Goal: Task Accomplishment & Management: Complete application form

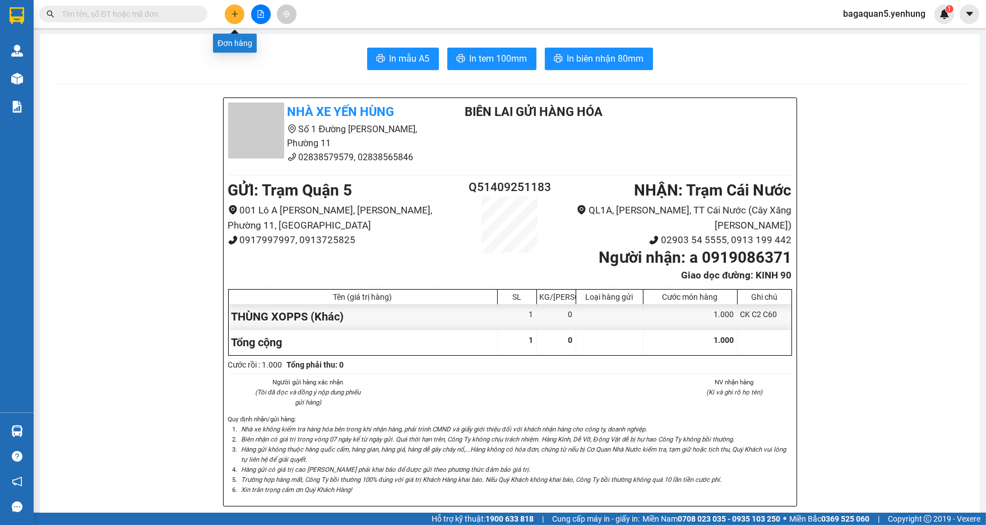
click at [232, 15] on icon "plus" at bounding box center [235, 14] width 8 height 8
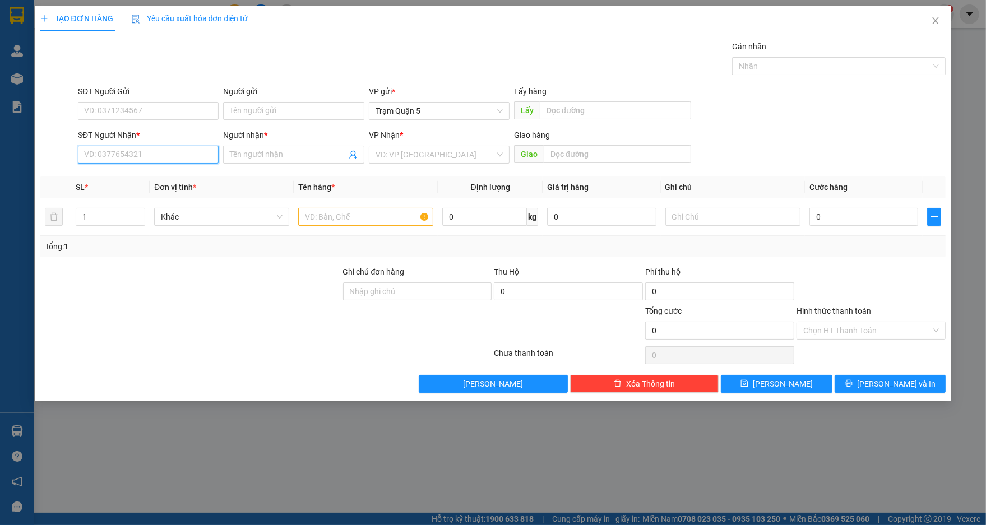
click at [192, 155] on input "SĐT Người Nhận *" at bounding box center [148, 155] width 141 height 18
click at [150, 157] on input "803" at bounding box center [148, 155] width 141 height 18
click at [79, 149] on input "803" at bounding box center [148, 155] width 141 height 18
type input "0945107803"
drag, startPoint x: 332, startPoint y: 147, endPoint x: 214, endPoint y: 166, distance: 119.3
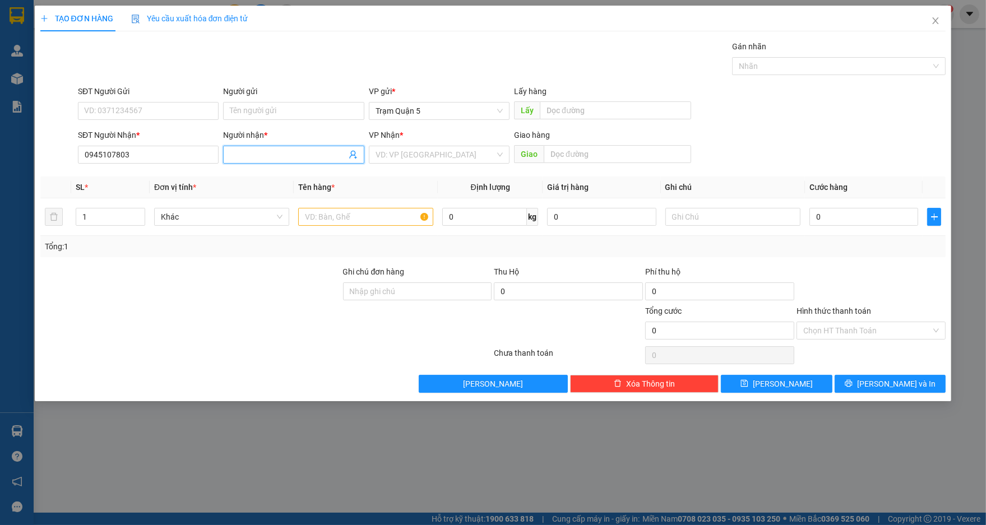
click at [306, 140] on div "Người nhận * Tên người nhận" at bounding box center [293, 148] width 141 height 39
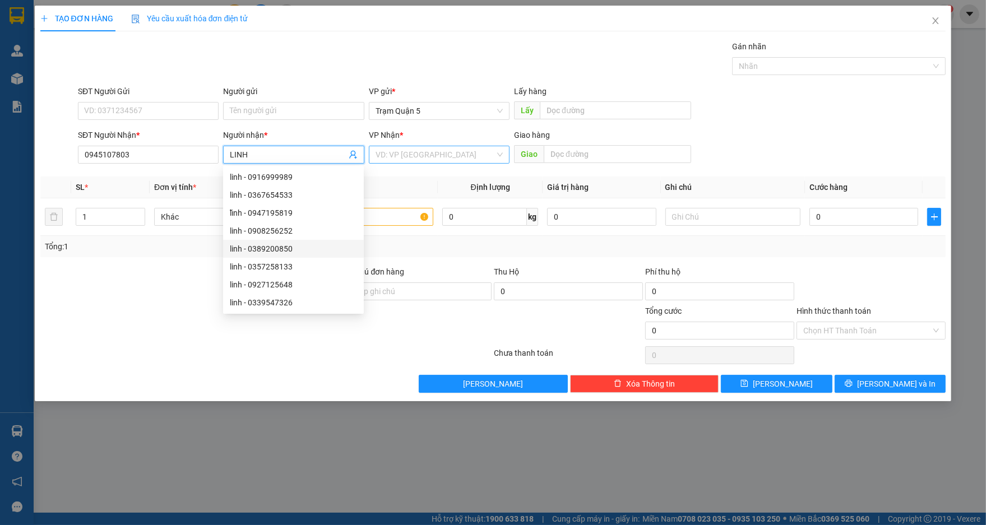
type input "LINH"
drag, startPoint x: 414, startPoint y: 147, endPoint x: 413, endPoint y: 159, distance: 11.8
click at [413, 159] on input "search" at bounding box center [435, 154] width 119 height 17
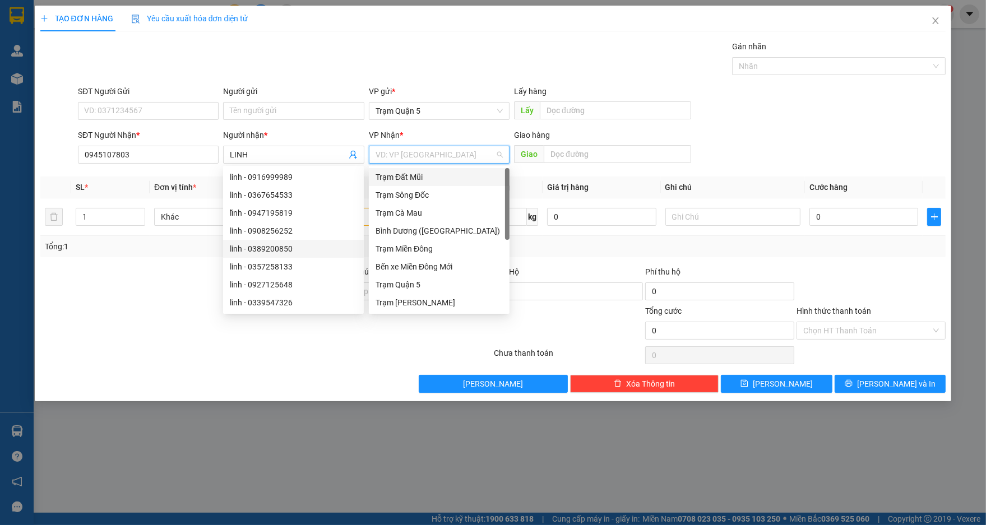
click at [413, 159] on input "search" at bounding box center [435, 154] width 119 height 17
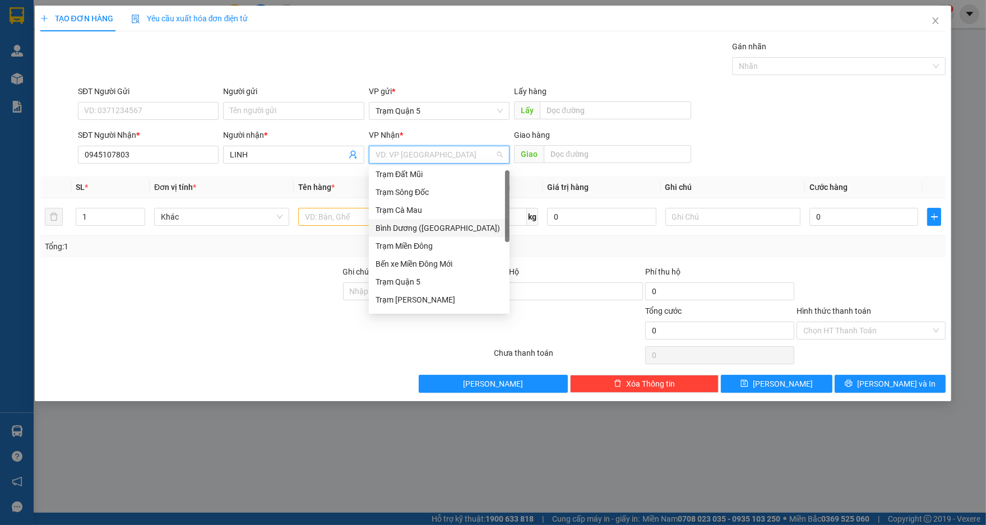
scroll to position [107, 0]
drag, startPoint x: 506, startPoint y: 232, endPoint x: 439, endPoint y: 422, distance: 201.6
click at [440, 429] on body "Kết quả tìm kiếm ( 0 ) Bộ lọc No Data bagaquan5.yenhung 1 Quản Lý Quản lý khách…" at bounding box center [493, 262] width 986 height 525
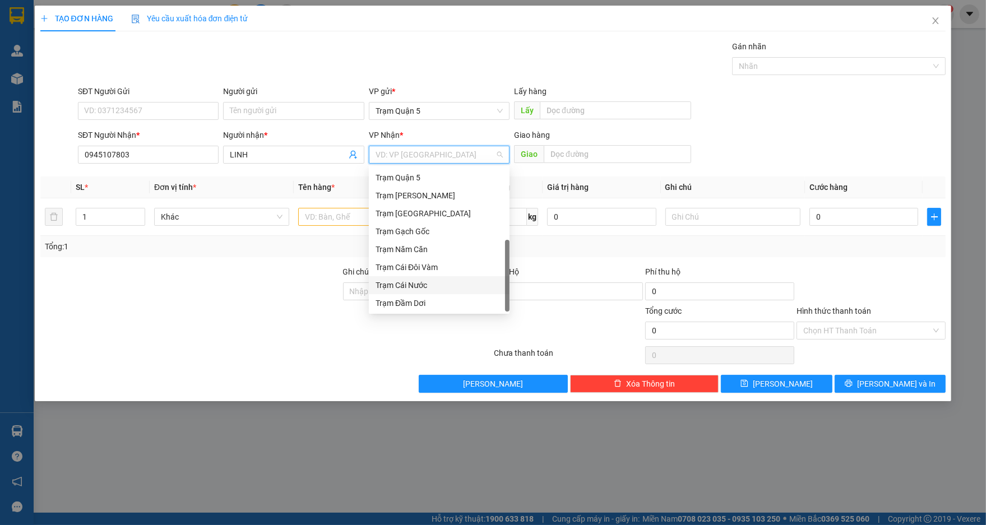
drag, startPoint x: 463, startPoint y: 281, endPoint x: 460, endPoint y: 296, distance: 15.0
click at [460, 296] on div "Bến xe Miền Đông Mới Trạm Quận 5 Trạm [GEOGRAPHIC_DATA] Trạm [GEOGRAPHIC_DATA] …" at bounding box center [439, 231] width 141 height 161
click at [460, 297] on div "Trạm Đầm Dơi" at bounding box center [439, 303] width 127 height 12
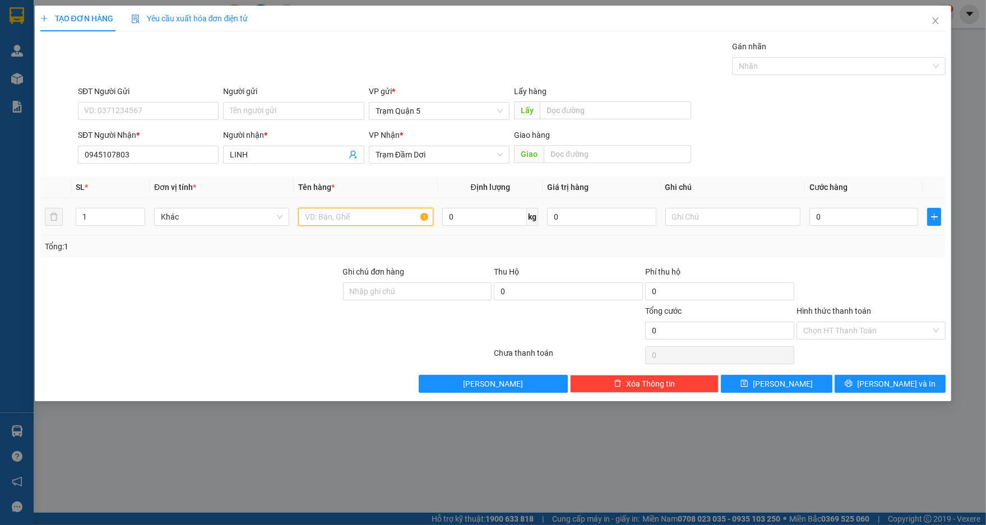
click at [330, 216] on input "text" at bounding box center [365, 217] width 135 height 18
type input "TH"
click at [719, 220] on input "text" at bounding box center [732, 217] width 135 height 18
type input "CK C2"
type input "3"
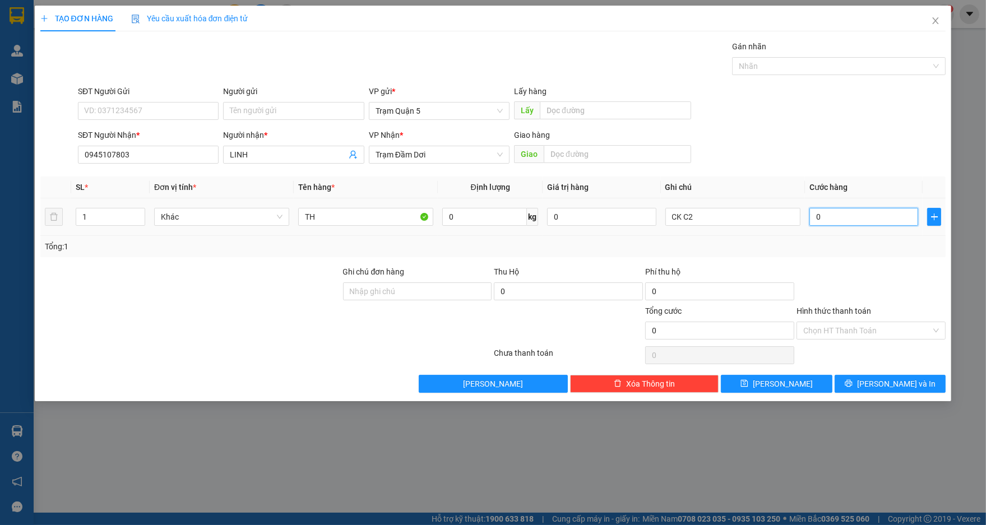
type input "3"
type input "0"
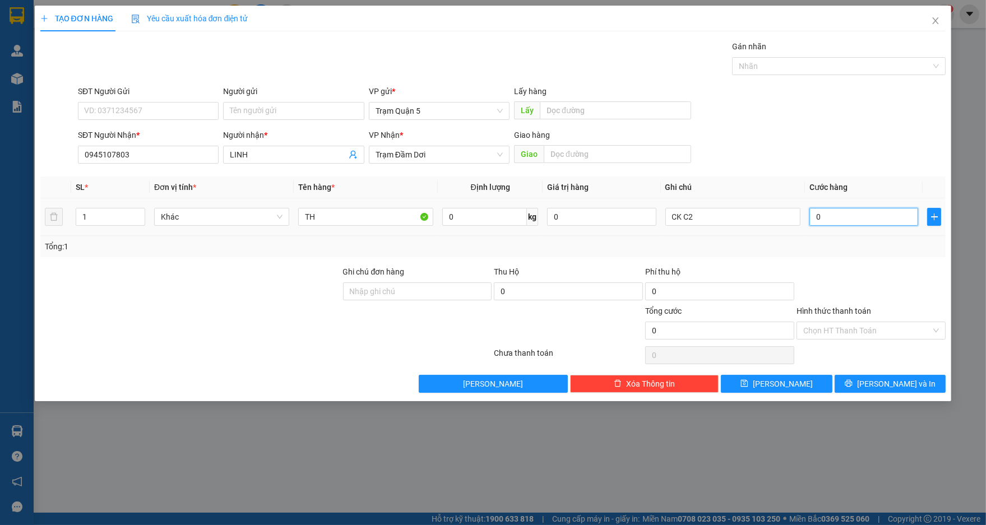
type input "01"
type input "1"
type input "1.000"
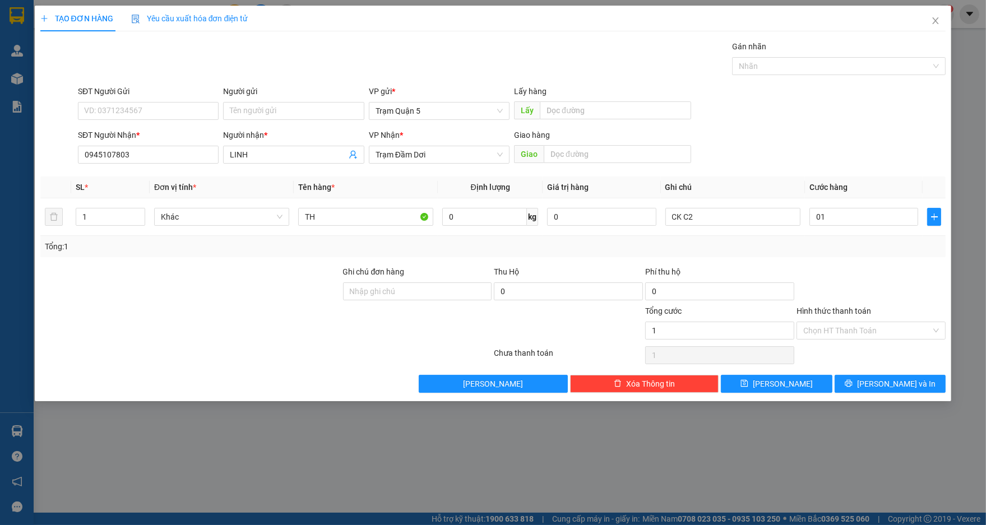
type input "1.000"
drag, startPoint x: 858, startPoint y: 331, endPoint x: 855, endPoint y: 363, distance: 32.6
click at [857, 346] on div "Transit Pickup Surcharge Ids Transit Deliver Surcharge Ids Transit Deliver Surc…" at bounding box center [493, 216] width 906 height 353
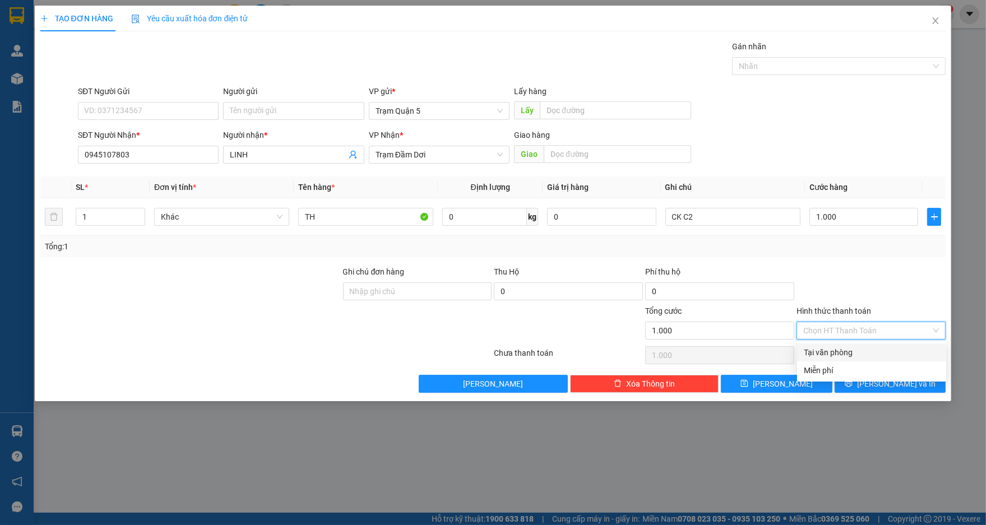
drag, startPoint x: 855, startPoint y: 351, endPoint x: 869, endPoint y: 424, distance: 74.2
click at [857, 385] on div "Transit Pickup Surcharge Ids Transit Deliver Surcharge Ids Transit Deliver Surc…" at bounding box center [493, 216] width 906 height 353
click at [890, 378] on div "Miễn phí" at bounding box center [871, 371] width 149 height 18
type input "0"
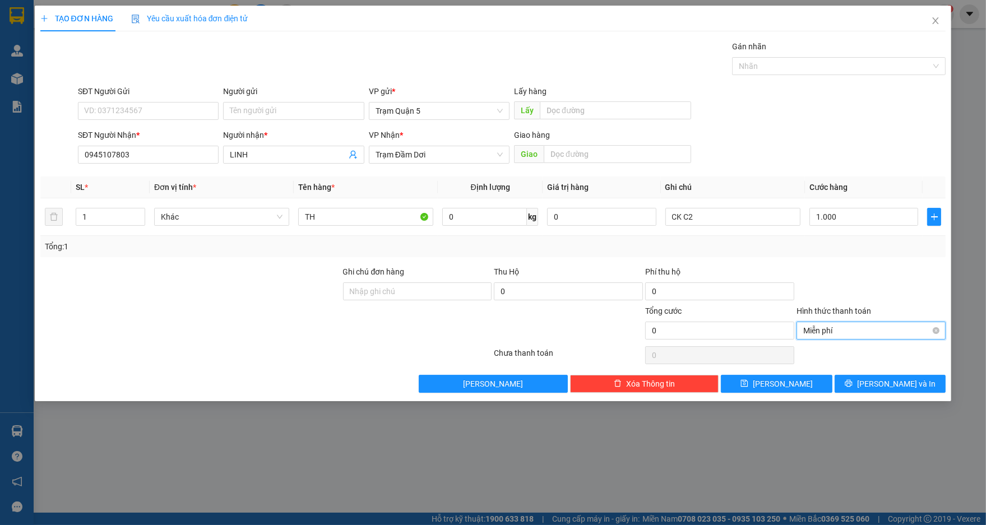
drag, startPoint x: 849, startPoint y: 325, endPoint x: 824, endPoint y: 338, distance: 28.3
click at [847, 325] on span "Miễn phí" at bounding box center [871, 330] width 136 height 17
drag, startPoint x: 823, startPoint y: 354, endPoint x: 834, endPoint y: 358, distance: 11.6
click at [826, 354] on div "Tại văn phòng" at bounding box center [872, 352] width 136 height 12
type input "1.000"
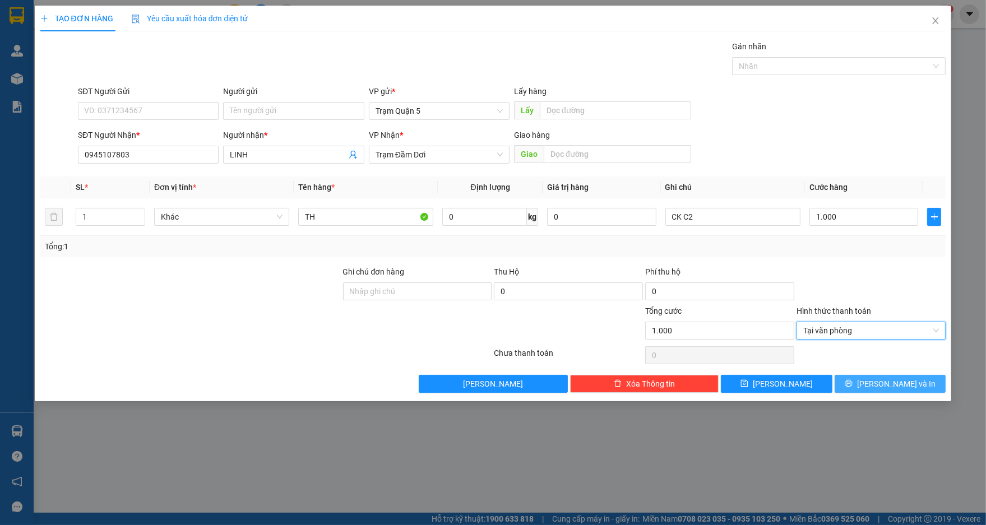
click at [854, 380] on button "[PERSON_NAME] và In" at bounding box center [890, 384] width 111 height 18
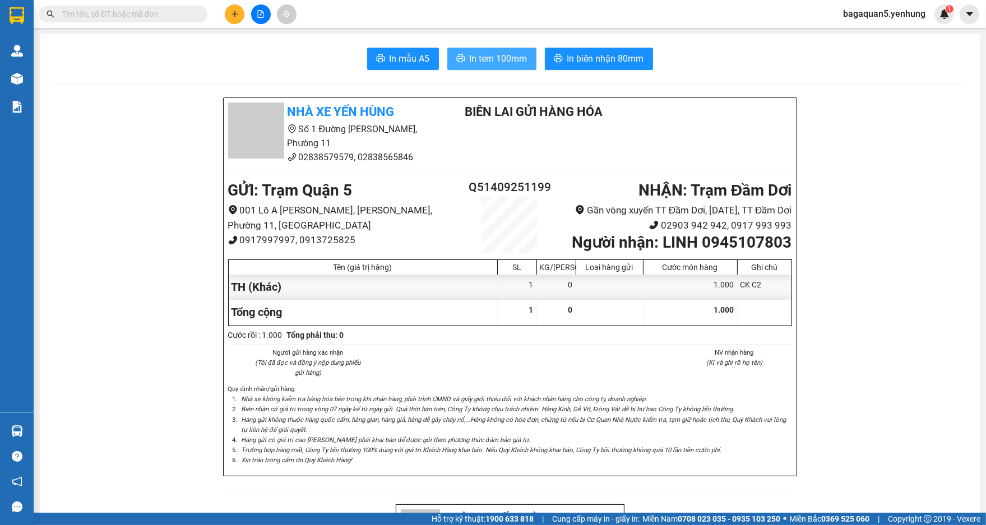
click at [457, 64] on span "printer" at bounding box center [460, 59] width 9 height 11
click at [232, 18] on button at bounding box center [235, 14] width 20 height 20
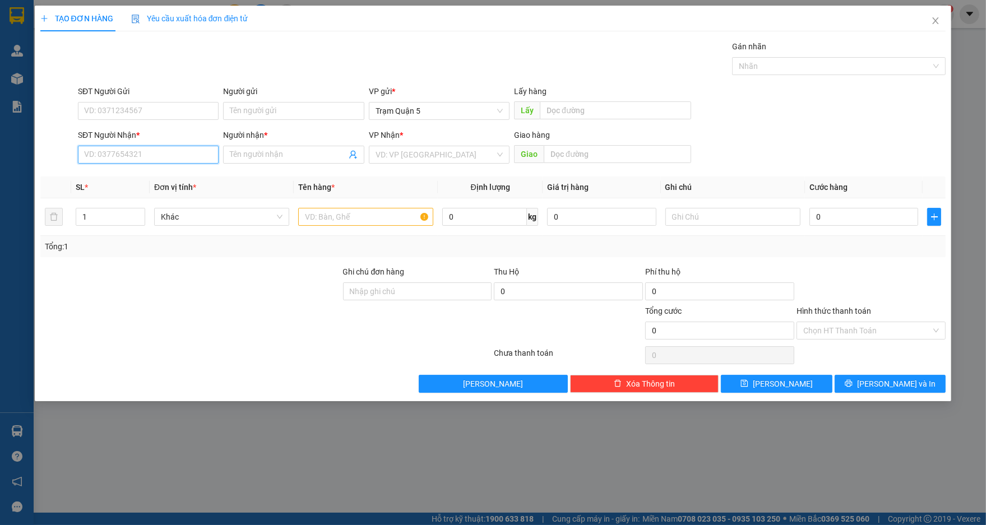
click at [131, 157] on input "SĐT Người Nhận *" at bounding box center [148, 155] width 141 height 18
click at [181, 172] on div "0949799452 - KHANH" at bounding box center [148, 177] width 127 height 12
type input "0949799452"
type input "KHANH"
type input "180.000"
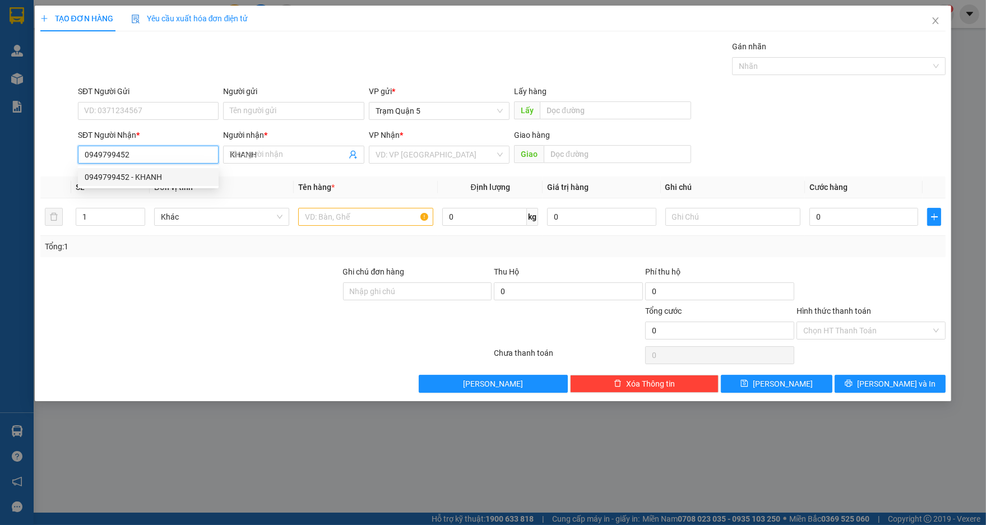
type input "180.000"
type input "0949799452"
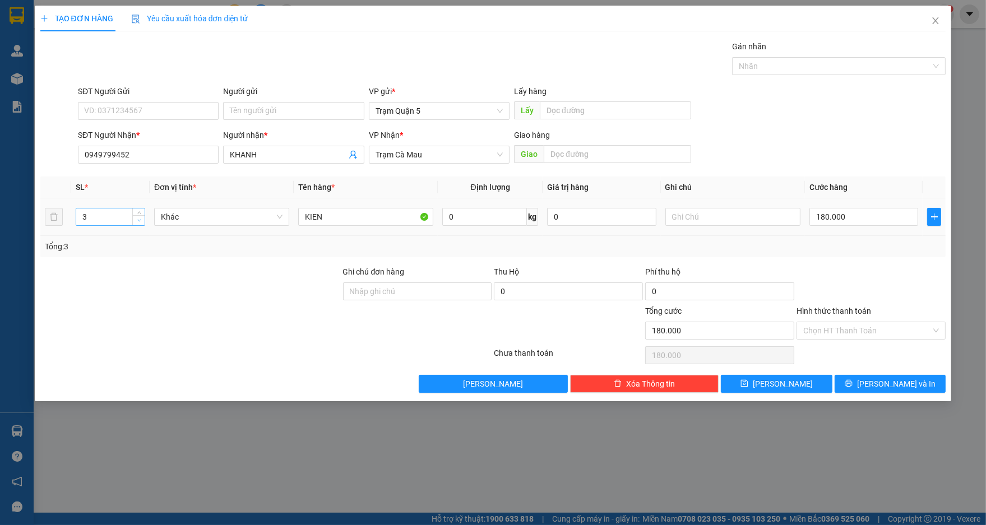
type input "2"
click at [136, 222] on span "down" at bounding box center [139, 221] width 7 height 7
click at [865, 217] on input "180.000" at bounding box center [863, 217] width 109 height 18
type input "0"
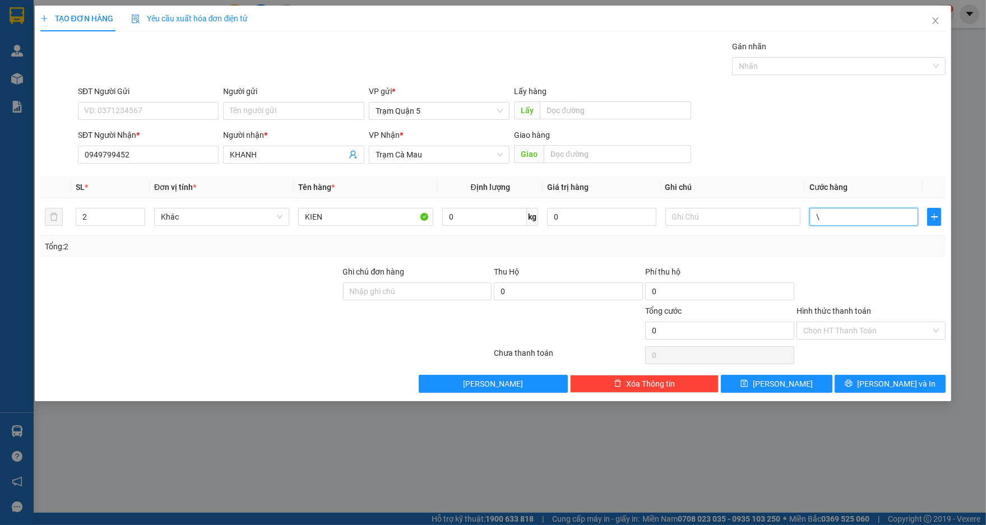
type input "0"
type input "1"
type input "01"
type input "12"
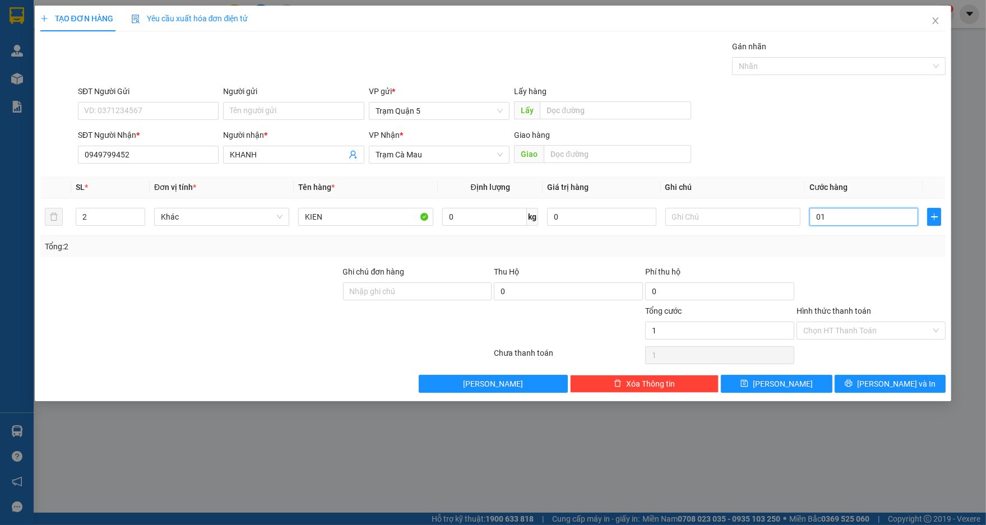
type input "12"
type input "012"
type input "120"
type input "0.120"
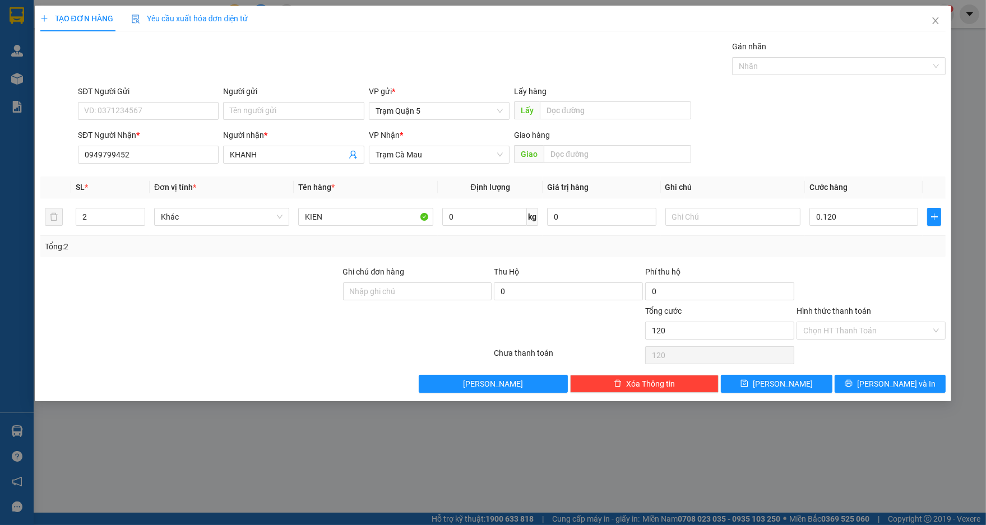
type input "120.000"
click at [834, 238] on div "Tổng: 2" at bounding box center [493, 246] width 906 height 21
click at [897, 376] on button "[PERSON_NAME] và In" at bounding box center [890, 384] width 111 height 18
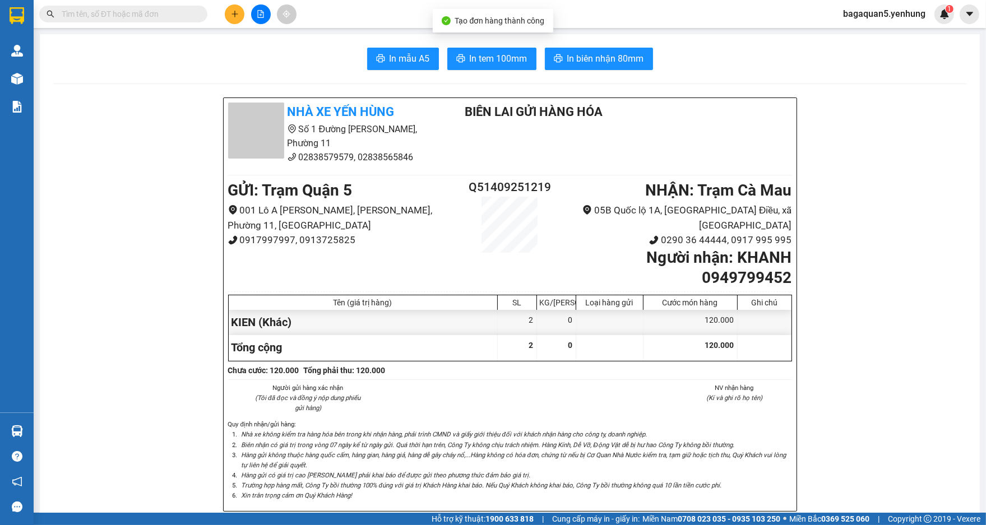
click at [492, 66] on span "In tem 100mm" at bounding box center [499, 59] width 58 height 14
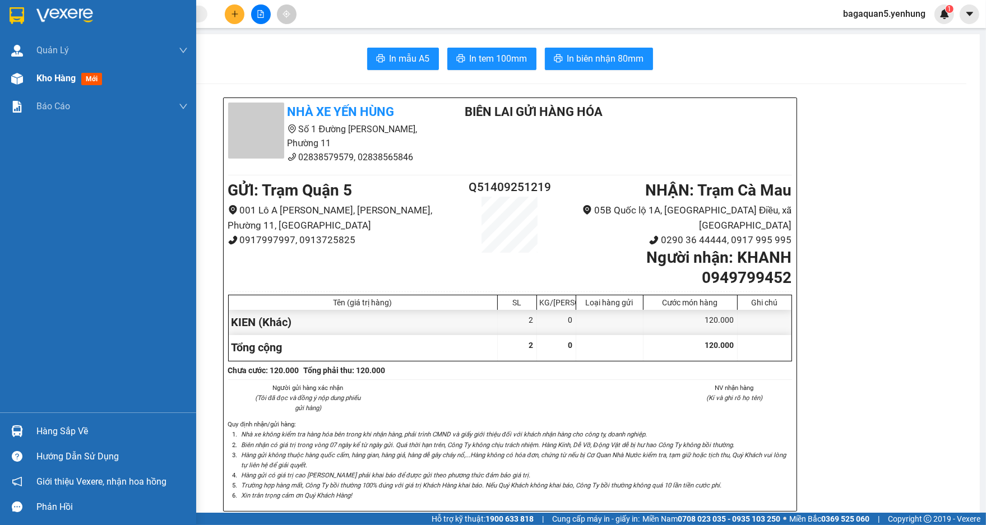
click at [7, 77] on div "Kho hàng mới" at bounding box center [98, 78] width 196 height 28
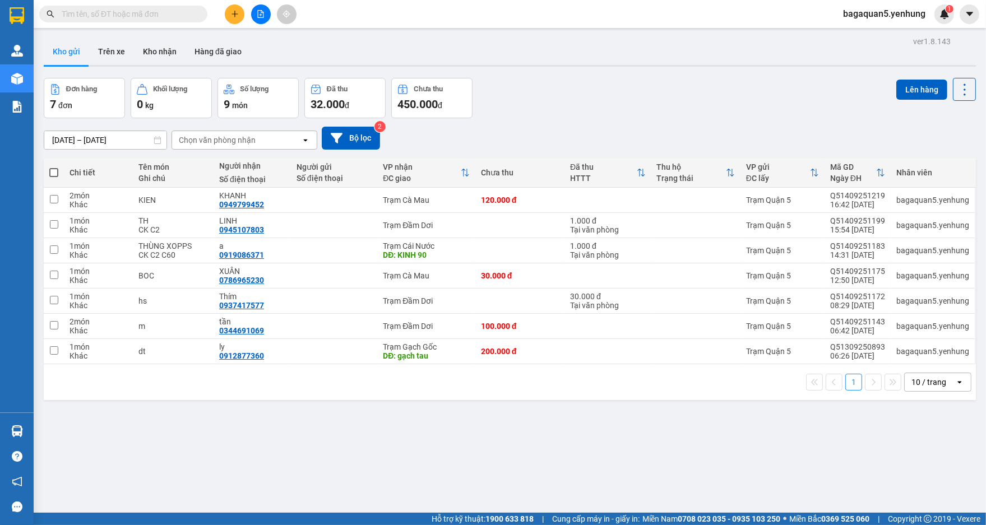
click at [923, 379] on div "10 / trang" at bounding box center [928, 382] width 35 height 11
click at [919, 356] on span "100 / trang" at bounding box center [924, 357] width 40 height 11
drag, startPoint x: 600, startPoint y: 524, endPoint x: 636, endPoint y: 524, distance: 35.9
click at [598, 524] on span "Cung cấp máy in - giấy in:" at bounding box center [595, 519] width 87 height 12
drag, startPoint x: 253, startPoint y: 19, endPoint x: 243, endPoint y: 17, distance: 10.2
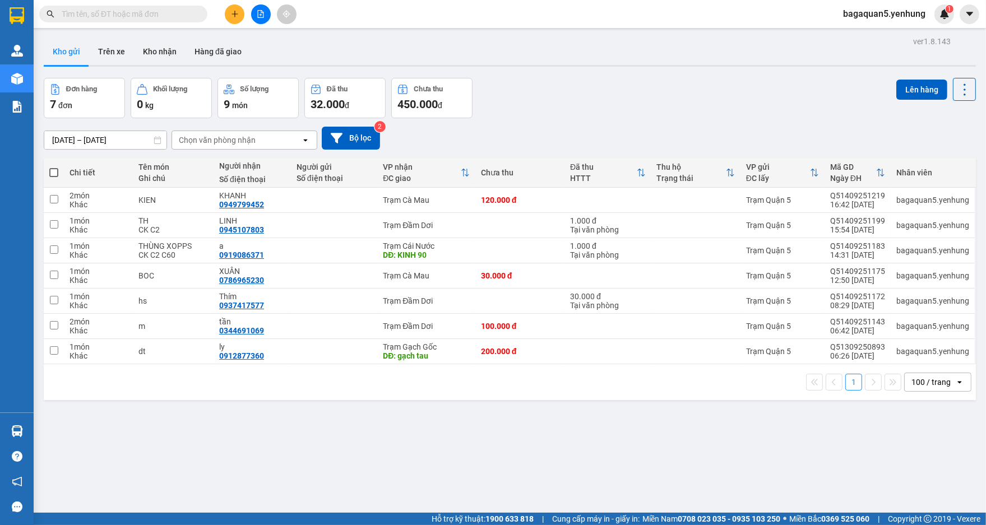
click at [255, 19] on div at bounding box center [261, 14] width 84 height 20
click at [239, 17] on button at bounding box center [235, 14] width 20 height 20
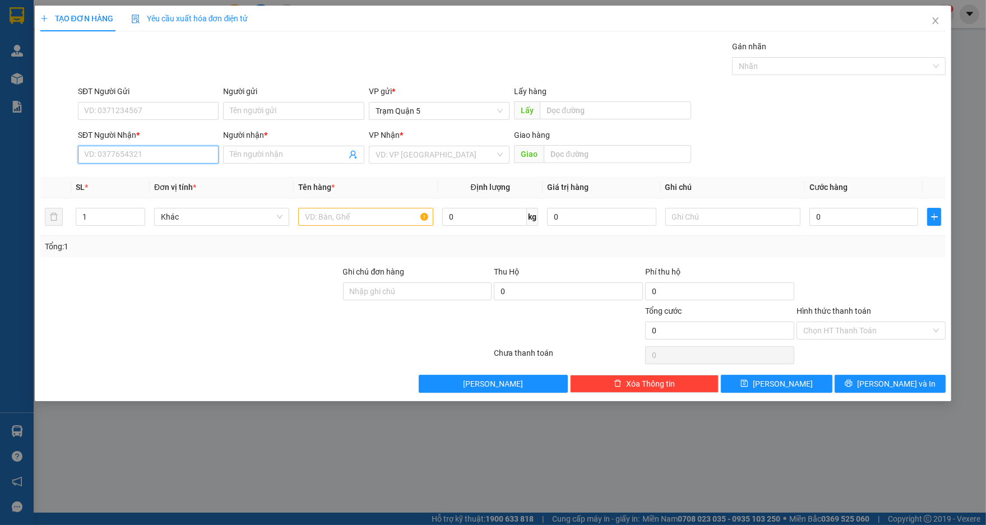
click at [185, 158] on input "SĐT Người Nhận *" at bounding box center [148, 155] width 141 height 18
click at [95, 150] on input "094466800" at bounding box center [148, 155] width 141 height 18
click at [96, 150] on input "094466800" at bounding box center [148, 155] width 141 height 18
click at [149, 159] on input "0948466800" at bounding box center [148, 155] width 141 height 18
click at [98, 154] on input "0948466800" at bounding box center [148, 155] width 141 height 18
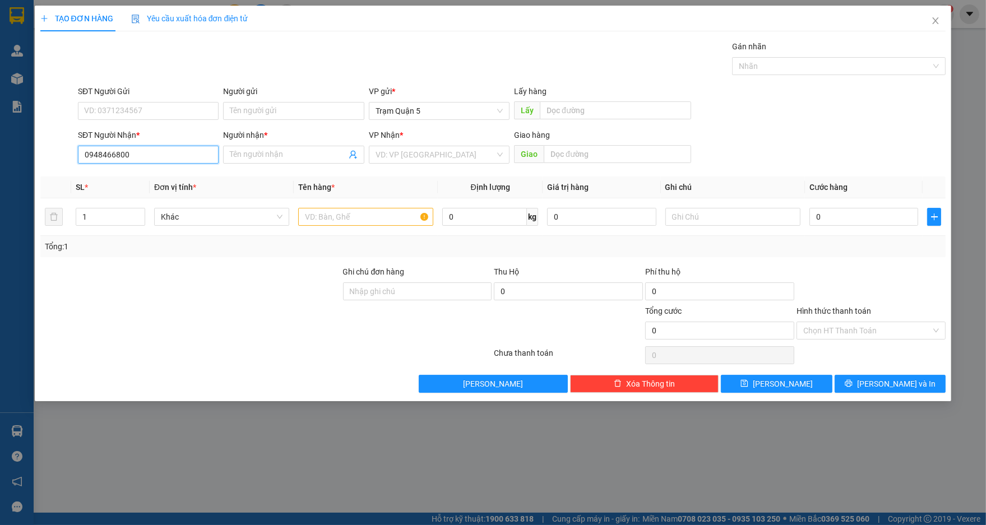
click at [103, 153] on input "0948466800" at bounding box center [148, 155] width 141 height 18
click at [114, 155] on input "094466800" at bounding box center [148, 155] width 141 height 18
type input "0944668600"
click at [182, 184] on div "0944668600 - A" at bounding box center [148, 177] width 141 height 18
type input "A"
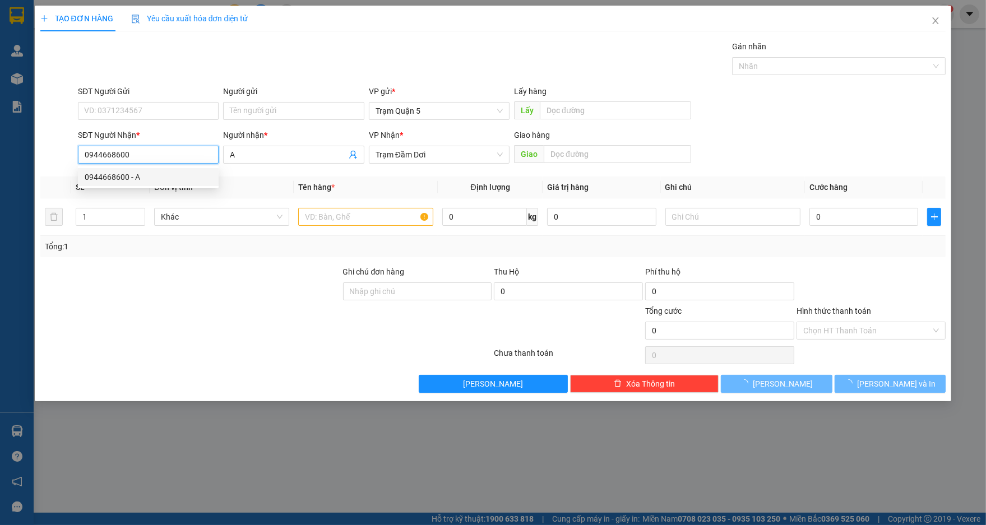
type input "50.000"
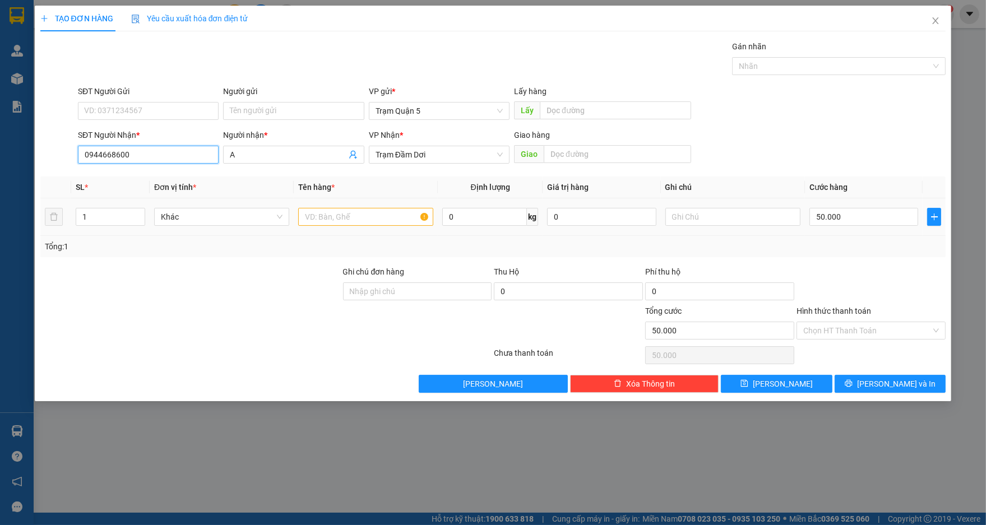
type input "0944668600"
click at [377, 229] on td at bounding box center [366, 217] width 144 height 38
click at [372, 215] on input "text" at bounding box center [365, 217] width 135 height 18
type input "CHO"
type input "0"
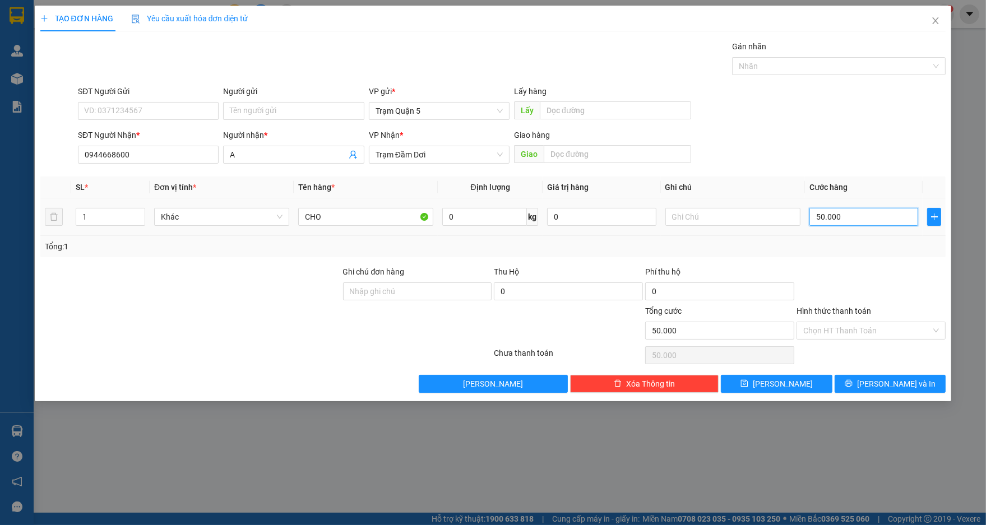
type input "0"
type input "2"
type input "02"
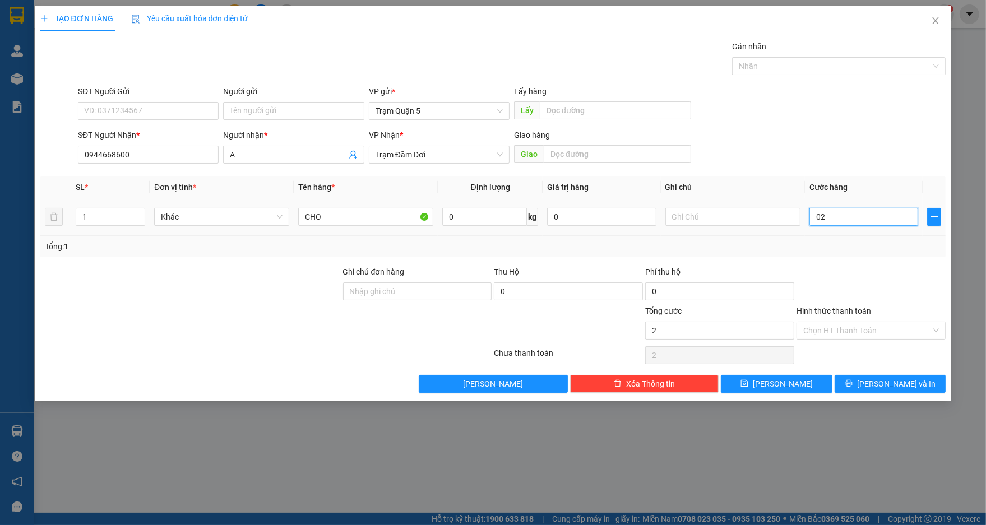
type input "20"
type input "020"
type input "200"
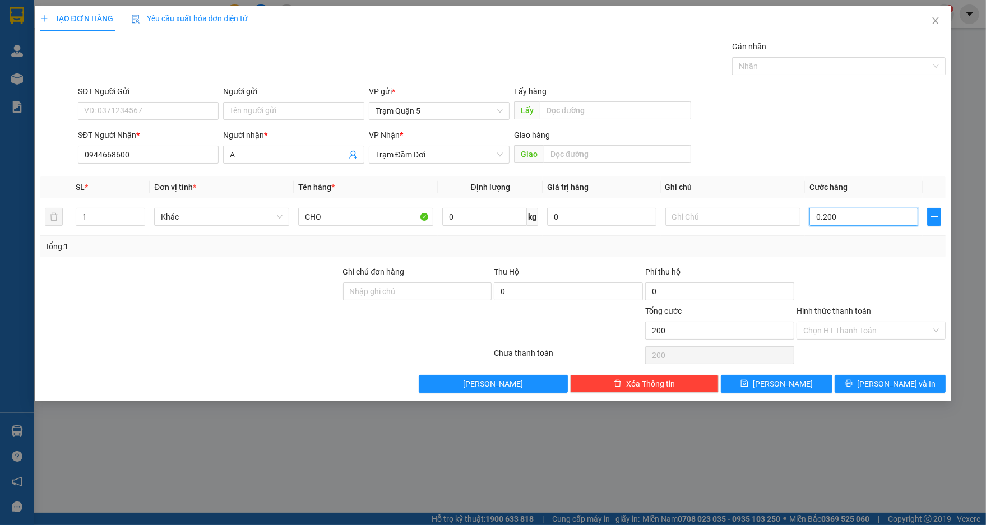
type input "0.200"
type input "200.000"
drag, startPoint x: 949, startPoint y: 262, endPoint x: 938, endPoint y: 321, distance: 60.5
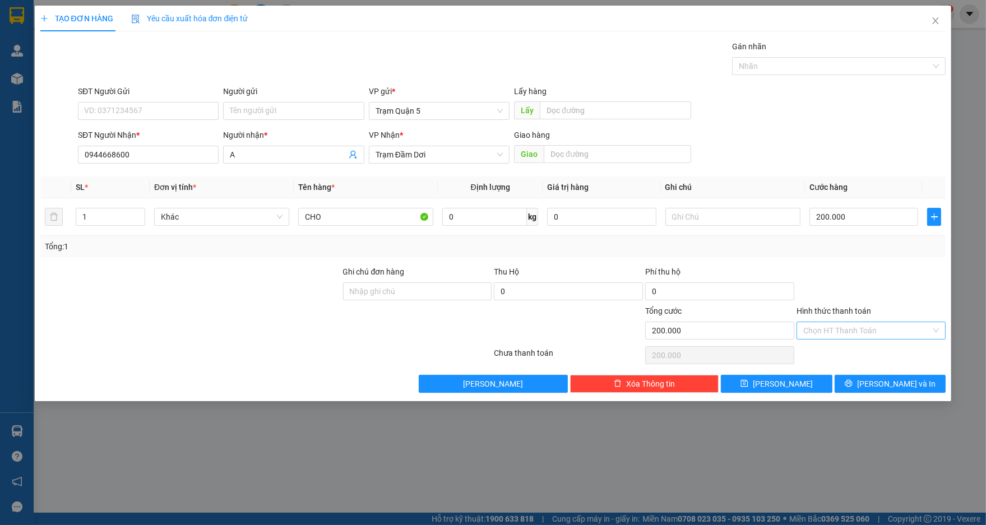
click at [940, 304] on div "TẠO ĐƠN HÀNG Yêu cầu xuất hóa đơn điện tử Transit Pickup Surcharge Ids Transit …" at bounding box center [493, 204] width 917 height 396
click at [891, 332] on input "Hình thức thanh toán" at bounding box center [867, 330] width 128 height 17
click at [878, 348] on div "Tại văn phòng" at bounding box center [872, 352] width 136 height 12
type input "0"
click at [853, 387] on icon "printer" at bounding box center [849, 384] width 8 height 8
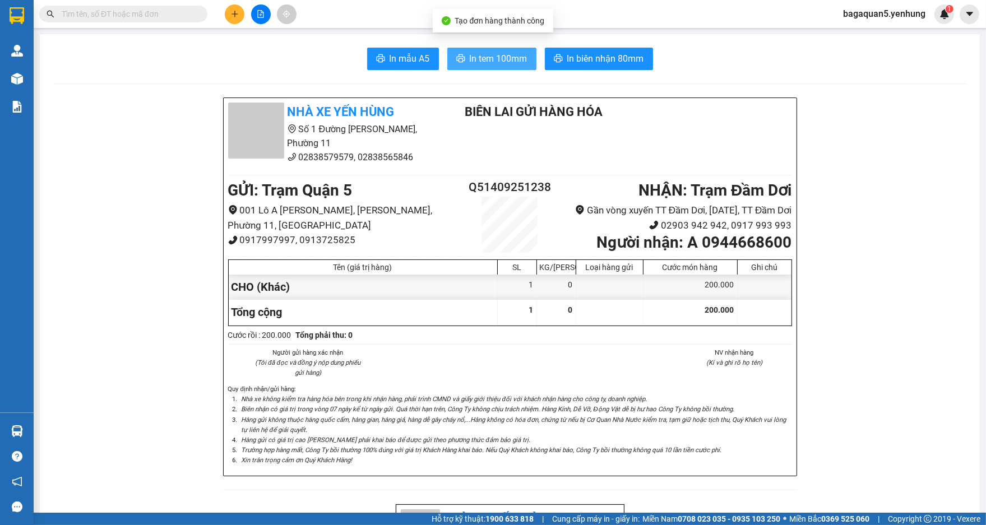
click at [484, 50] on button "In tem 100mm" at bounding box center [491, 59] width 89 height 22
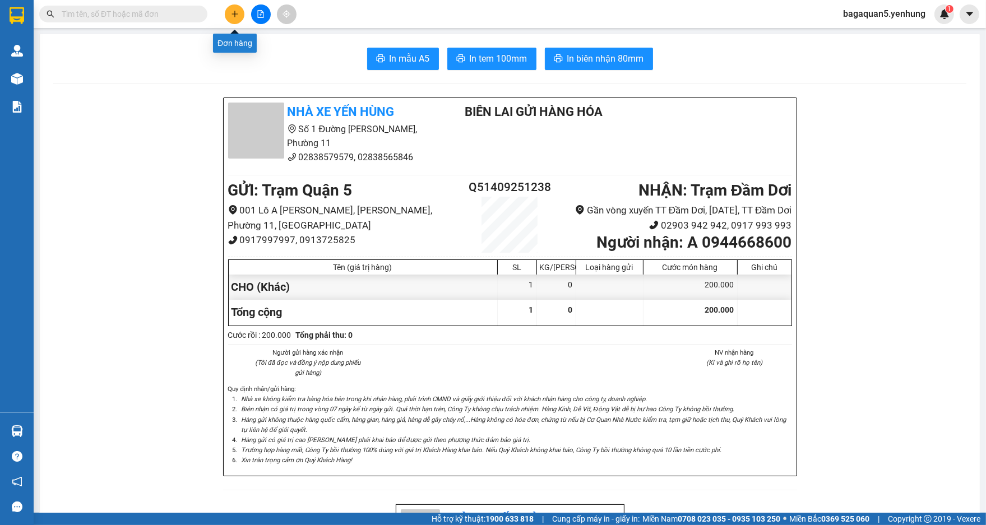
click at [233, 13] on icon "plus" at bounding box center [235, 13] width 6 height 1
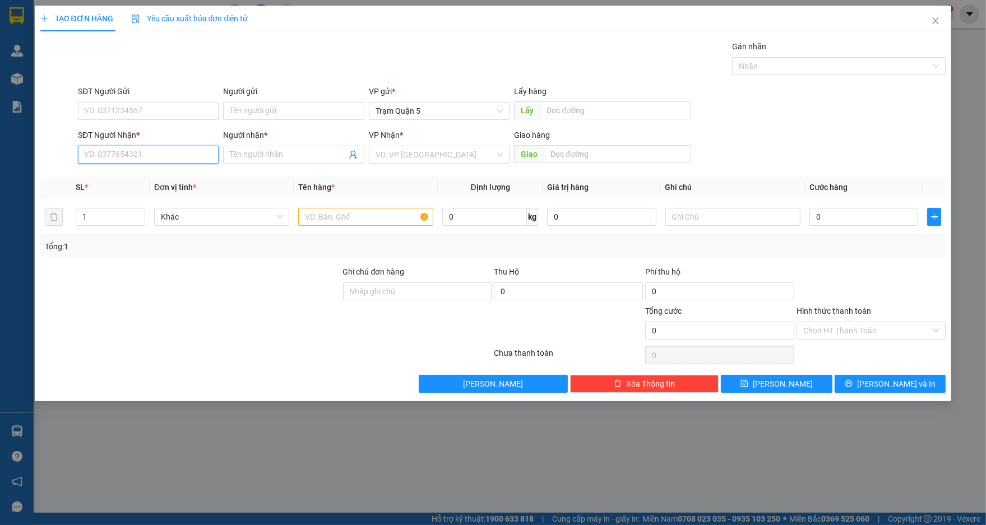
click at [179, 159] on input "SĐT Người Nhận *" at bounding box center [148, 155] width 141 height 18
click at [117, 171] on div "0979205347 - CHI TU" at bounding box center [148, 177] width 127 height 12
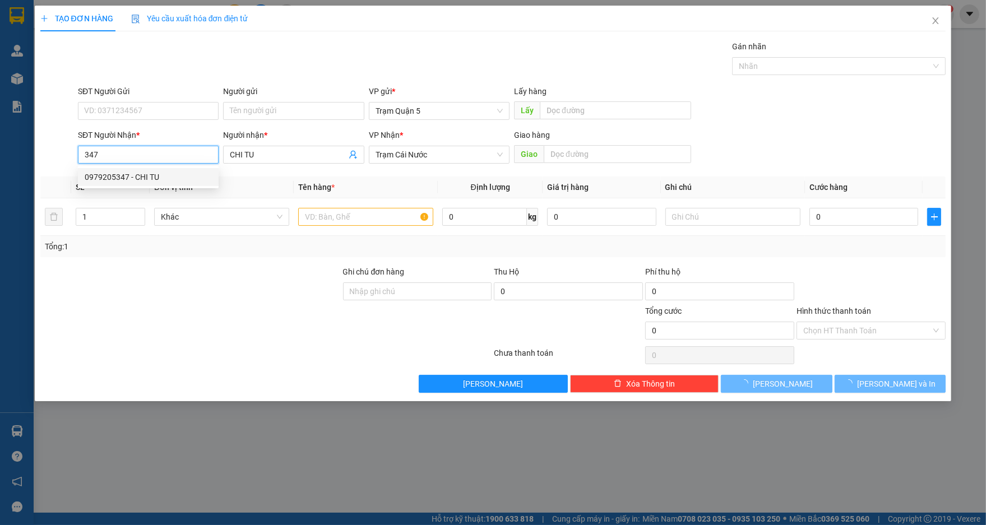
type input "0979205347"
type input "CHI TU"
type input "30.000"
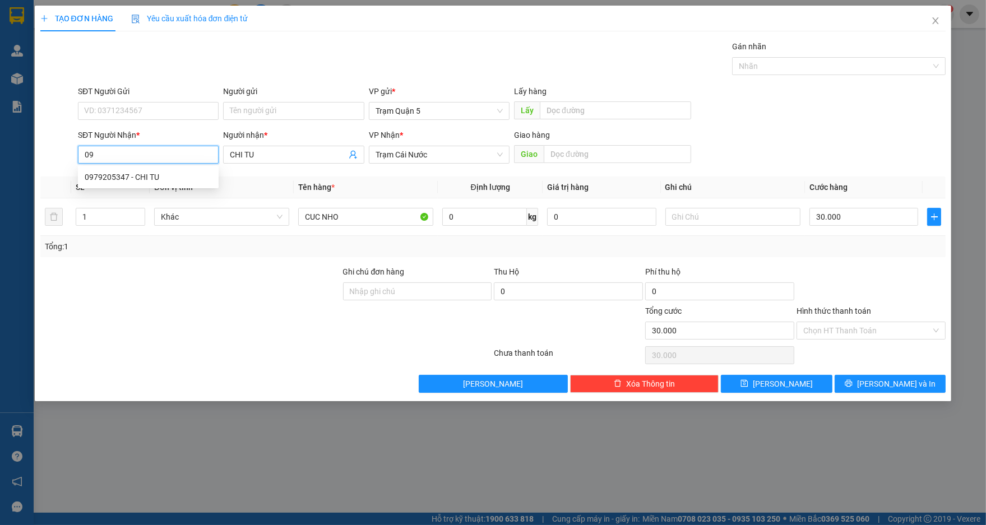
type input "0"
click at [103, 158] on input "SĐT Người Nhận *" at bounding box center [148, 155] width 141 height 18
click at [82, 149] on input "347" at bounding box center [148, 155] width 141 height 18
type input "0944331347"
click at [408, 206] on div "CUC NHO" at bounding box center [365, 217] width 135 height 22
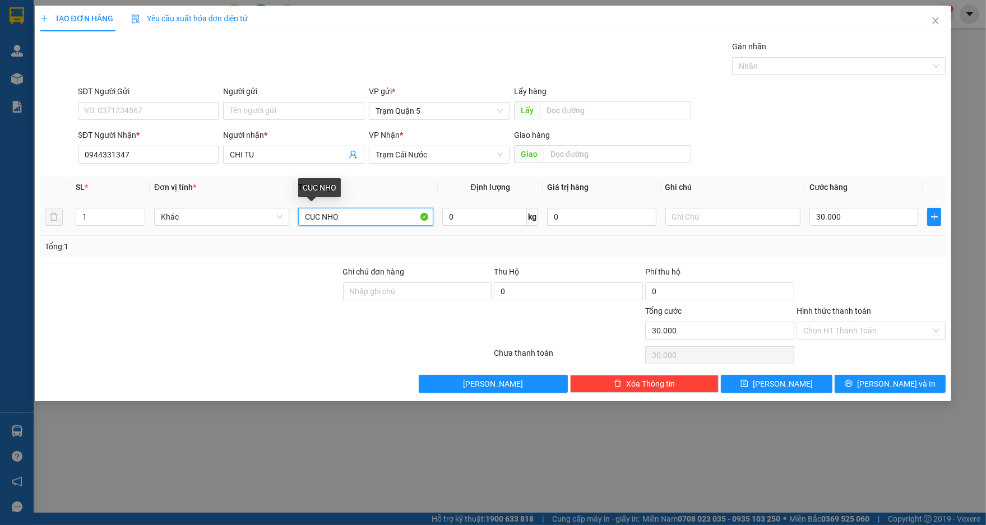
click at [406, 209] on input "CUC NHO" at bounding box center [365, 217] width 135 height 18
type input "C"
click at [272, 154] on input "CHI TU" at bounding box center [288, 155] width 116 height 12
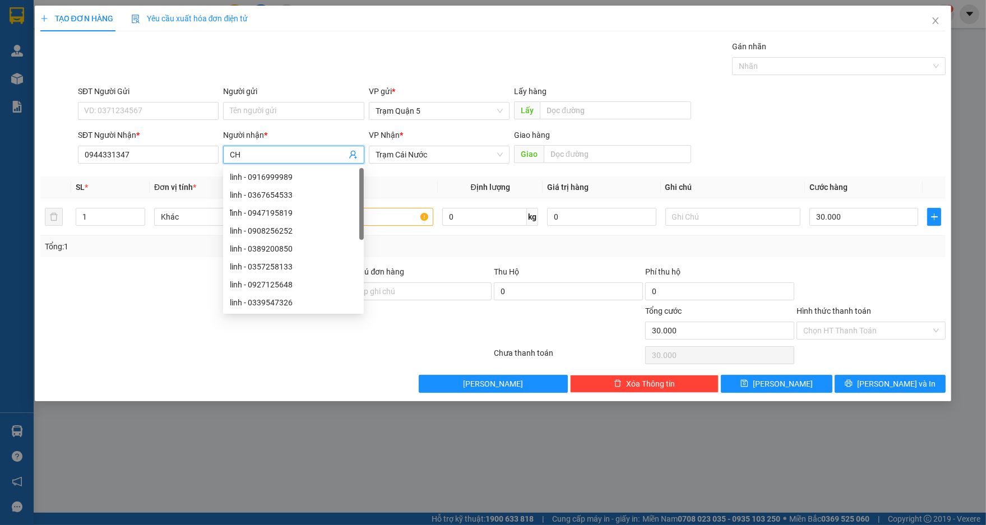
type input "C"
type input "UT"
click at [407, 191] on th "Tên hàng *" at bounding box center [366, 188] width 144 height 22
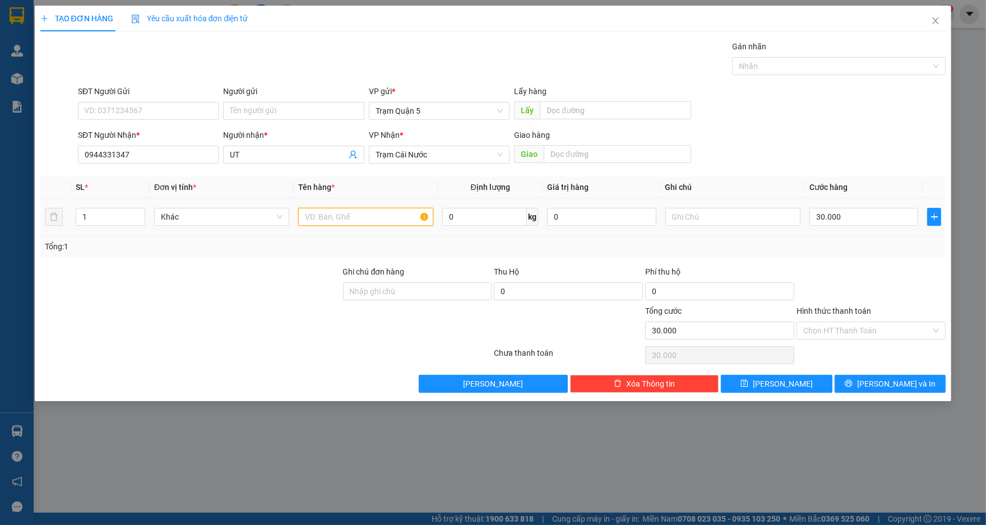
click at [396, 219] on input "text" at bounding box center [365, 217] width 135 height 18
type input "Y"
type input "TH"
click at [876, 222] on input "30.000" at bounding box center [863, 217] width 109 height 18
type input "0"
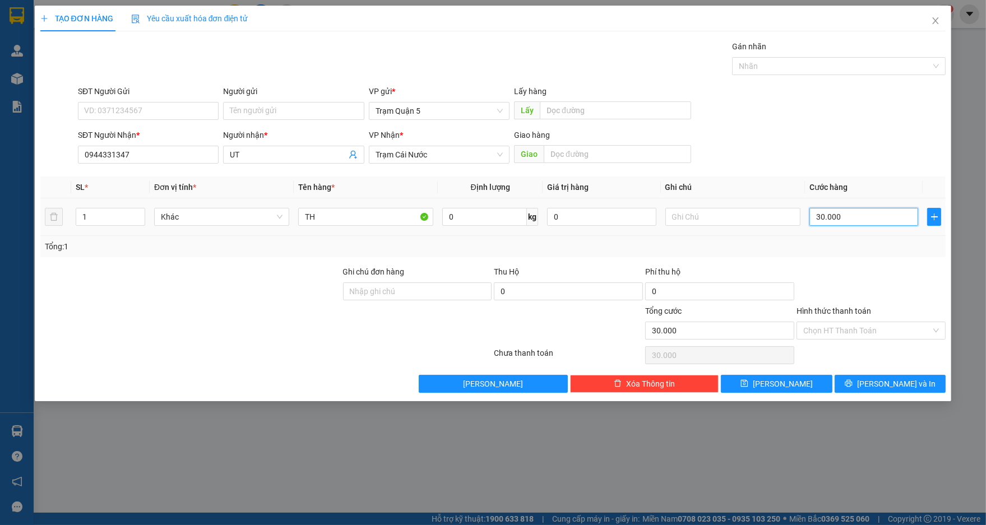
type input "0"
type input "5"
type input "05"
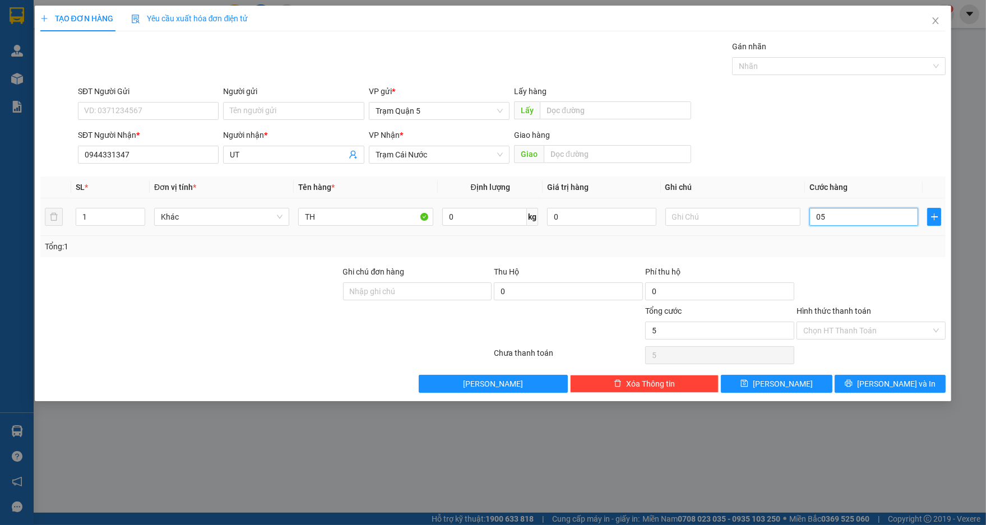
type input "50"
type input "050"
type input "50.000"
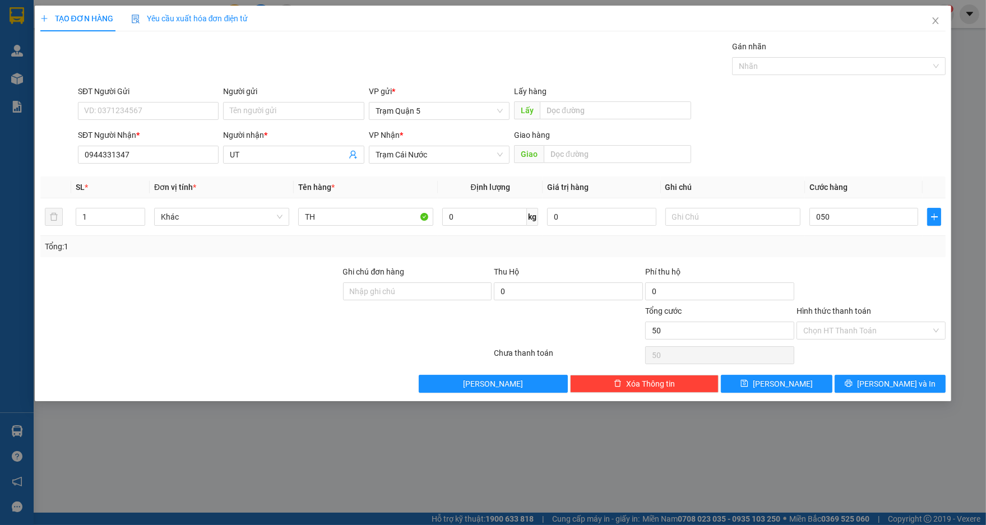
type input "50.000"
drag, startPoint x: 882, startPoint y: 273, endPoint x: 883, endPoint y: 280, distance: 6.8
click at [883, 280] on div at bounding box center [870, 285] width 151 height 39
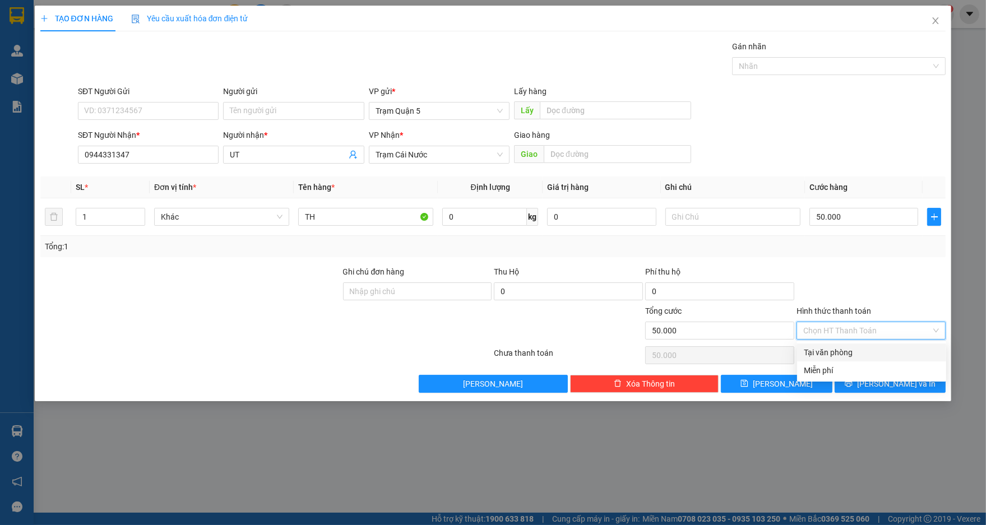
drag, startPoint x: 901, startPoint y: 329, endPoint x: 873, endPoint y: 338, distance: 28.9
click at [900, 328] on input "Hình thức thanh toán" at bounding box center [867, 330] width 128 height 17
click at [857, 349] on div "Tại văn phòng" at bounding box center [872, 352] width 136 height 12
type input "0"
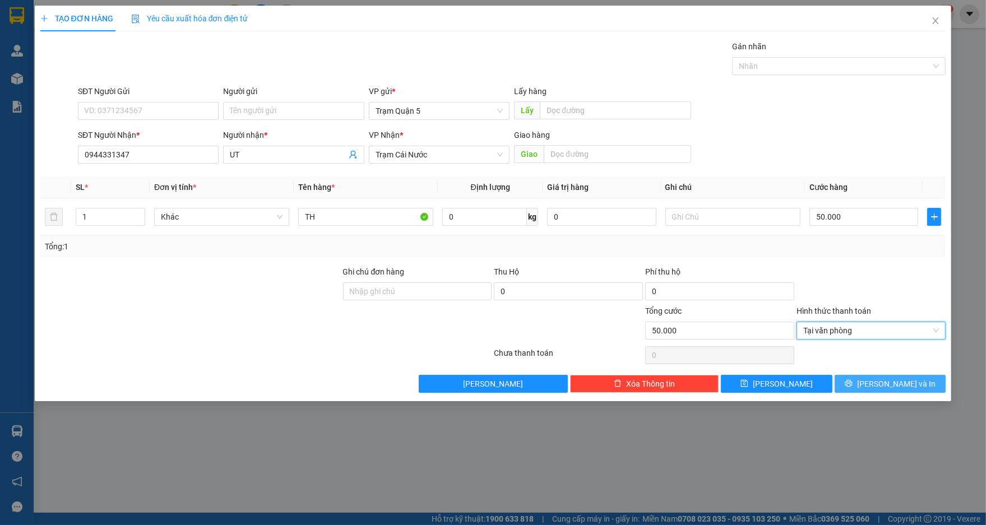
click at [857, 379] on button "[PERSON_NAME] và In" at bounding box center [890, 384] width 111 height 18
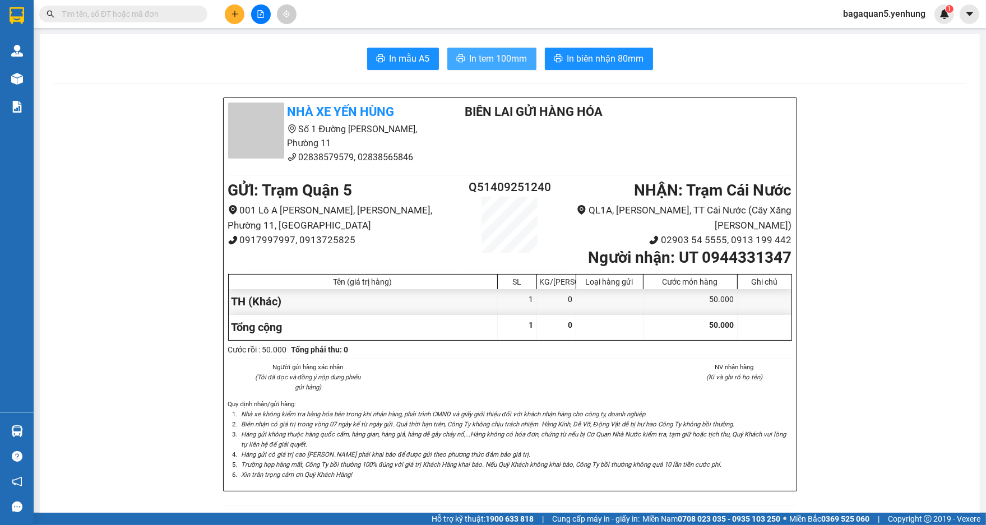
drag, startPoint x: 493, startPoint y: 57, endPoint x: 487, endPoint y: 45, distance: 12.5
click at [490, 50] on button "In tem 100mm" at bounding box center [491, 59] width 89 height 22
drag, startPoint x: 483, startPoint y: 85, endPoint x: 486, endPoint y: 73, distance: 12.1
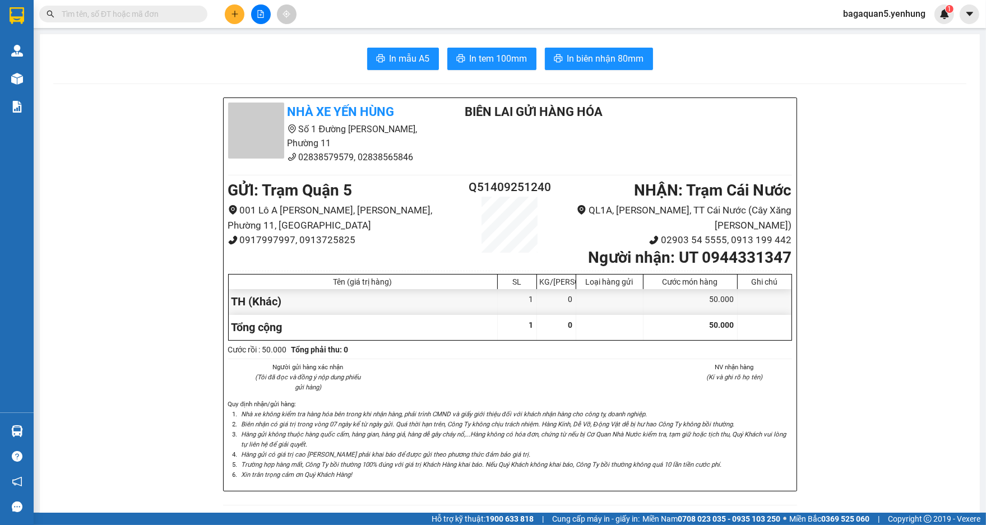
click at [489, 53] on span "In tem 100mm" at bounding box center [499, 59] width 58 height 14
drag, startPoint x: 371, startPoint y: 422, endPoint x: 349, endPoint y: 429, distance: 23.2
click at [349, 428] on icon "Biên nhận có giá trị trong vòng 07 ngày kể từ ngày gửi. Quá thời hạn trên, Công…" at bounding box center [488, 424] width 493 height 8
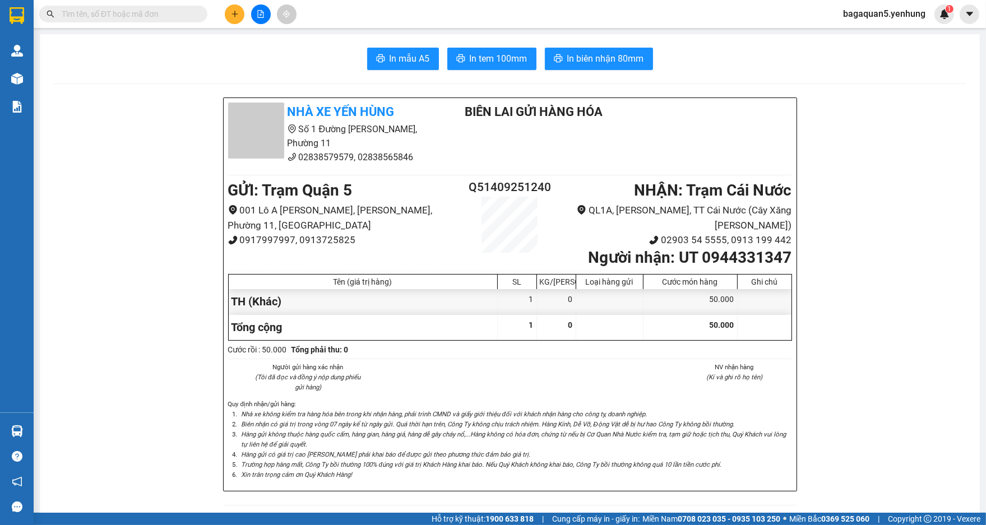
drag, startPoint x: 360, startPoint y: 419, endPoint x: 366, endPoint y: 394, distance: 25.3
click at [364, 402] on div "Quy định nhận/gửi hàng : Nhà xe không kiểm tra hàng hóa bên trong khi nhận hàng…" at bounding box center [510, 439] width 564 height 81
click at [369, 393] on div "Người gửi hàng xác nhận (Tôi đã đọc và đồng ý nộp dung phiếu gửi hàng) NV nhận …" at bounding box center [510, 380] width 568 height 37
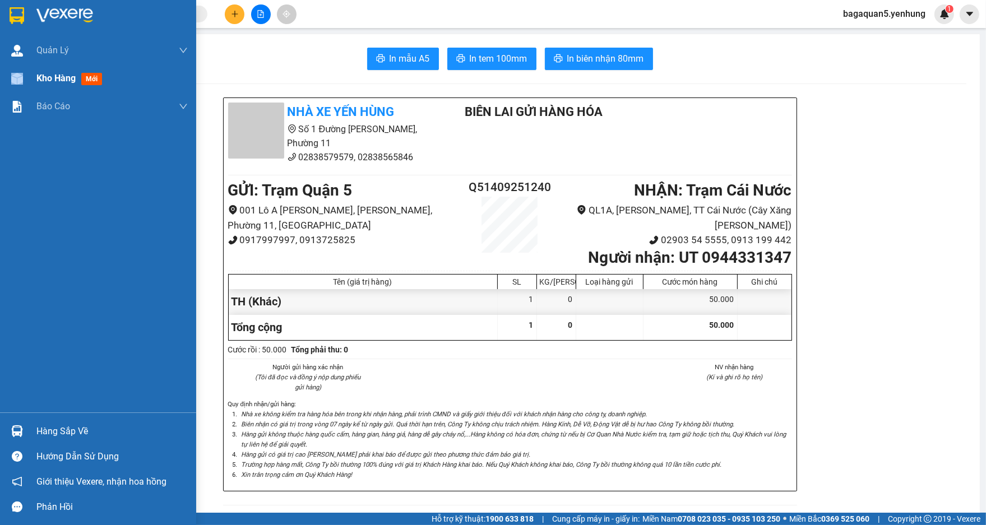
drag, startPoint x: 21, startPoint y: 85, endPoint x: 72, endPoint y: 87, distance: 51.6
click at [21, 81] on div at bounding box center [17, 79] width 20 height 20
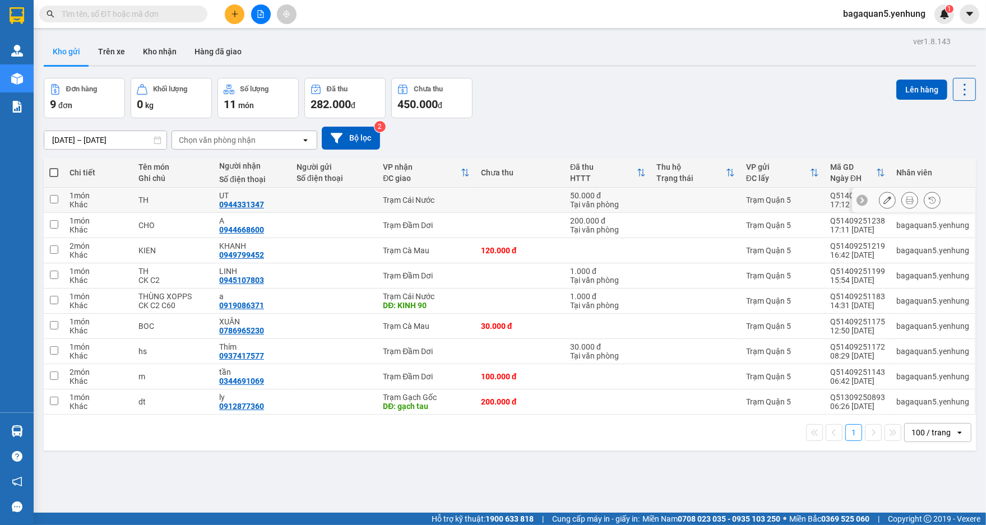
click at [408, 201] on div "Trạm Cái Nước" at bounding box center [426, 200] width 87 height 9
checkbox input "true"
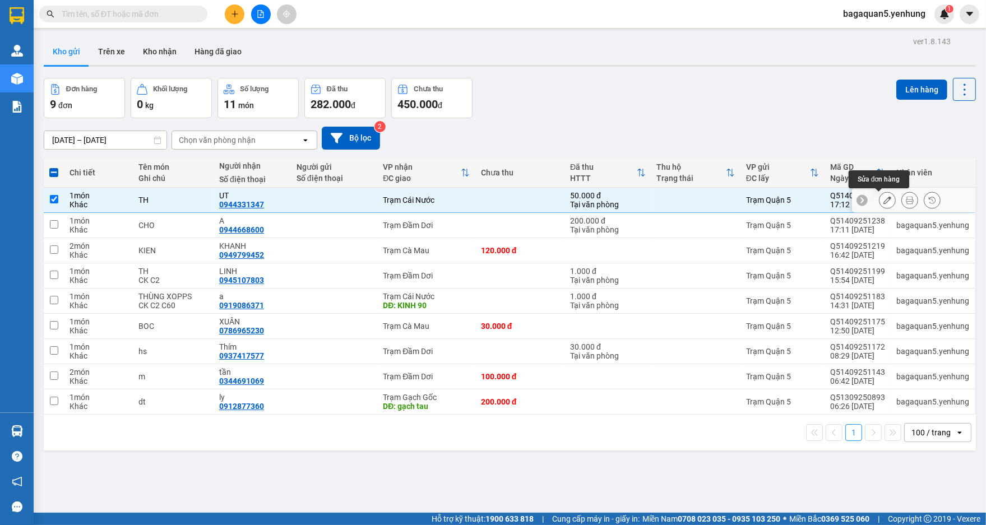
click at [879, 192] on div at bounding box center [887, 200] width 17 height 17
click at [859, 203] on div at bounding box center [913, 200] width 123 height 25
click at [880, 195] on button at bounding box center [888, 201] width 16 height 20
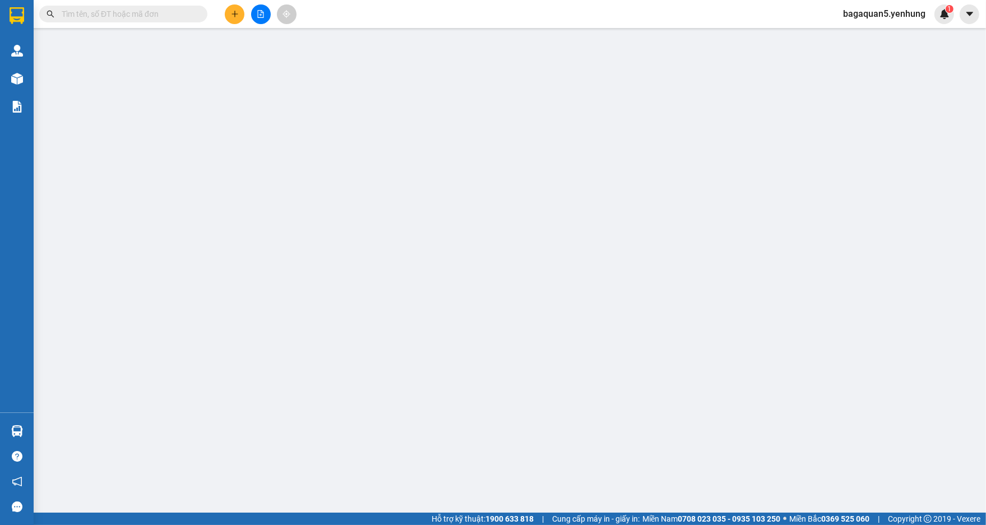
type input "0944331347"
type input "UT"
type input "50.000"
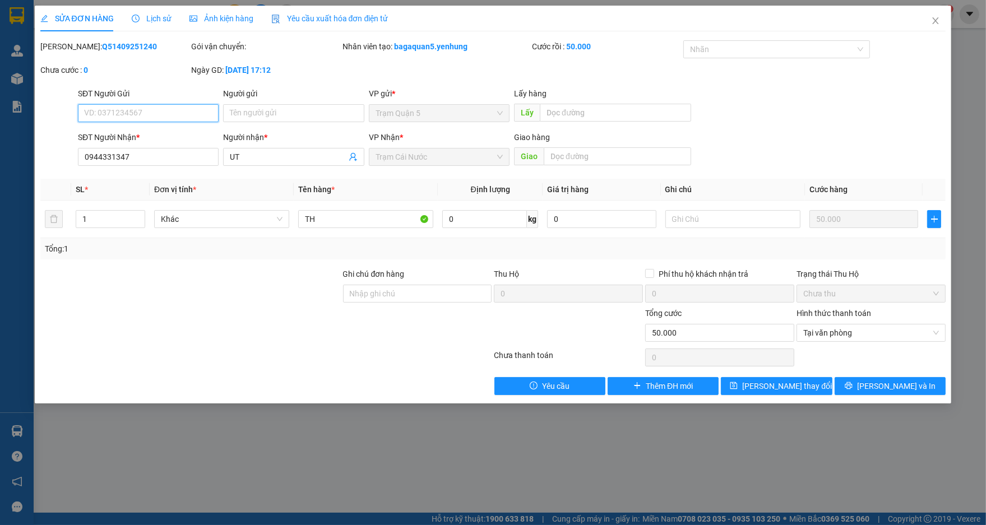
drag, startPoint x: 447, startPoint y: 105, endPoint x: 447, endPoint y: 149, distance: 44.3
click at [447, 107] on span "Trạm Quận 5" at bounding box center [439, 113] width 127 height 17
click at [447, 155] on span "Trạm Cái Nước" at bounding box center [439, 157] width 127 height 17
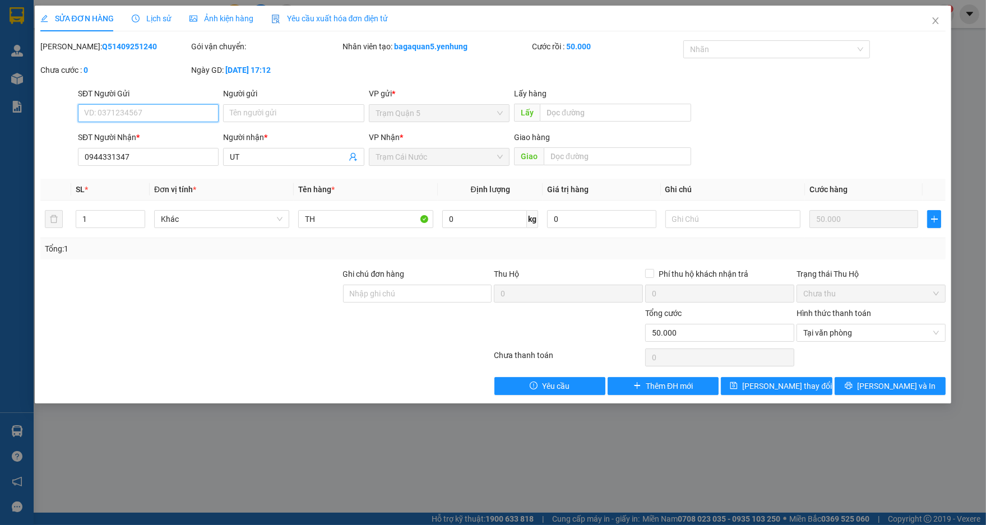
click at [447, 156] on span "Trạm Cái Nước" at bounding box center [439, 157] width 127 height 17
click at [934, 22] on icon "close" at bounding box center [936, 20] width 6 height 7
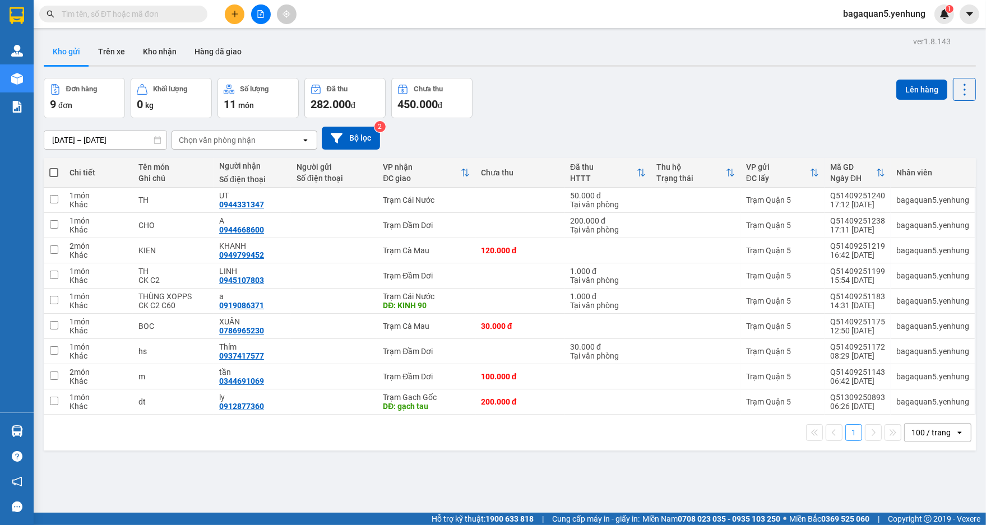
drag, startPoint x: 400, startPoint y: 475, endPoint x: 394, endPoint y: 447, distance: 28.6
click at [400, 475] on div "ver 1.8.143 Kho gửi Trên xe Kho nhận Hàng đã giao Đơn hàng 9 đơn Khối lượng 0 k…" at bounding box center [509, 296] width 941 height 525
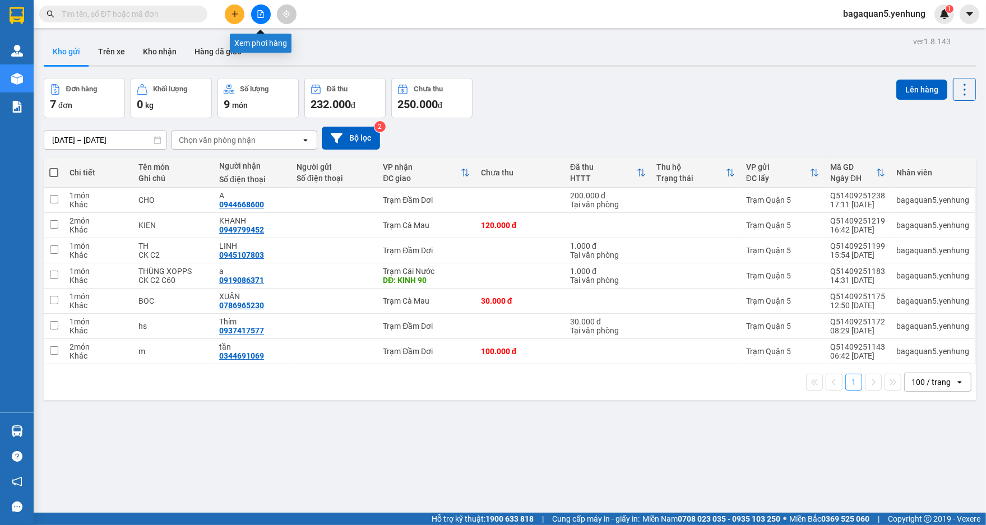
click at [254, 12] on button at bounding box center [261, 14] width 20 height 20
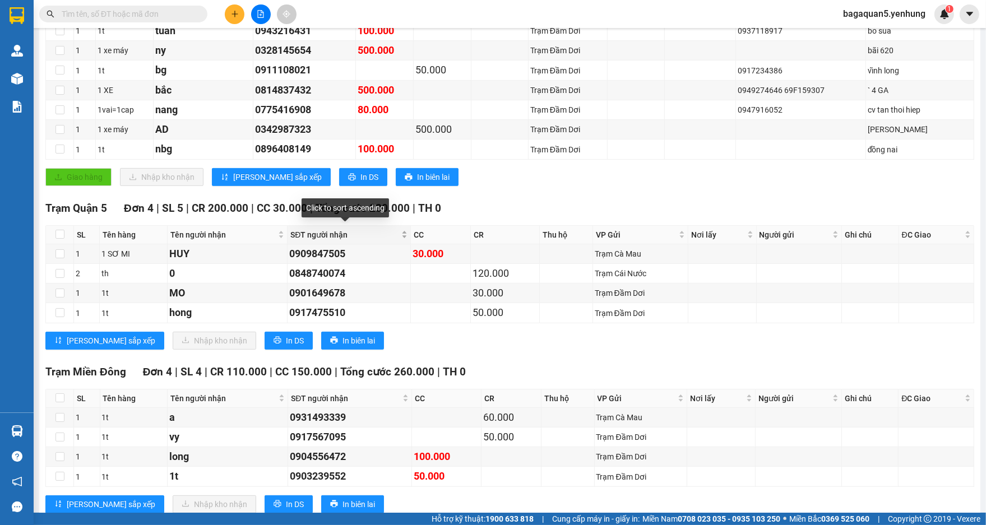
scroll to position [399, 0]
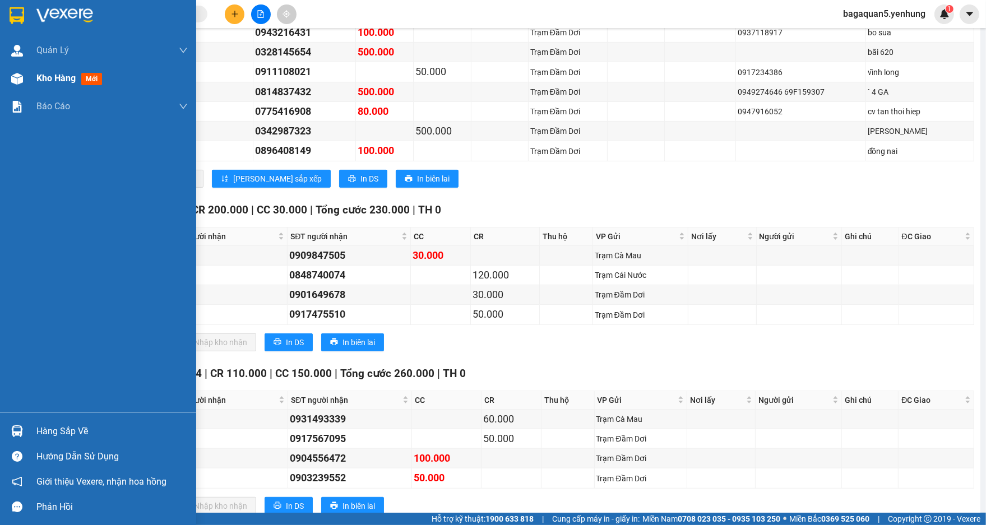
click at [25, 67] on div "Kho hàng mới" at bounding box center [98, 78] width 196 height 28
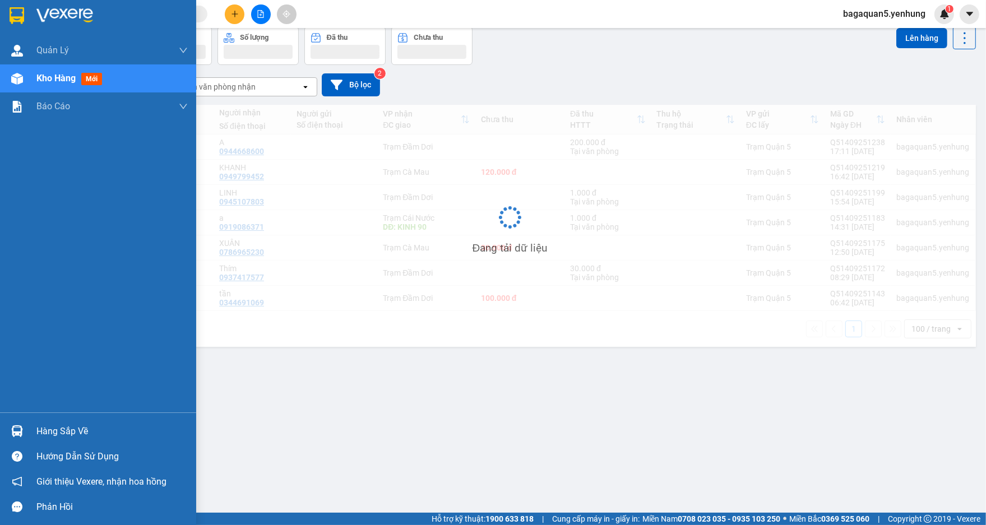
scroll to position [52, 0]
click at [31, 83] on div "Kho hàng mới" at bounding box center [98, 78] width 196 height 28
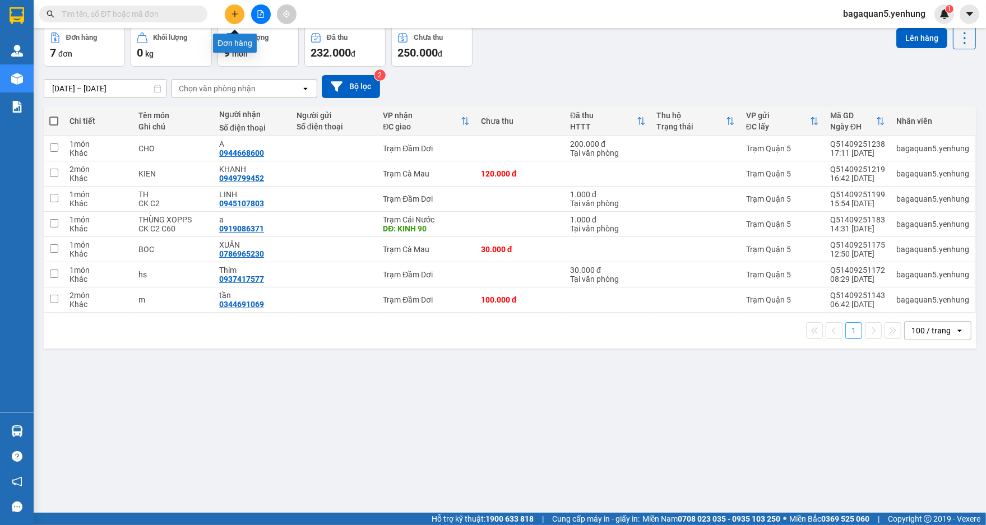
drag, startPoint x: 241, startPoint y: 8, endPoint x: 240, endPoint y: 0, distance: 8.5
click at [240, 3] on div "Kết quả tìm kiếm ( 0 ) Bộ lọc No Data bagaquan5.yenhung 1" at bounding box center [493, 14] width 986 height 28
click at [227, 15] on button at bounding box center [235, 14] width 20 height 20
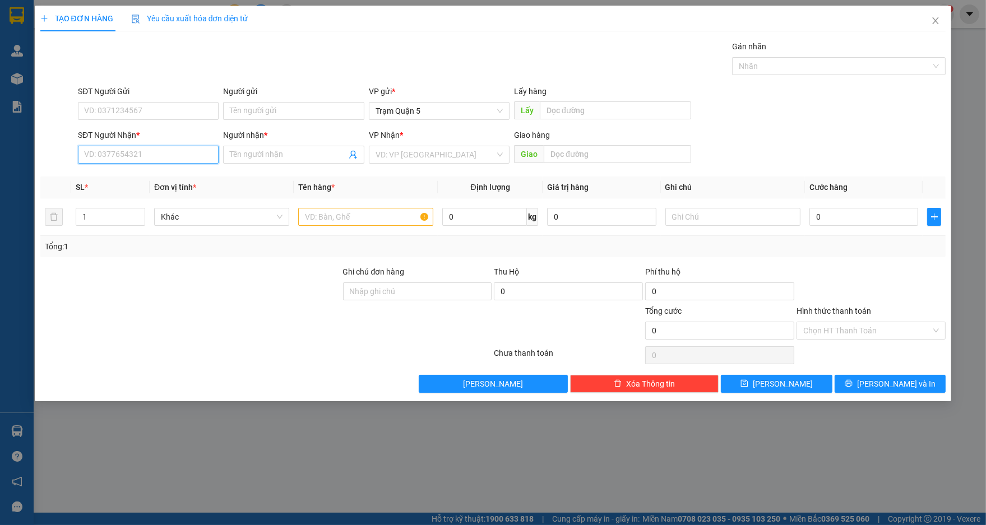
click at [136, 155] on input "SĐT Người Nhận *" at bounding box center [148, 155] width 141 height 18
click at [143, 164] on div "SĐT Người Nhận * 715" at bounding box center [148, 148] width 141 height 39
click at [144, 173] on div "Transit Pickup Surcharge Ids Transit Deliver Surcharge Ids Transit Deliver Surc…" at bounding box center [493, 216] width 906 height 353
click at [146, 160] on input "715" at bounding box center [148, 155] width 141 height 18
click at [146, 179] on div "0918661715 - TẤN" at bounding box center [148, 177] width 127 height 12
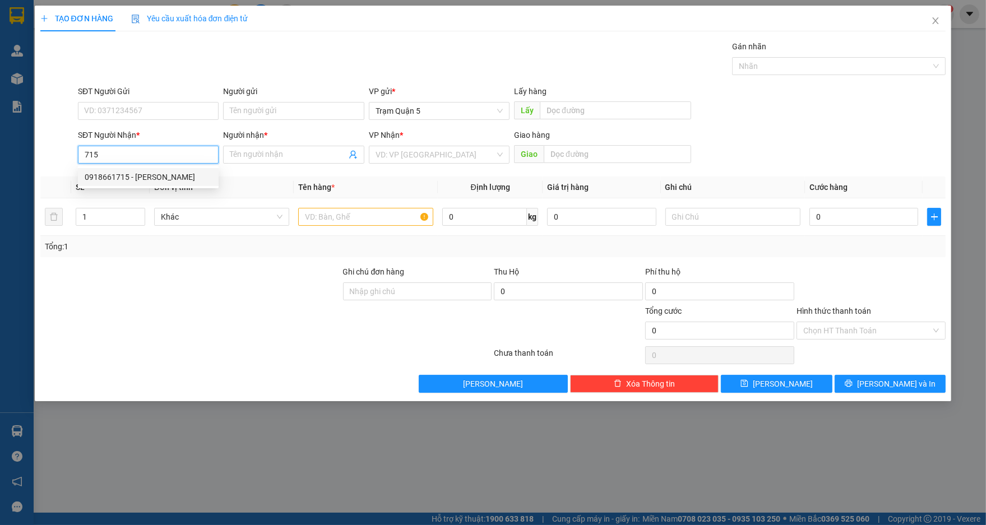
type input "0918661715"
type input "TẤN"
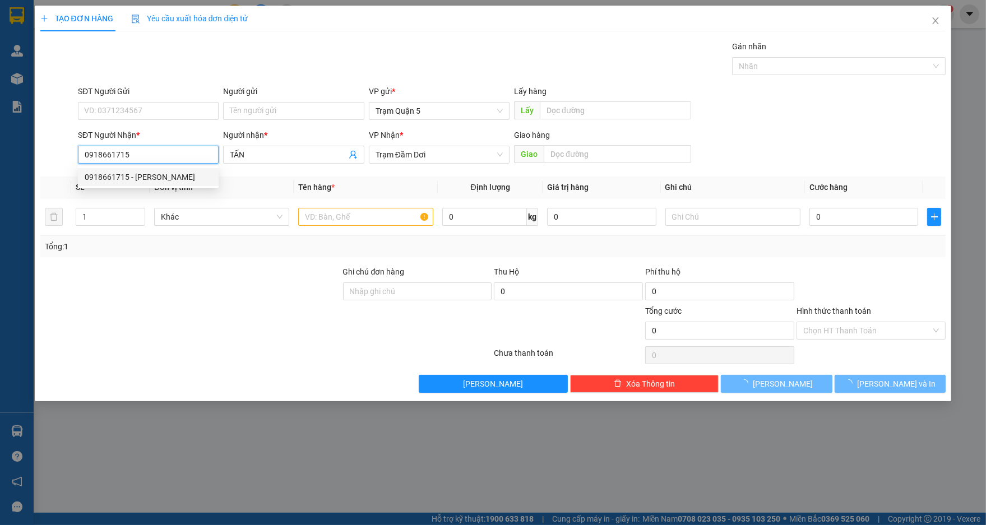
type input "80.000"
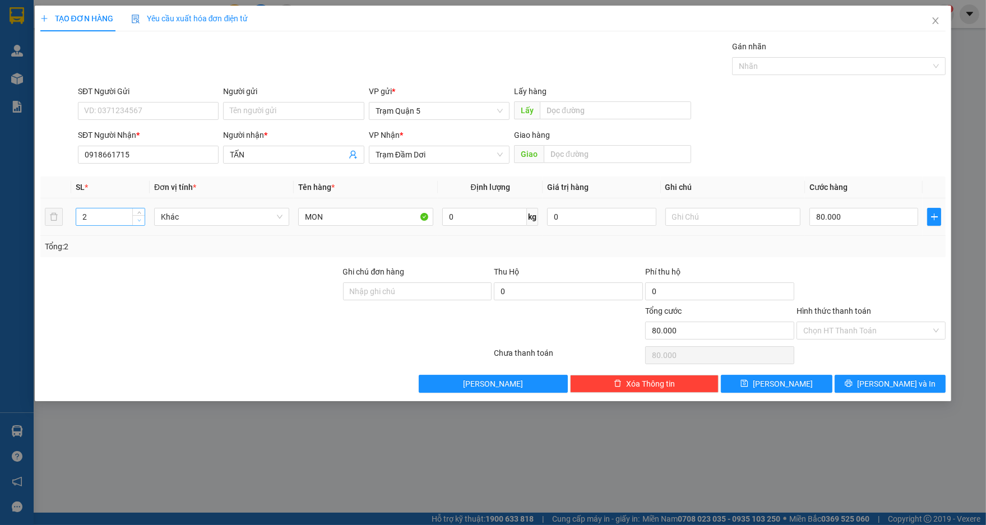
type input "1"
drag, startPoint x: 143, startPoint y: 219, endPoint x: 149, endPoint y: 223, distance: 7.3
click at [143, 220] on span "Decrease Value" at bounding box center [138, 221] width 12 height 8
type input "0"
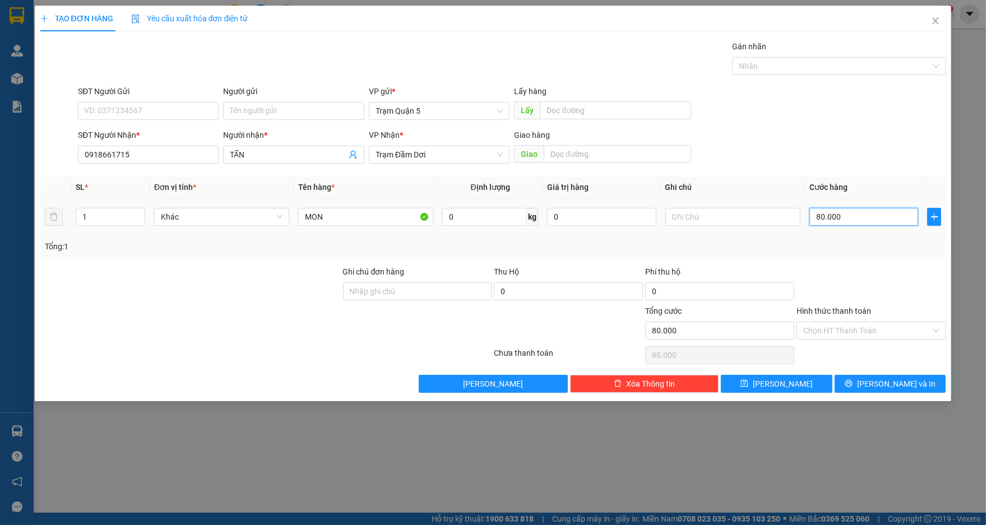
type input "0"
type input "3"
type input "03"
type input "30"
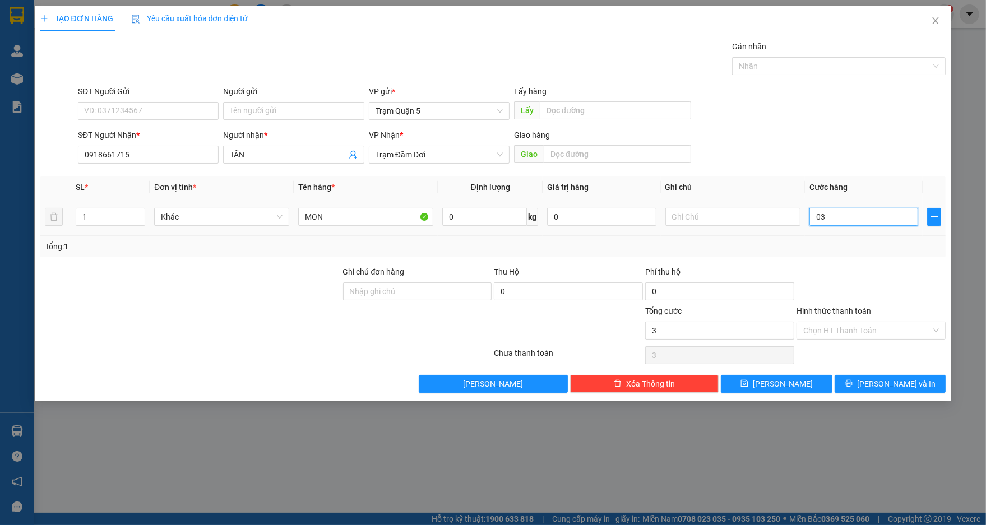
type input "30"
type input "030"
type input "30.000"
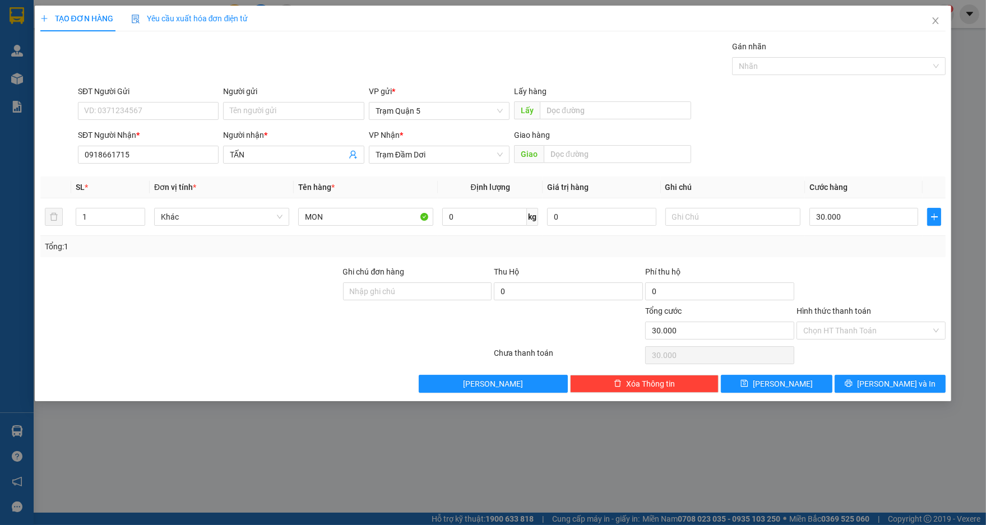
drag, startPoint x: 874, startPoint y: 275, endPoint x: 868, endPoint y: 293, distance: 18.4
click at [873, 275] on div at bounding box center [870, 285] width 151 height 39
click at [863, 330] on input "Hình thức thanh toán" at bounding box center [867, 330] width 128 height 17
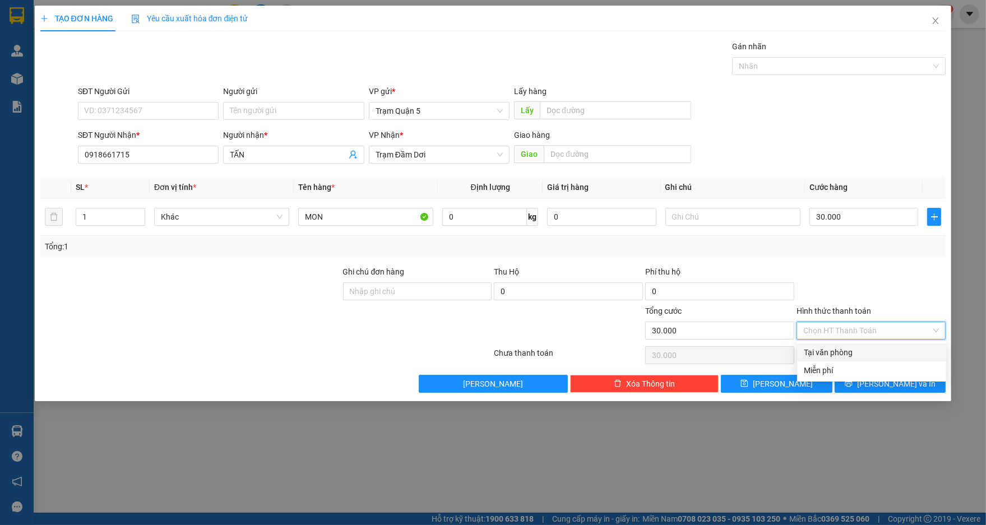
click at [851, 348] on div "Tại văn phòng" at bounding box center [872, 352] width 136 height 12
type input "0"
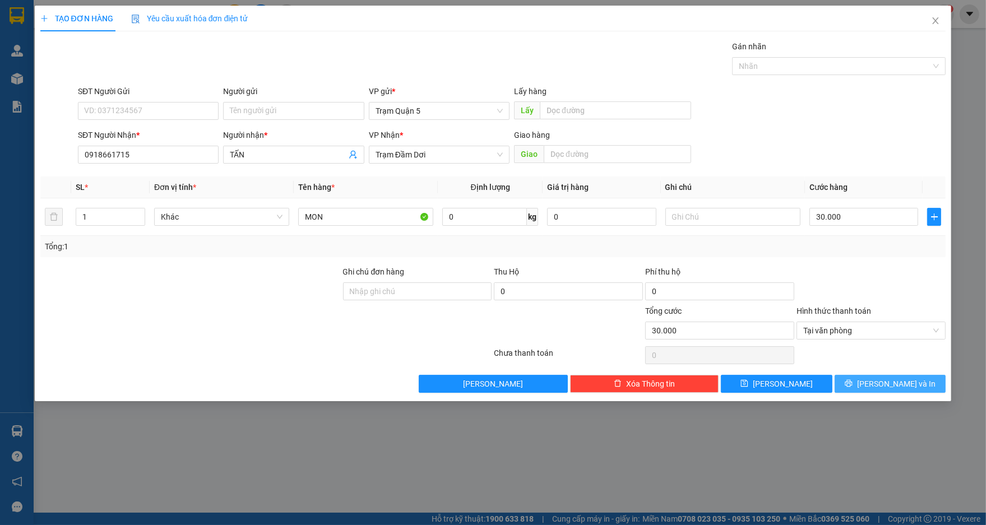
drag, startPoint x: 870, startPoint y: 387, endPoint x: 870, endPoint y: 380, distance: 6.7
click at [853, 385] on icon "printer" at bounding box center [849, 384] width 8 height 8
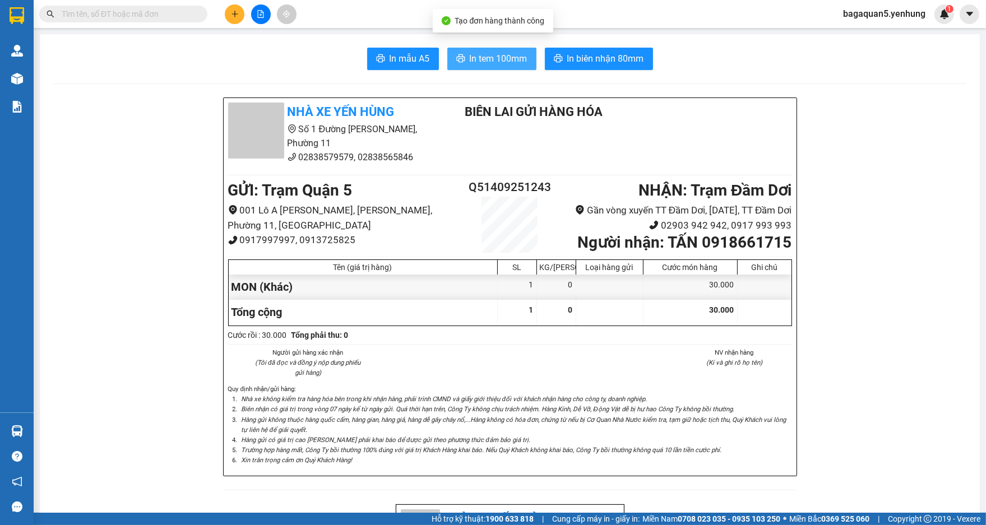
click at [493, 58] on span "In tem 100mm" at bounding box center [499, 59] width 58 height 14
click at [447, 48] on button "In tem 100mm" at bounding box center [491, 59] width 89 height 22
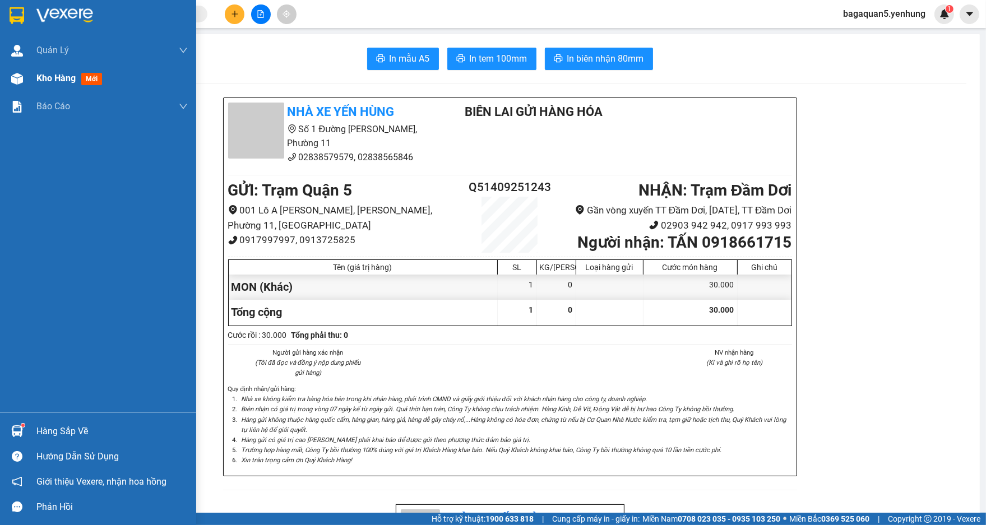
click at [25, 76] on div at bounding box center [17, 79] width 20 height 20
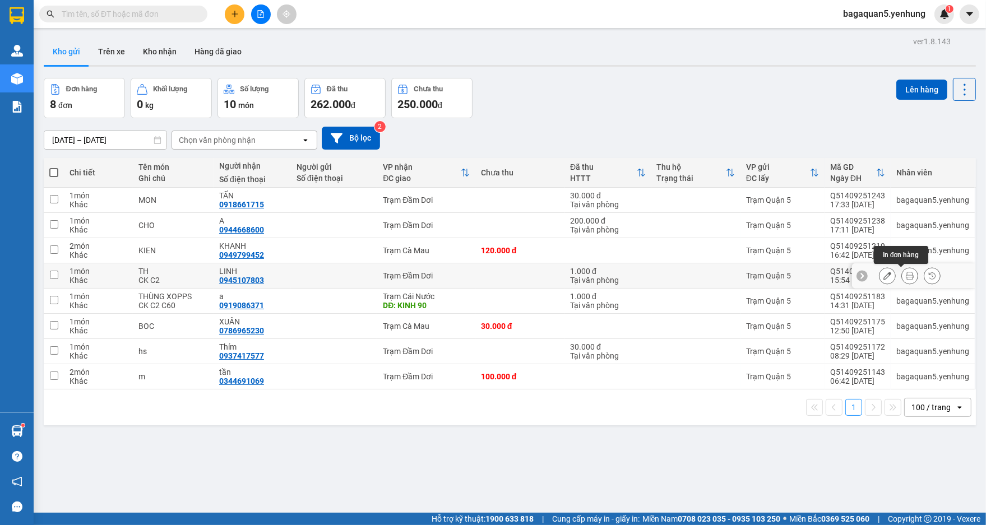
click at [906, 276] on button at bounding box center [910, 276] width 16 height 20
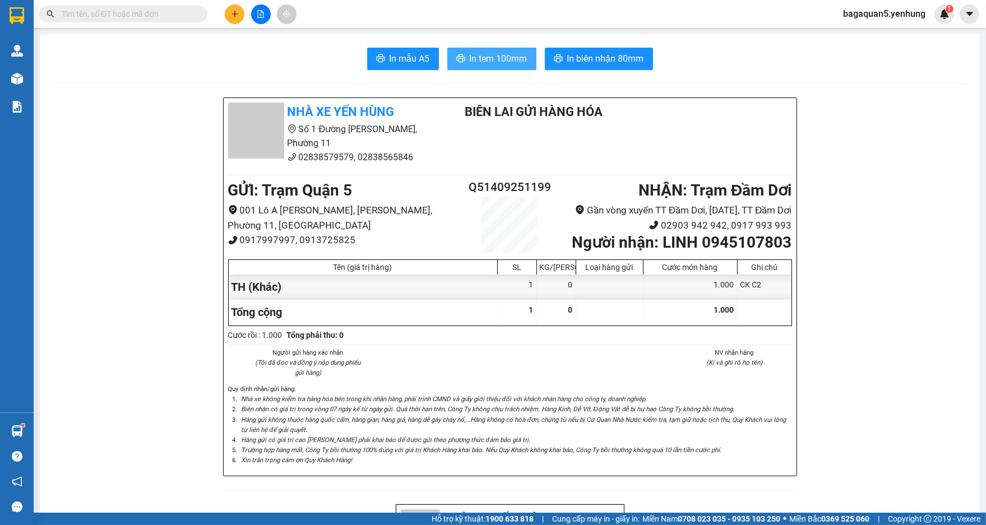
click at [479, 63] on span "In tem 100mm" at bounding box center [499, 59] width 58 height 14
drag, startPoint x: 248, startPoint y: 18, endPoint x: 226, endPoint y: 13, distance: 22.4
click at [246, 17] on div at bounding box center [261, 14] width 84 height 20
click at [226, 13] on button at bounding box center [235, 14] width 20 height 20
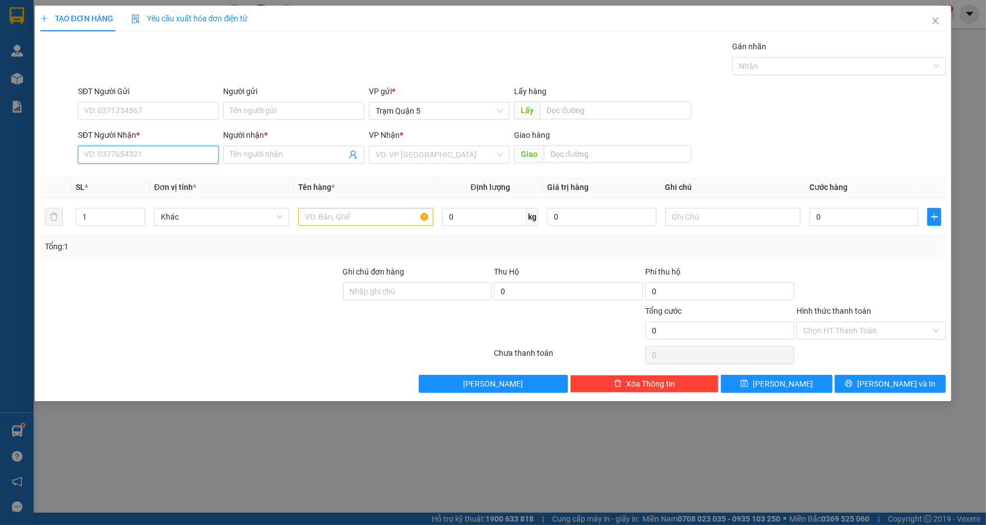
drag, startPoint x: 192, startPoint y: 156, endPoint x: 153, endPoint y: 149, distance: 39.5
click at [175, 151] on input "SĐT Người Nhận *" at bounding box center [148, 155] width 141 height 18
click at [174, 188] on div "0944331374 - Trường" at bounding box center [148, 195] width 141 height 18
type input "0944331374"
type input "Trường"
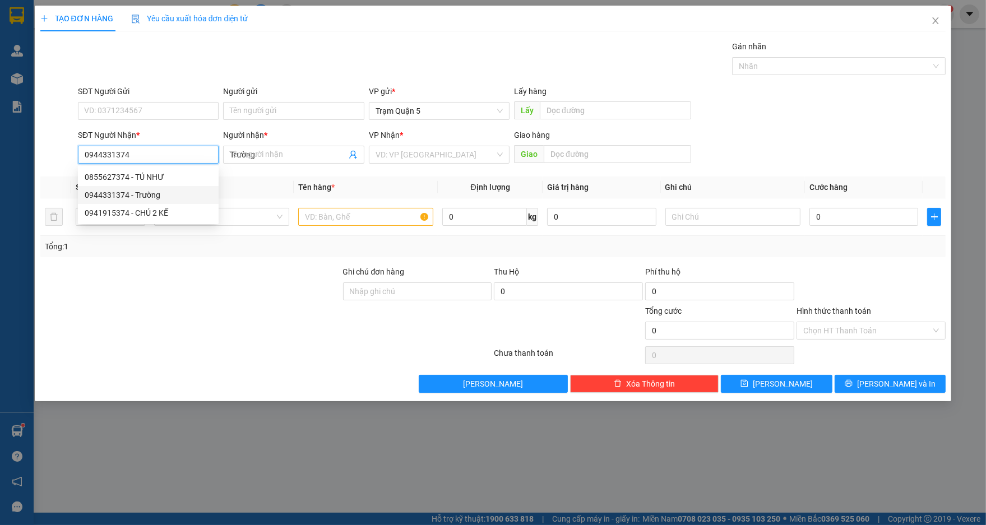
type input "40.000"
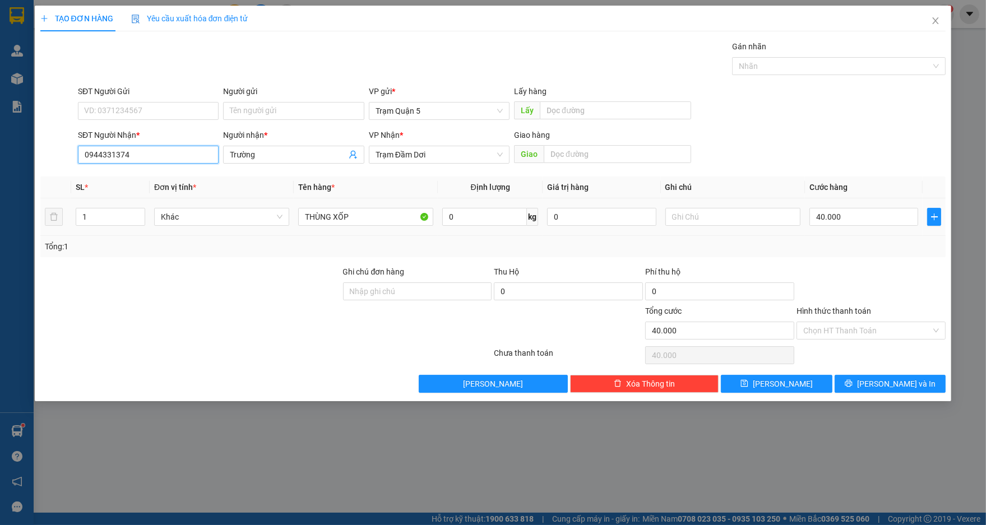
type input "0944331374"
drag, startPoint x: 850, startPoint y: 205, endPoint x: 866, endPoint y: 201, distance: 16.7
click at [856, 205] on td "40.000" at bounding box center [864, 217] width 118 height 38
type input "0"
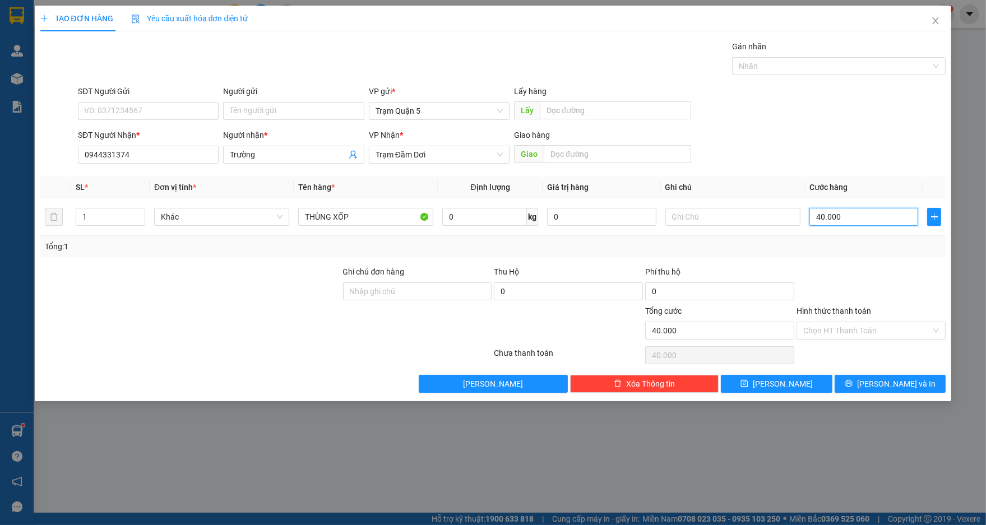
type input "0"
type input "5"
type input "05"
type input "50"
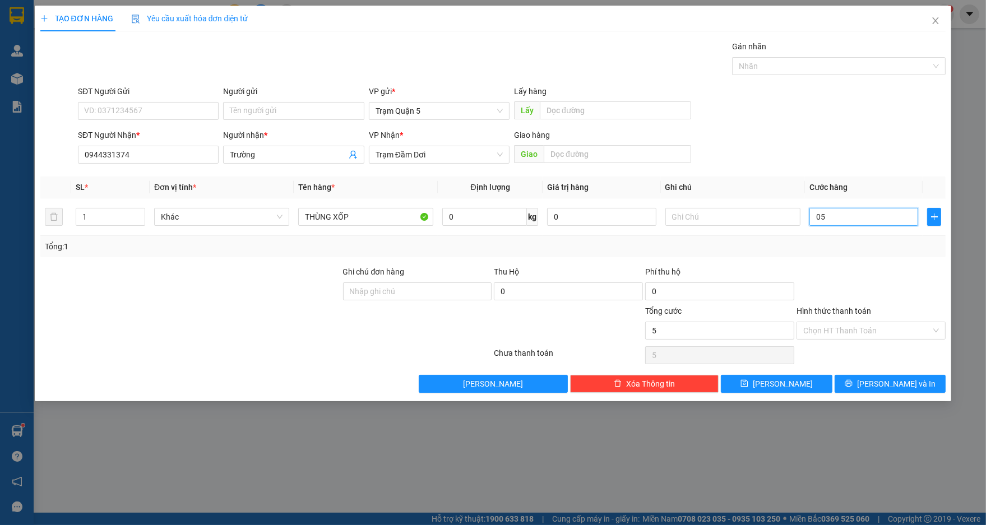
type input "50"
type input "050"
type input "50.000"
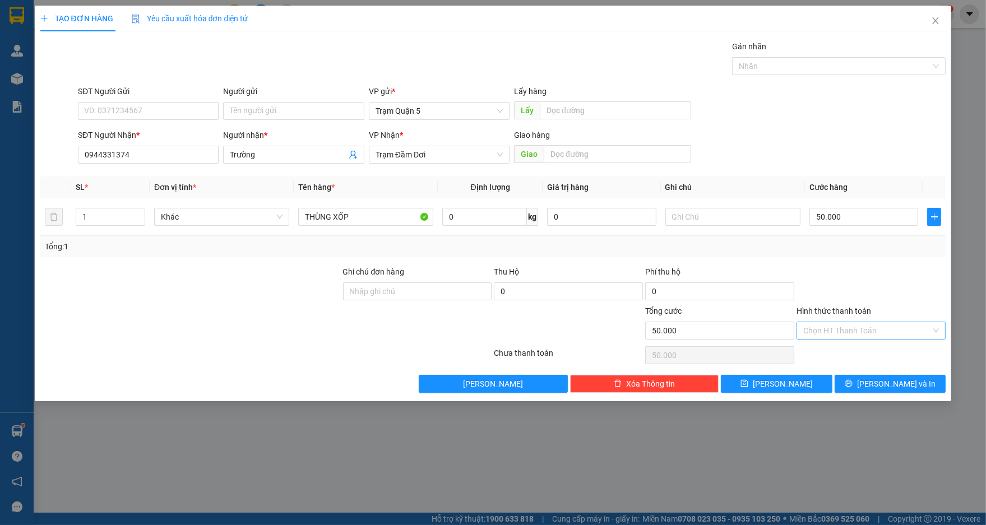
click at [904, 326] on input "Hình thức thanh toán" at bounding box center [867, 330] width 128 height 17
drag, startPoint x: 886, startPoint y: 351, endPoint x: 865, endPoint y: 422, distance: 74.3
click at [886, 353] on div "Tại văn phòng" at bounding box center [872, 352] width 136 height 12
type input "0"
click at [865, 422] on div "TẠO ĐƠN HÀNG Yêu cầu xuất hóa đơn điện tử Transit Pickup Surcharge Ids Transit …" at bounding box center [493, 262] width 986 height 525
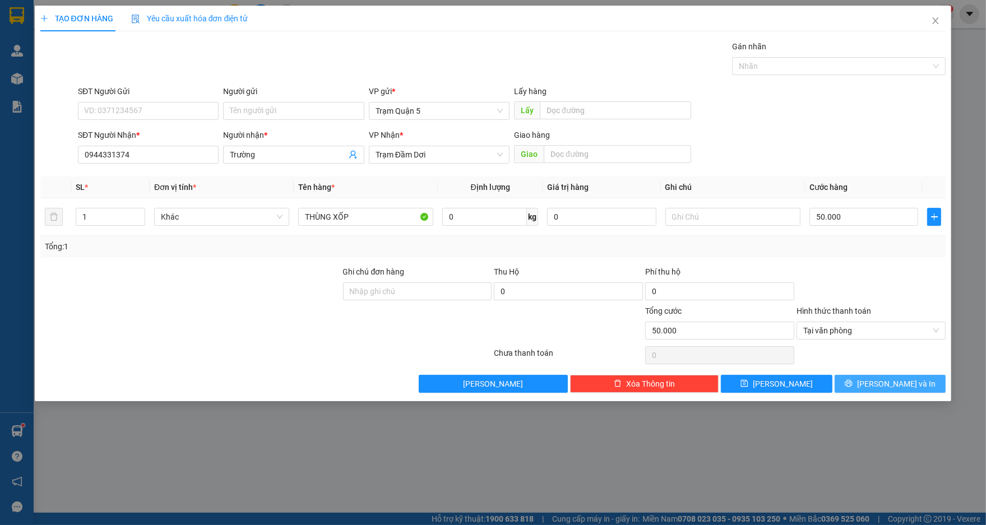
click at [867, 391] on button "[PERSON_NAME] và In" at bounding box center [890, 384] width 111 height 18
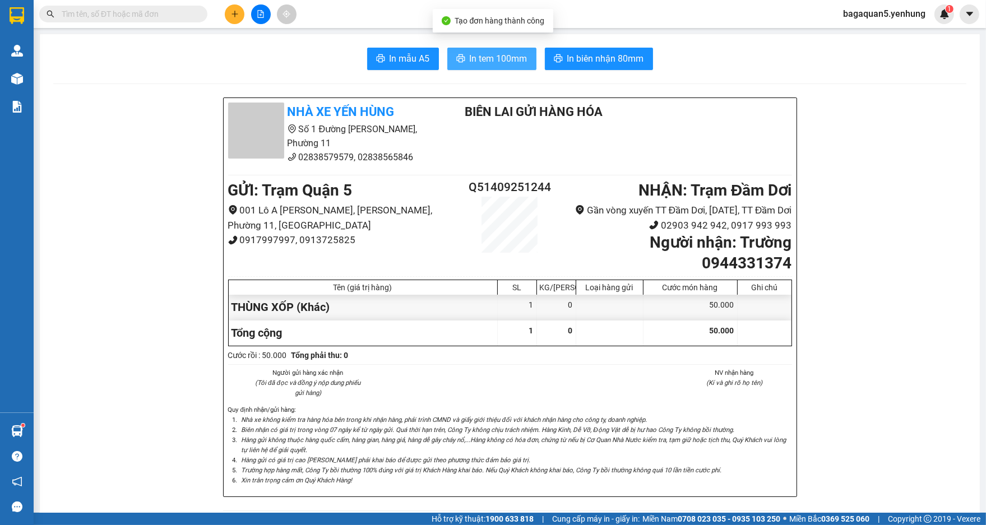
drag, startPoint x: 492, startPoint y: 43, endPoint x: 490, endPoint y: 57, distance: 14.7
drag, startPoint x: 490, startPoint y: 57, endPoint x: 489, endPoint y: 29, distance: 28.1
click at [447, 48] on button "In tem 100mm" at bounding box center [491, 59] width 89 height 22
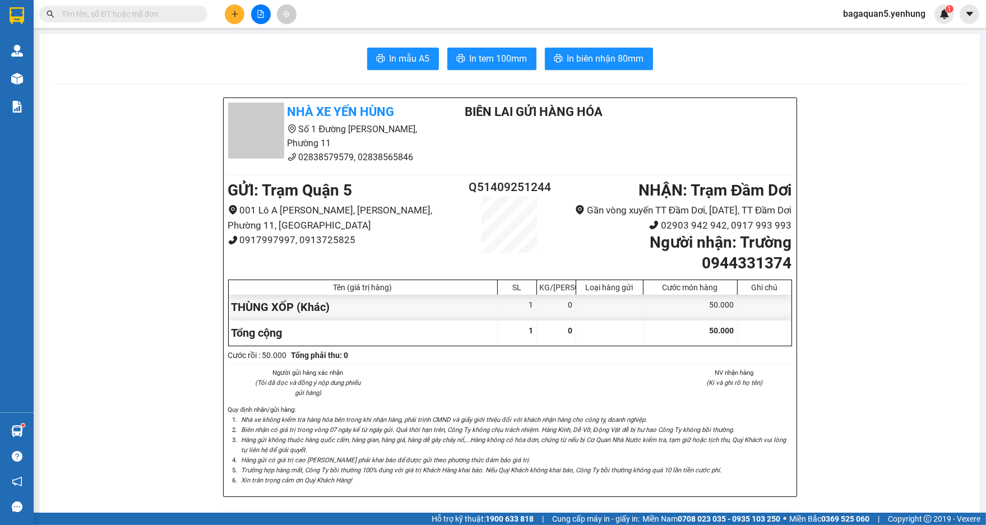
click at [236, 14] on icon "plus" at bounding box center [235, 14] width 8 height 8
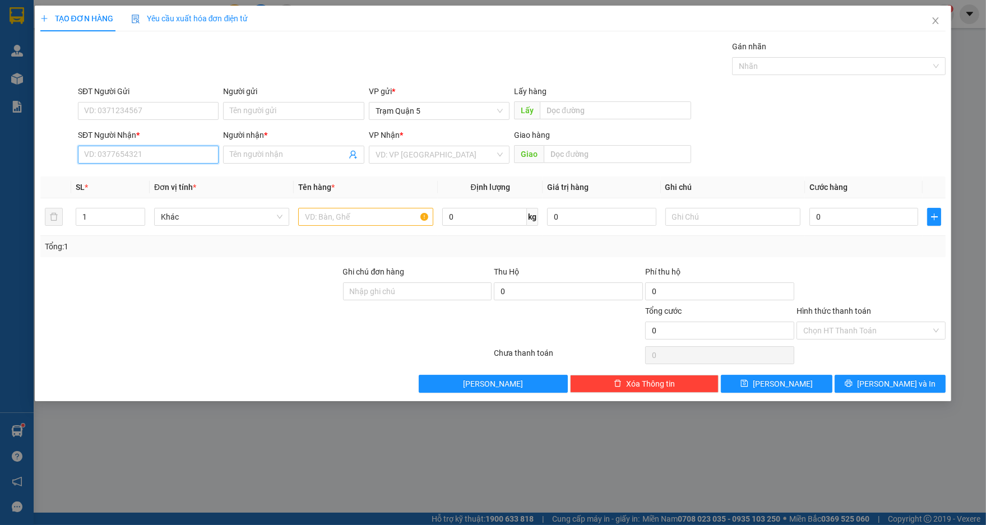
click at [207, 155] on input "SĐT Người Nhận *" at bounding box center [148, 155] width 141 height 18
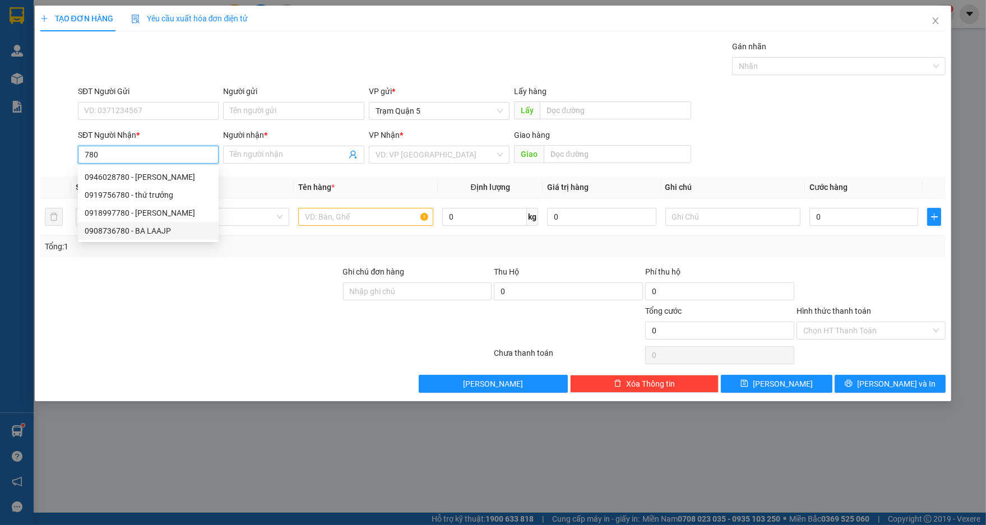
click at [173, 220] on div "0946028780 - HỒNG CÔNG 0919756780 - thứ trưởng 0918997780 - BAO HAN 0908736780 …" at bounding box center [148, 204] width 141 height 72
click at [132, 238] on div "0908736780 - BA LAAJP" at bounding box center [148, 231] width 141 height 18
type input "0908736780"
type input "BA LAAJP"
type input "0908736780"
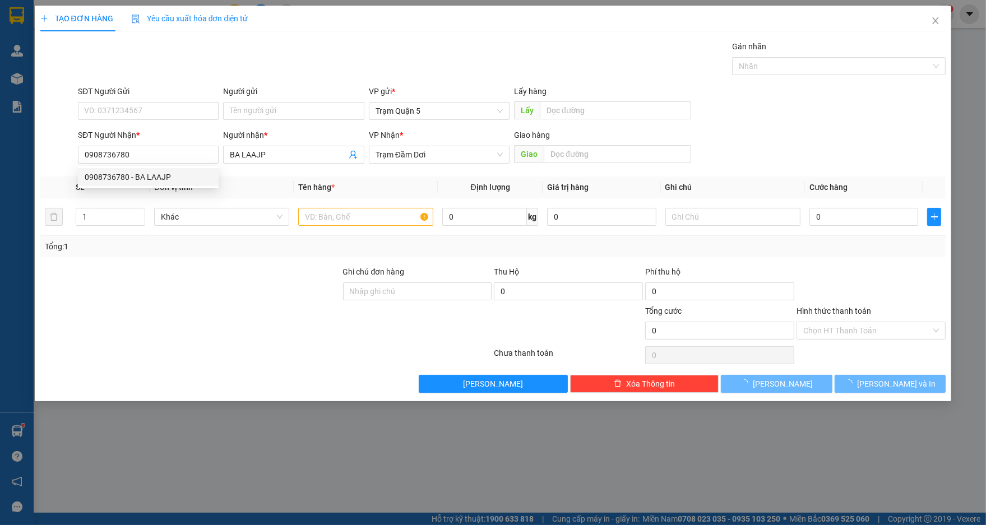
drag, startPoint x: 135, startPoint y: 235, endPoint x: 166, endPoint y: 246, distance: 33.1
click at [135, 236] on div "Tổng: 1" at bounding box center [493, 246] width 906 height 21
type input "70.000"
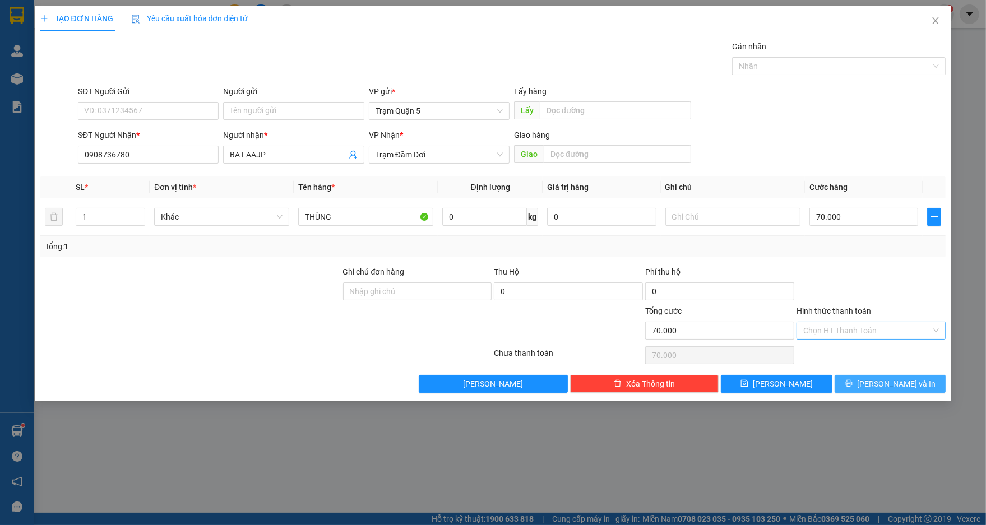
drag, startPoint x: 885, startPoint y: 379, endPoint x: 889, endPoint y: 334, distance: 45.0
click at [889, 334] on div "Transit Pickup Surcharge Ids Transit Deliver Surcharge Ids Transit Deliver Surc…" at bounding box center [493, 216] width 906 height 353
drag, startPoint x: 882, startPoint y: 329, endPoint x: 874, endPoint y: 346, distance: 18.8
click at [881, 329] on input "Hình thức thanh toán" at bounding box center [867, 330] width 128 height 17
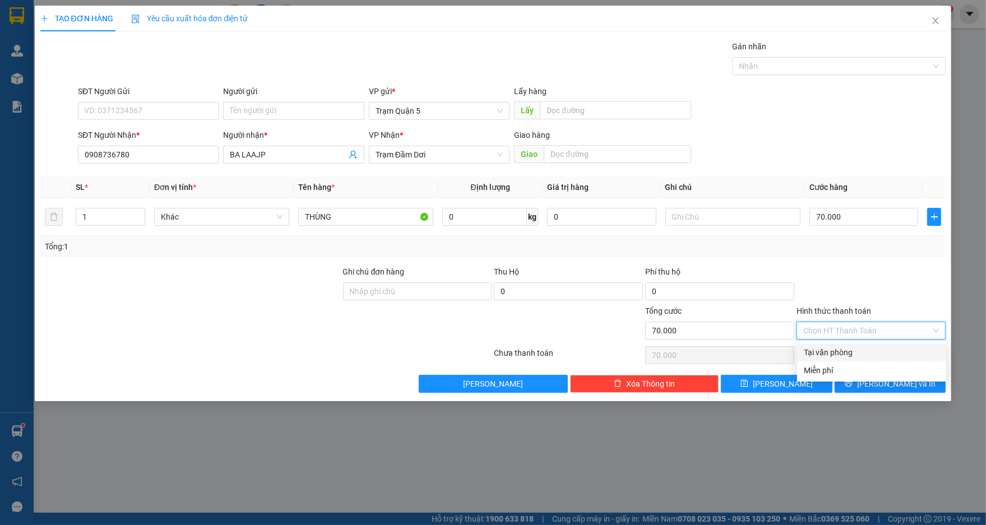
click at [871, 351] on div "Tại văn phòng" at bounding box center [872, 352] width 136 height 12
type input "0"
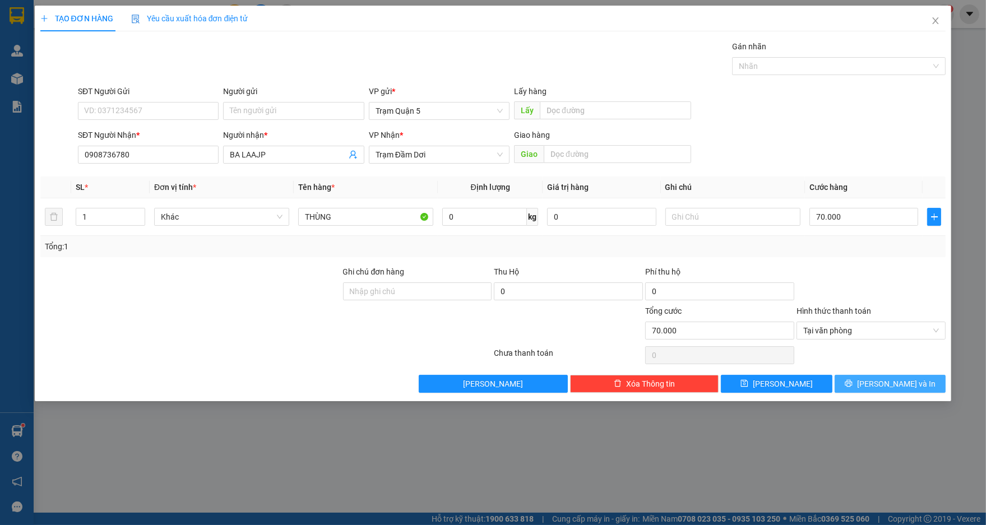
click at [871, 378] on button "[PERSON_NAME] và In" at bounding box center [890, 384] width 111 height 18
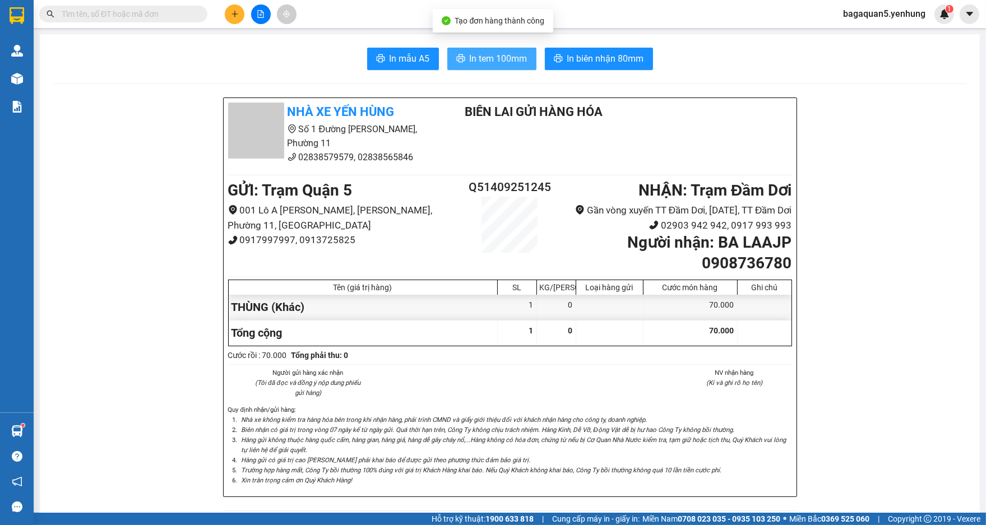
click at [499, 58] on span "In tem 100mm" at bounding box center [499, 59] width 58 height 14
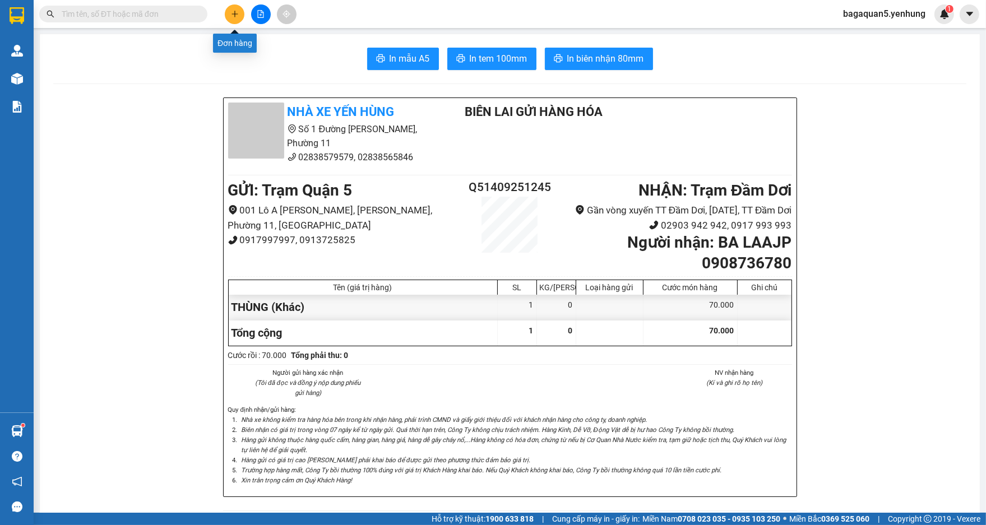
click at [236, 13] on icon "plus" at bounding box center [235, 14] width 8 height 8
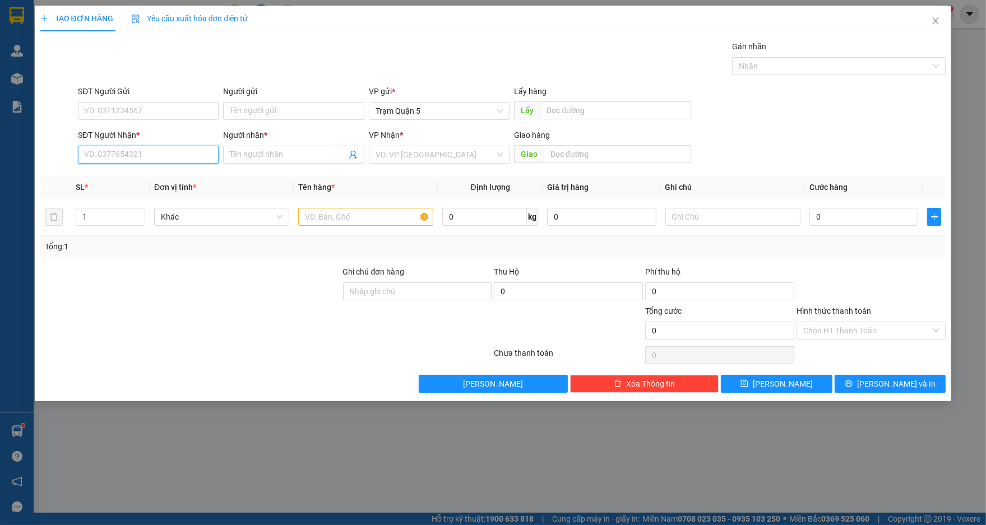
click at [162, 147] on input "SĐT Người Nhận *" at bounding box center [148, 155] width 141 height 18
click at [177, 191] on div "0968715730 - NGỌC Ý" at bounding box center [148, 195] width 127 height 12
type input "0968715730"
type input "NGỌC Ý"
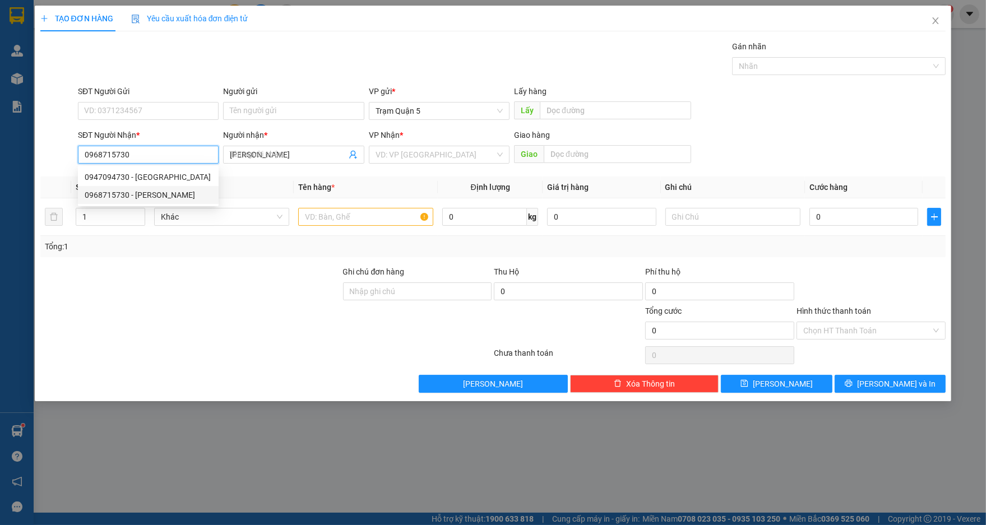
type input "80.000"
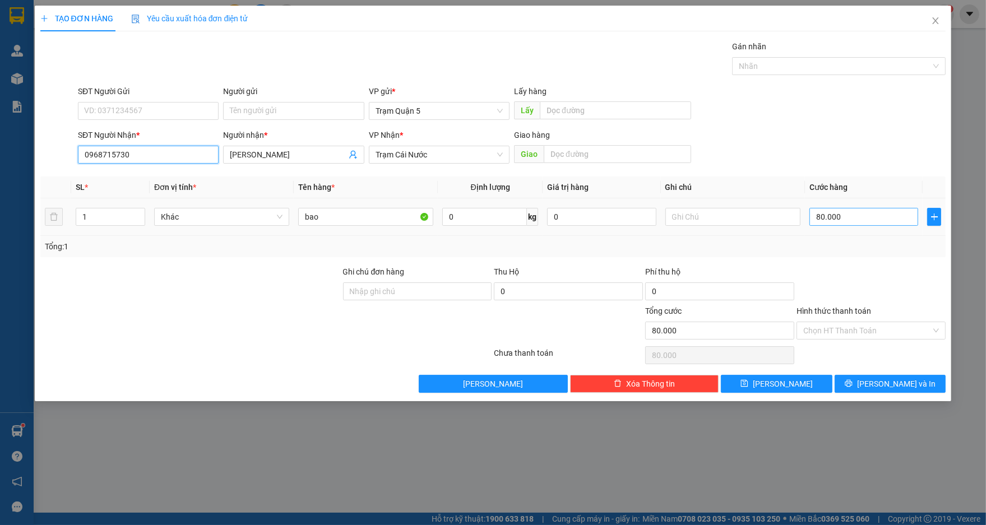
type input "0968715730"
click at [864, 225] on input "80.000" at bounding box center [863, 217] width 109 height 18
type input "0"
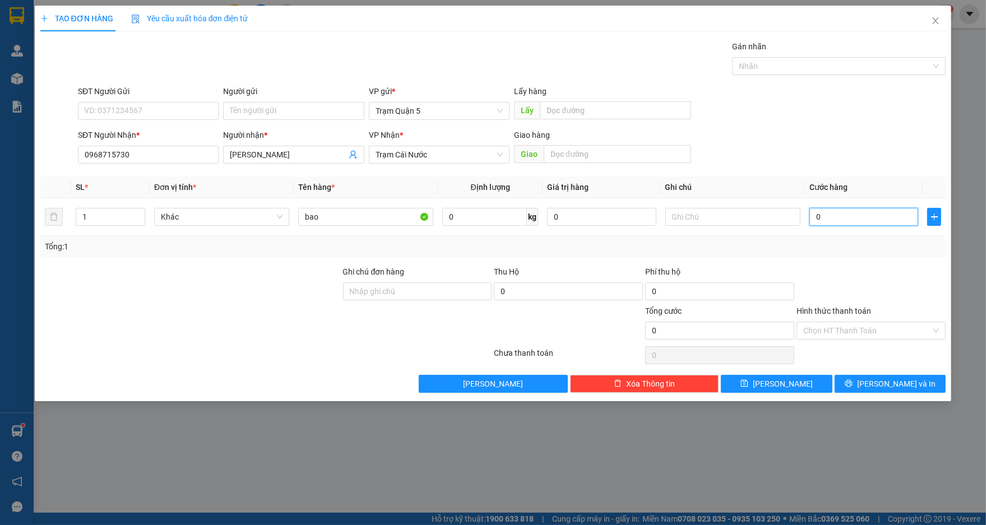
type input "1"
type input "01"
type input "12"
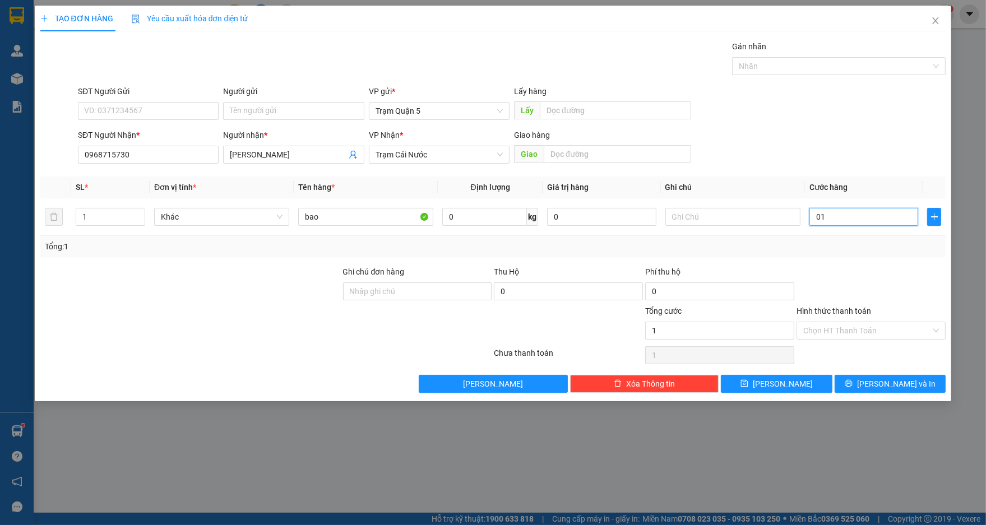
type input "012"
type input "120"
type input "0.120"
type input "120.000"
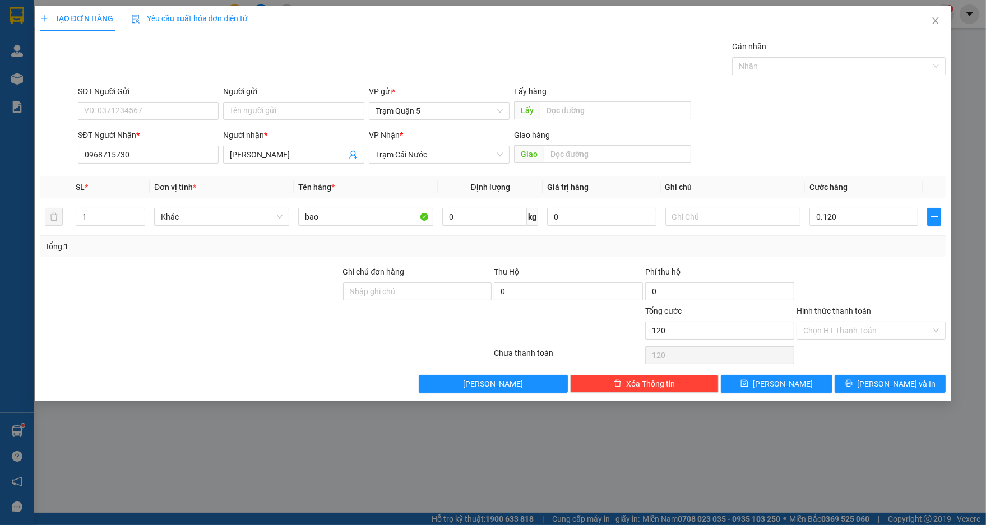
type input "120.000"
click at [839, 242] on div "Tổng: 1" at bounding box center [493, 246] width 897 height 12
click at [861, 381] on button "[PERSON_NAME] và In" at bounding box center [890, 384] width 111 height 18
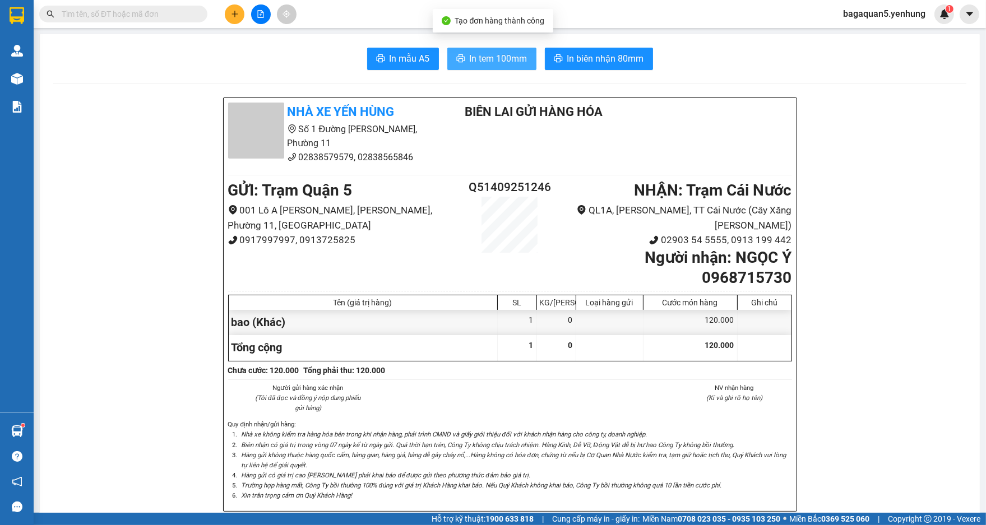
click at [461, 49] on button "In tem 100mm" at bounding box center [491, 59] width 89 height 22
click at [463, 49] on button "In tem 100mm" at bounding box center [491, 59] width 89 height 22
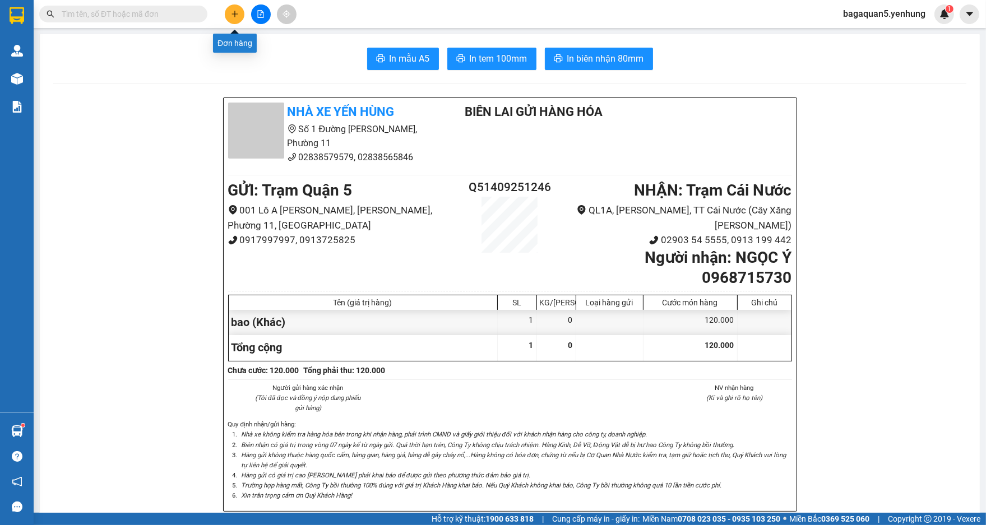
click at [226, 13] on button at bounding box center [235, 14] width 20 height 20
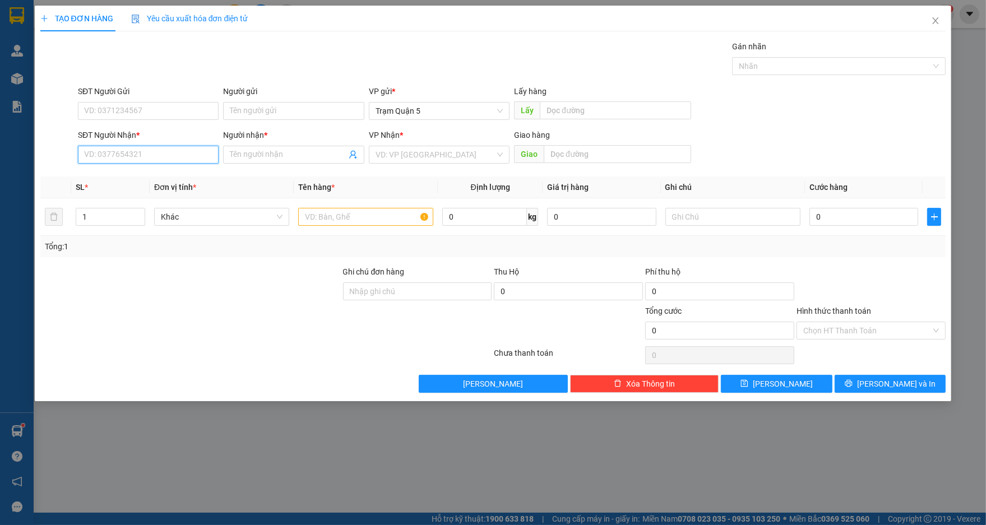
click at [210, 154] on input "SĐT Người Nhận *" at bounding box center [148, 155] width 141 height 18
click at [184, 172] on div "0949321202 - HIEP LOI" at bounding box center [148, 177] width 127 height 12
type input "0949321202"
type input "HIEP LOI"
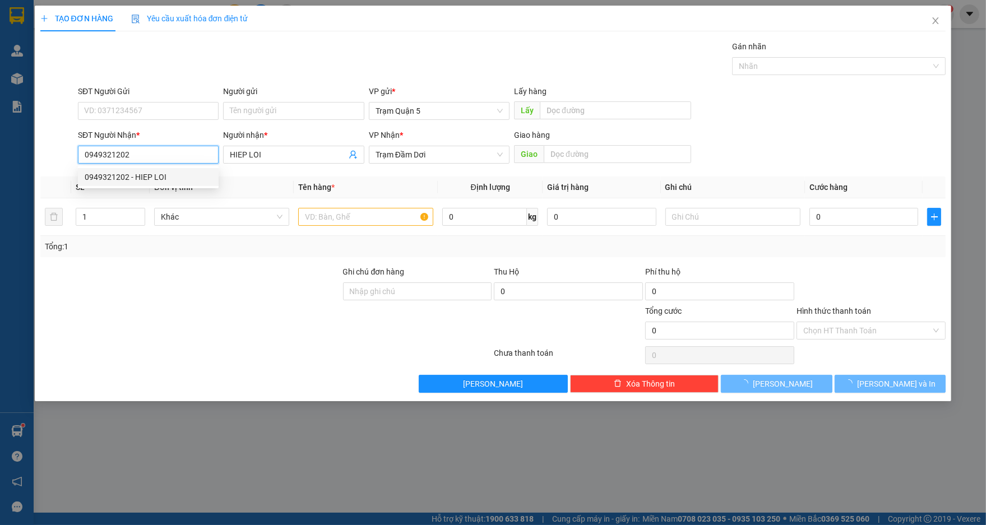
type input "450.000"
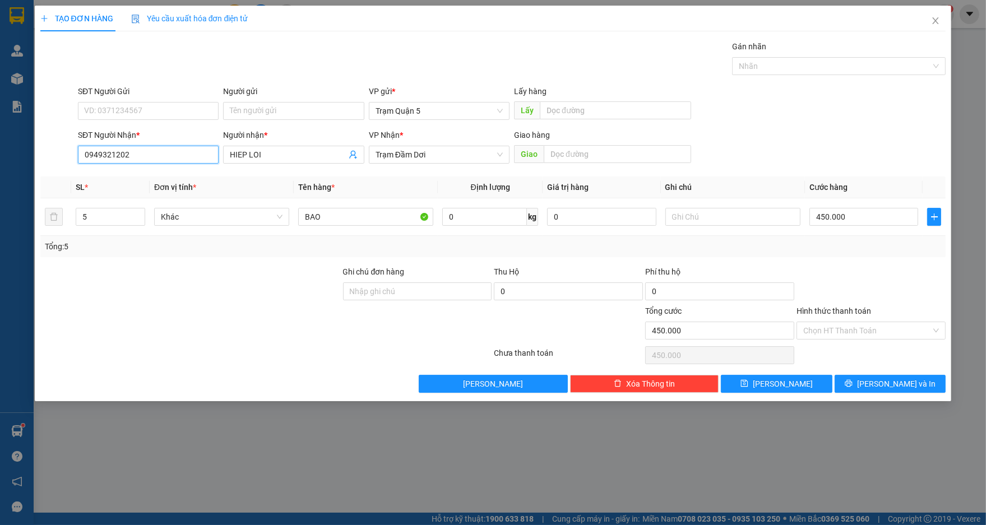
drag, startPoint x: 172, startPoint y: 152, endPoint x: 166, endPoint y: 154, distance: 6.4
click at [171, 152] on input "0949321202" at bounding box center [148, 155] width 141 height 18
type input "0"
click at [165, 191] on div "0888404202 - A QUỐC" at bounding box center [148, 195] width 127 height 12
type input "0888404202"
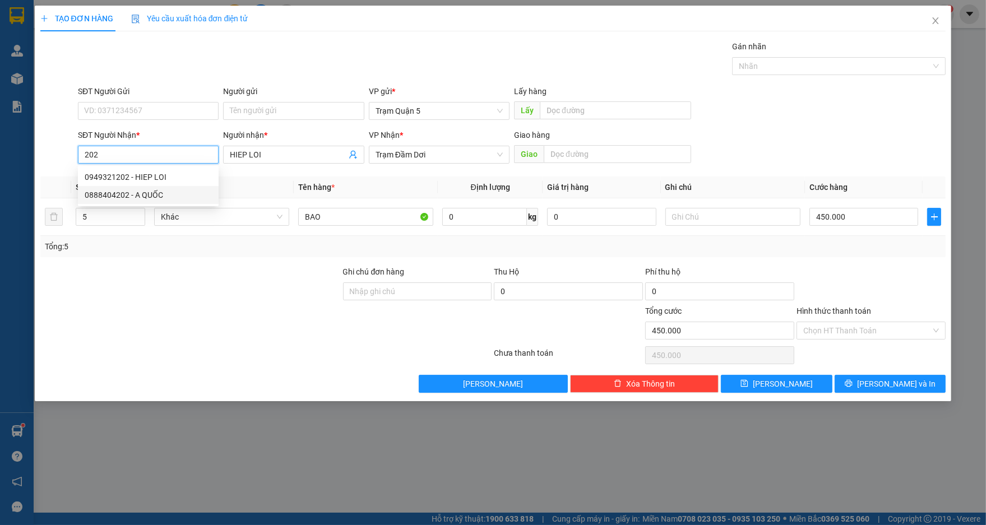
type input "A QUỐC"
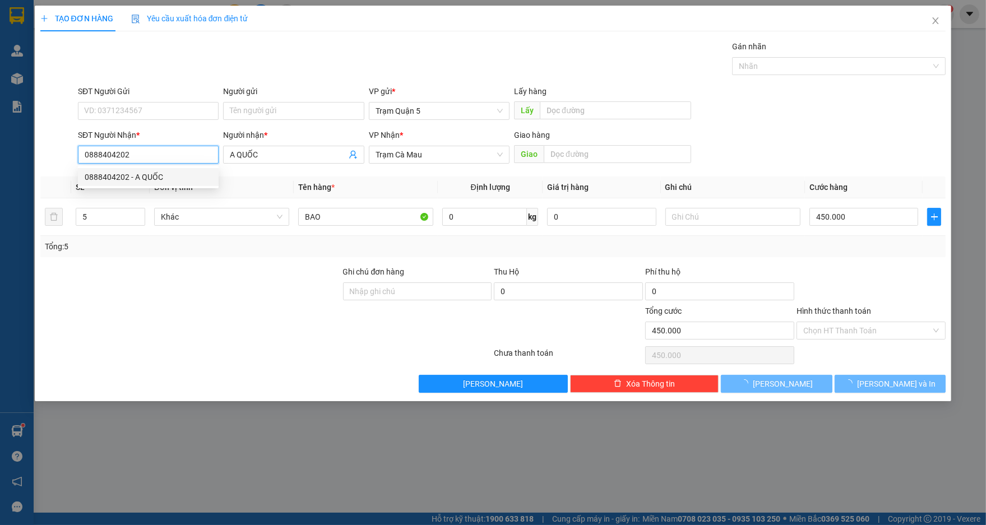
type input "60.000"
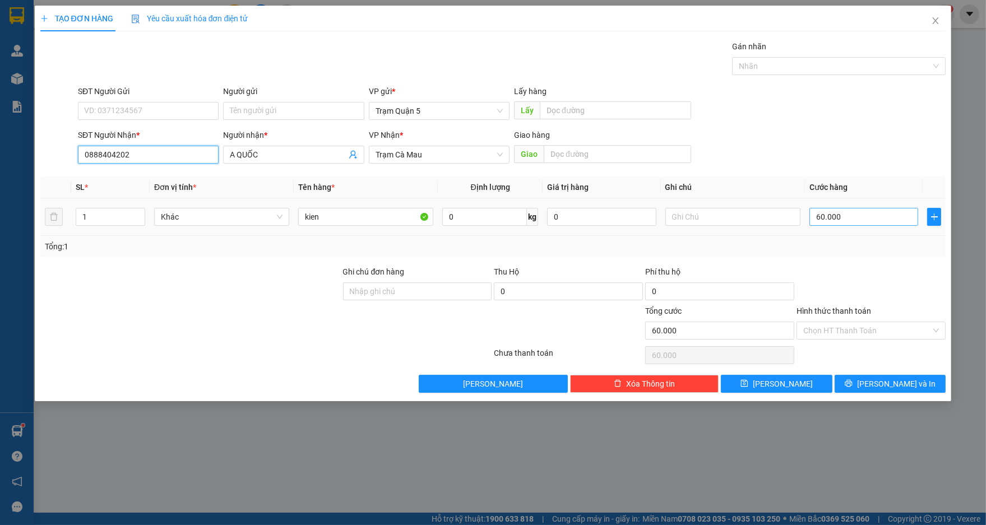
type input "0888404202"
type input "0"
type input "7"
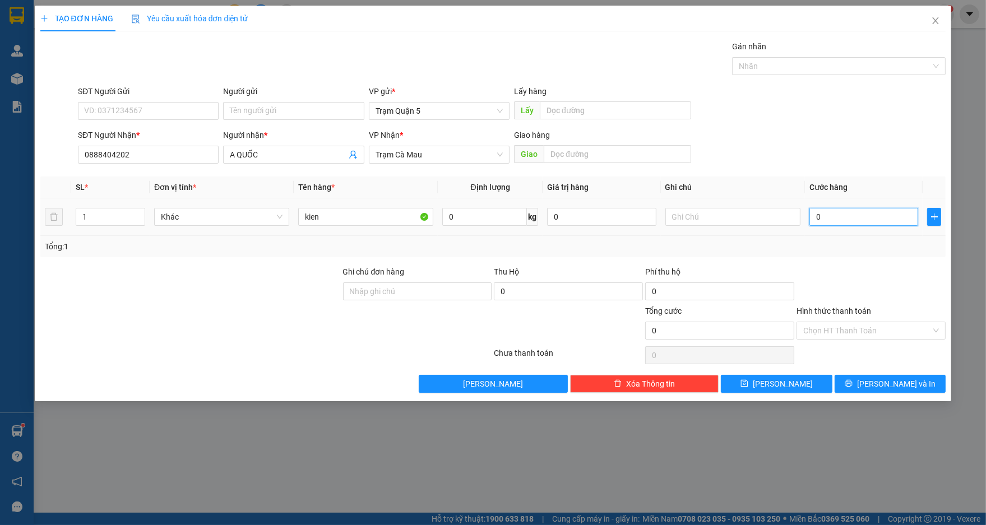
type input "7"
type input "07"
type input "70"
type input "070"
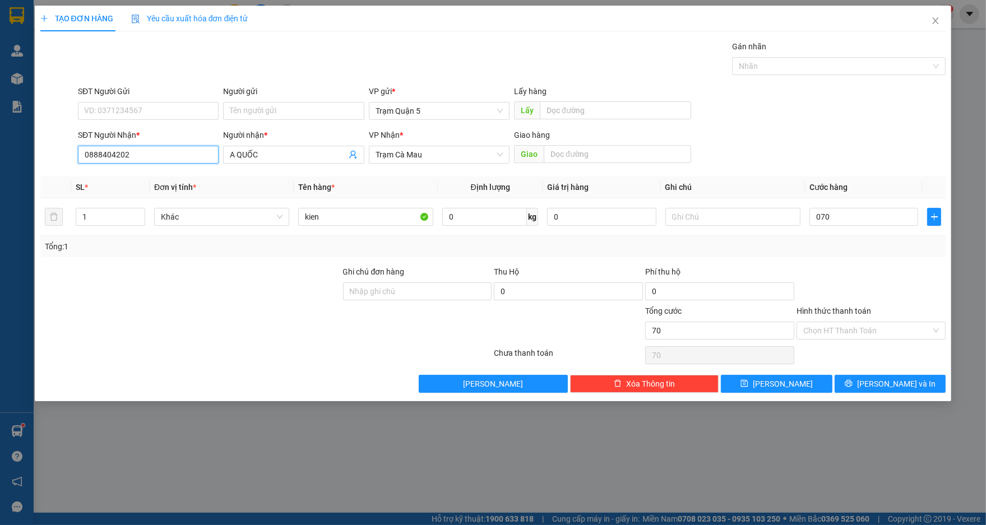
type input "70.000"
drag, startPoint x: 132, startPoint y: 155, endPoint x: 161, endPoint y: 76, distance: 84.1
click at [138, 151] on input "0888404202" at bounding box center [148, 155] width 141 height 18
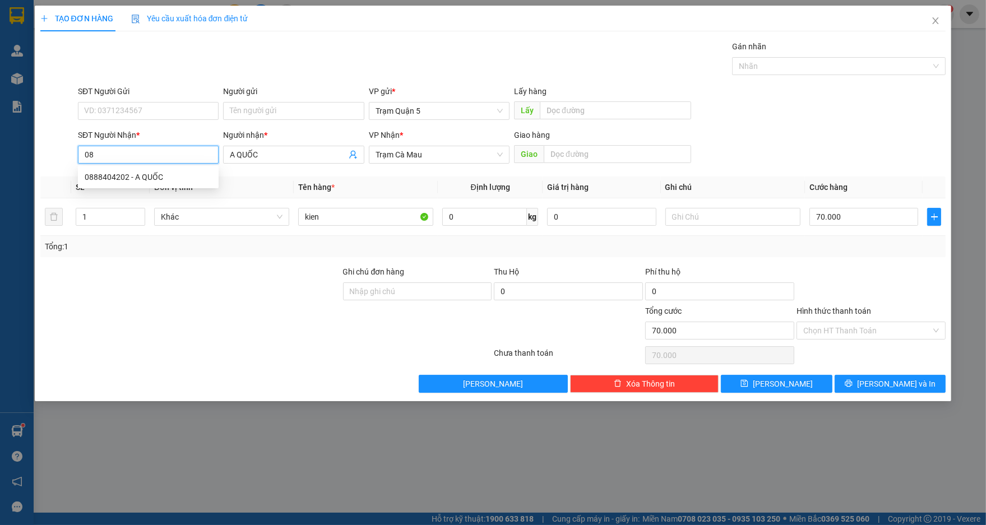
type input "0"
type input "0919009202"
click at [107, 179] on div "0919009202 - van" at bounding box center [148, 177] width 127 height 12
type input "van"
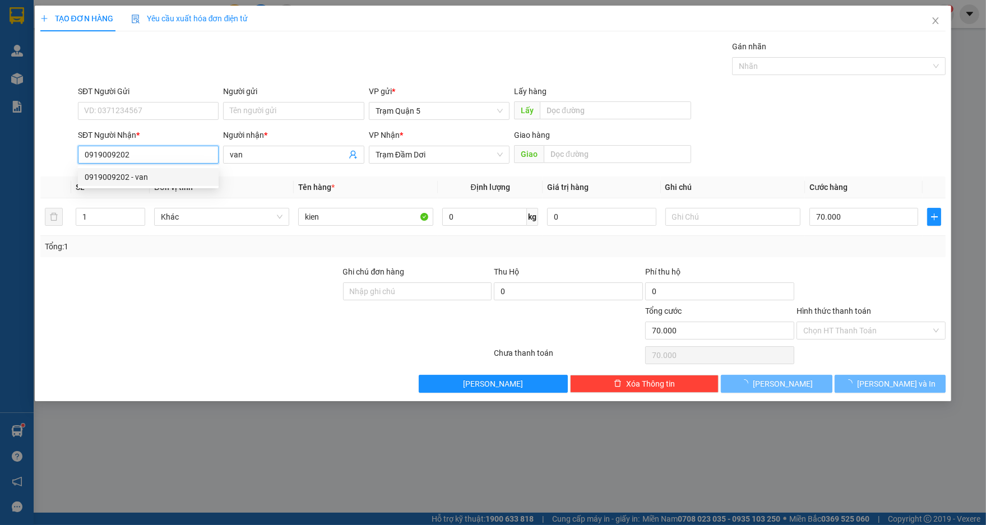
type input "1.000"
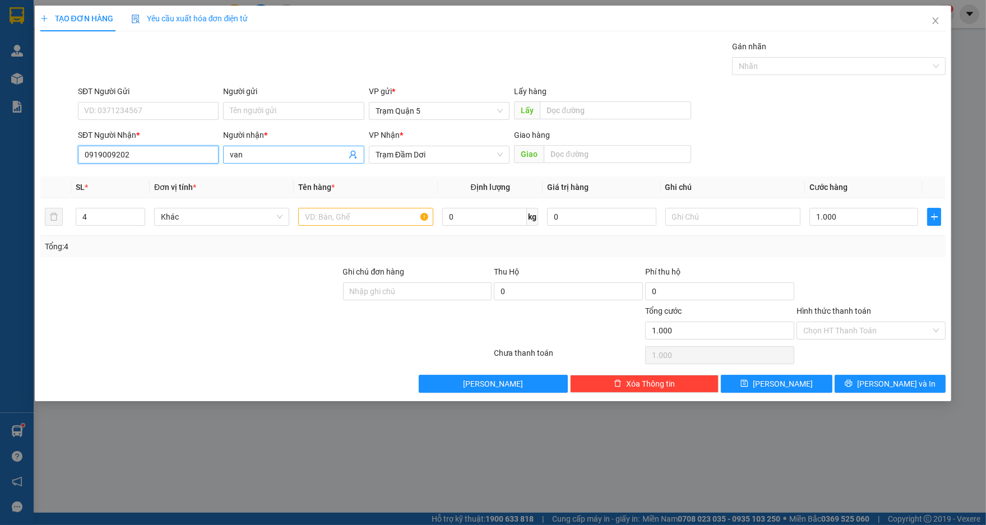
type input "0919009202"
drag, startPoint x: 263, startPoint y: 158, endPoint x: 314, endPoint y: 125, distance: 61.3
click at [271, 151] on input "van" at bounding box center [288, 155] width 116 height 12
type input "v"
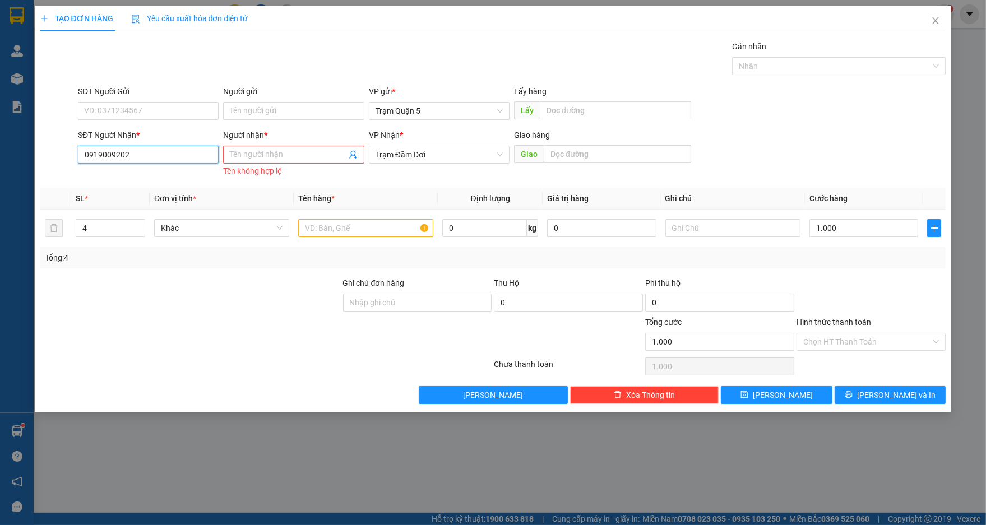
click at [136, 156] on input "0919009202" at bounding box center [148, 155] width 141 height 18
type input "0919009202"
click at [178, 156] on input "0919009202" at bounding box center [148, 155] width 141 height 18
click at [179, 174] on div "0919009202 - van" at bounding box center [148, 177] width 127 height 12
type input "van"
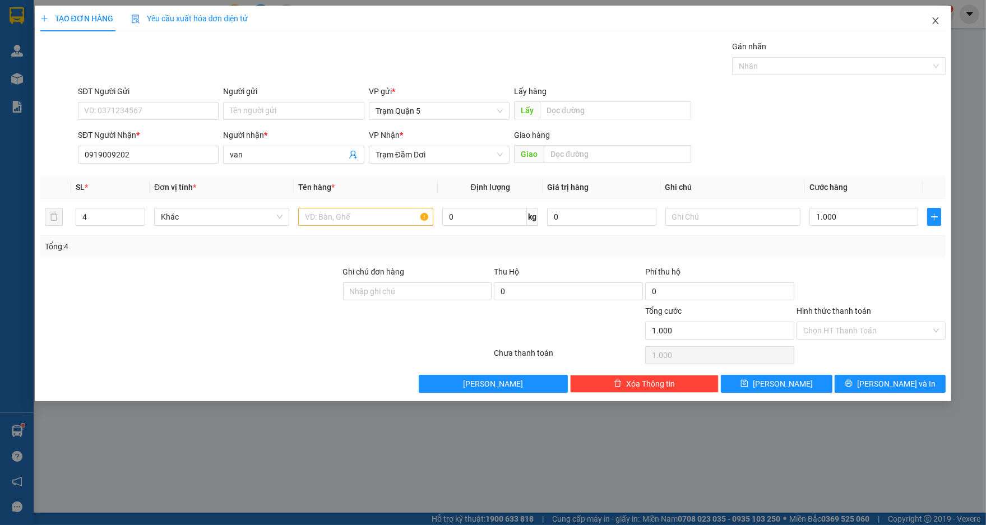
click at [940, 34] on span "Close" at bounding box center [935, 21] width 31 height 31
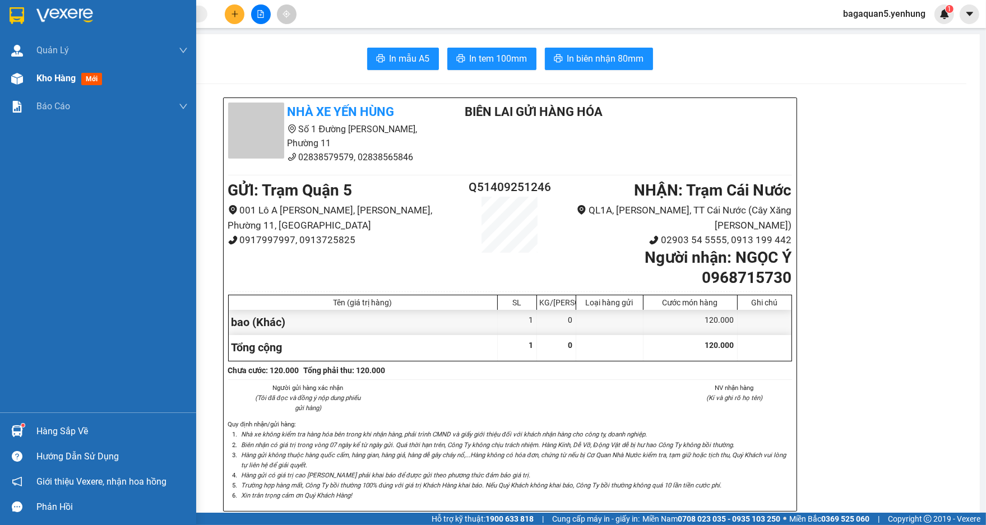
click at [14, 91] on div "Kho hàng mới" at bounding box center [98, 78] width 196 height 28
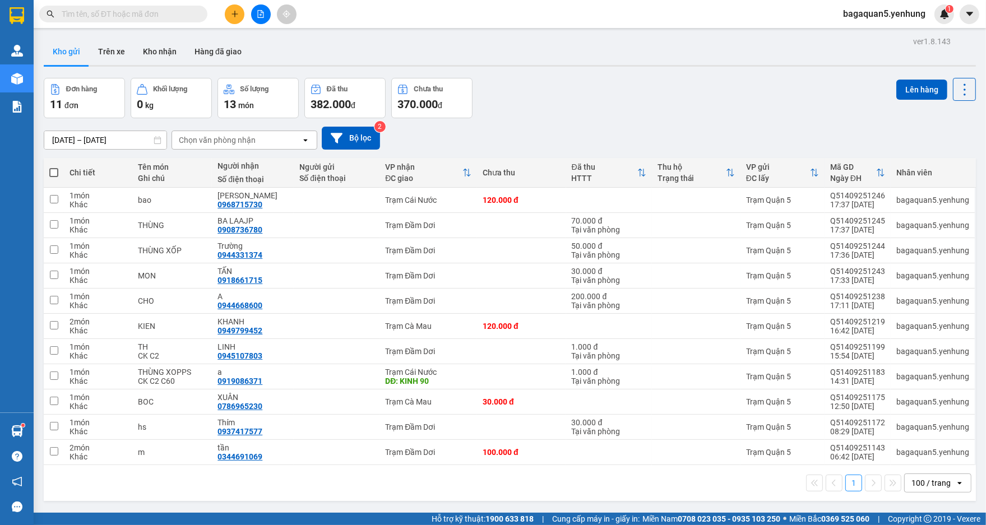
click at [936, 476] on div "100 / trang" at bounding box center [930, 483] width 50 height 18
click at [933, 484] on div "100 / trang" at bounding box center [930, 483] width 39 height 11
click at [936, 486] on div "100 / trang" at bounding box center [930, 483] width 39 height 11
click at [938, 480] on div "100 / trang" at bounding box center [930, 483] width 39 height 11
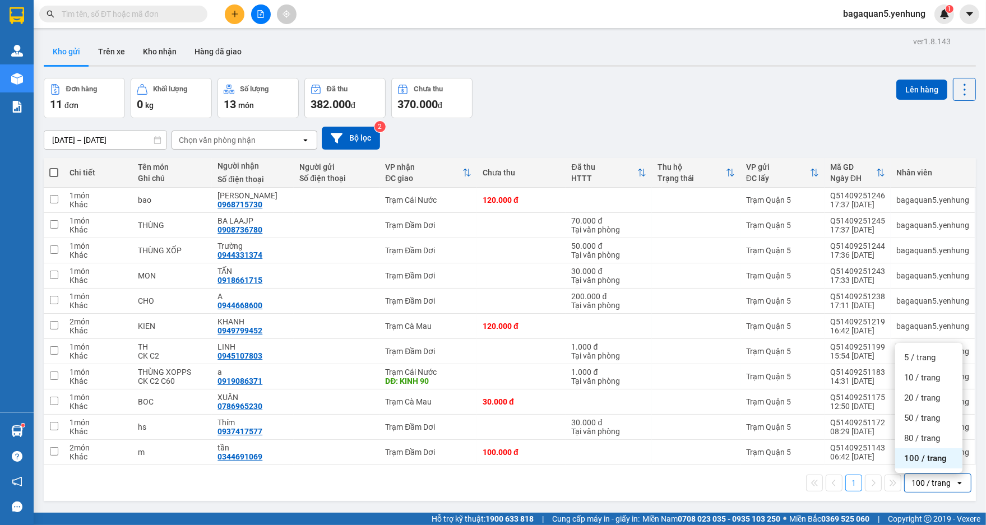
click at [939, 462] on span "100 / trang" at bounding box center [925, 458] width 43 height 11
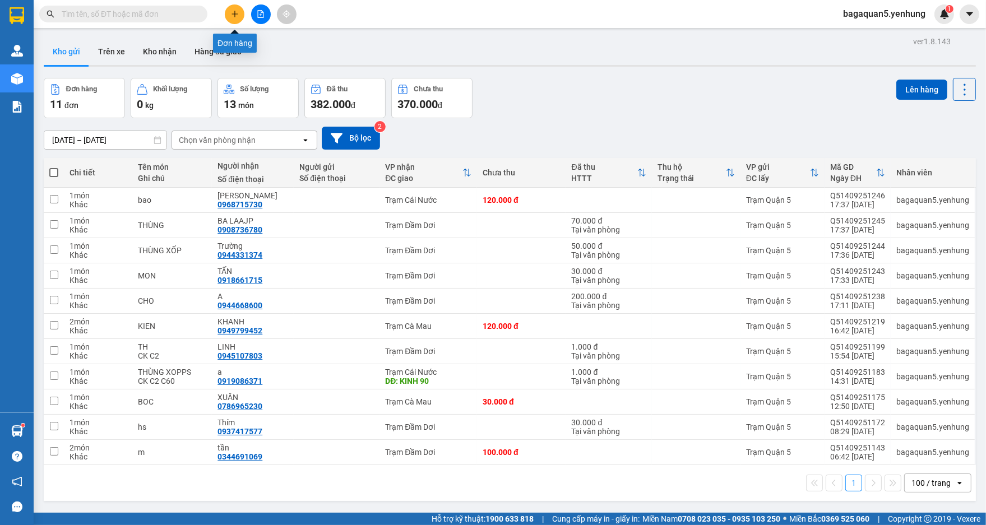
click at [234, 11] on icon "plus" at bounding box center [235, 14] width 8 height 8
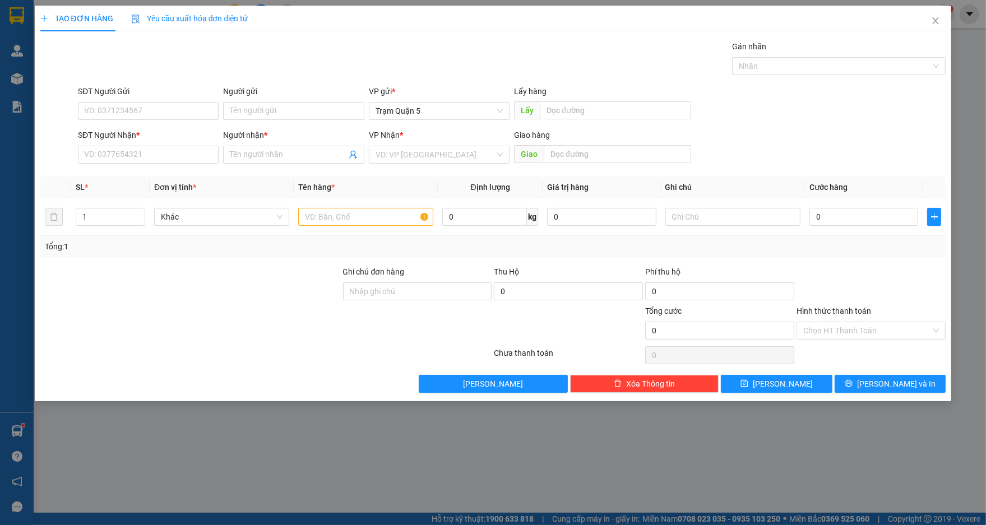
drag, startPoint x: 176, startPoint y: 131, endPoint x: 175, endPoint y: 142, distance: 11.3
click at [175, 136] on div "SĐT Người Nhận *" at bounding box center [148, 135] width 141 height 12
click at [175, 146] on input "SĐT Người Nhận *" at bounding box center [148, 155] width 141 height 18
click at [177, 149] on input "SĐT Người Nhận *" at bounding box center [148, 155] width 141 height 18
click at [111, 177] on div "0913972459 - khanh" at bounding box center [148, 177] width 127 height 12
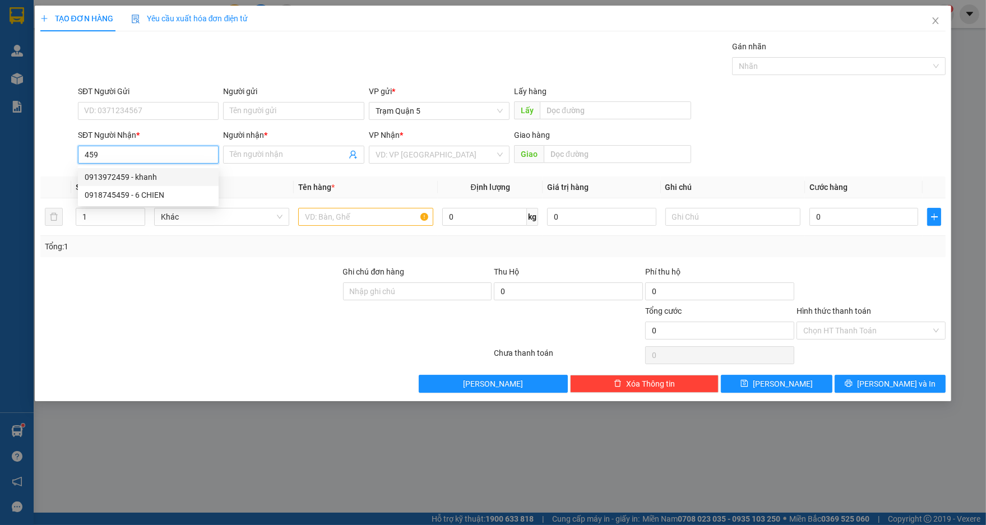
type input "0913972459"
type input "khanh"
type input "50.000"
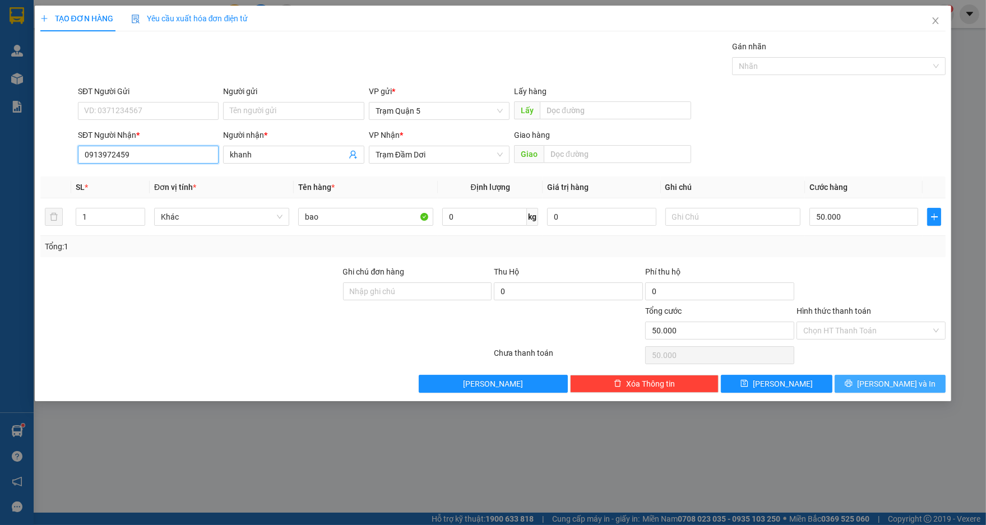
type input "0913972459"
click at [853, 385] on icon "printer" at bounding box center [848, 383] width 7 height 7
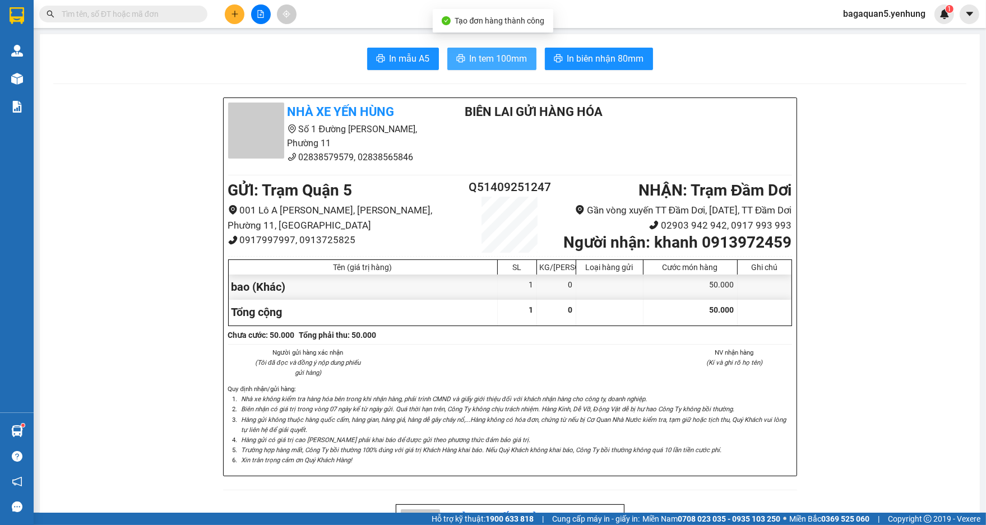
click at [473, 52] on span "In tem 100mm" at bounding box center [499, 59] width 58 height 14
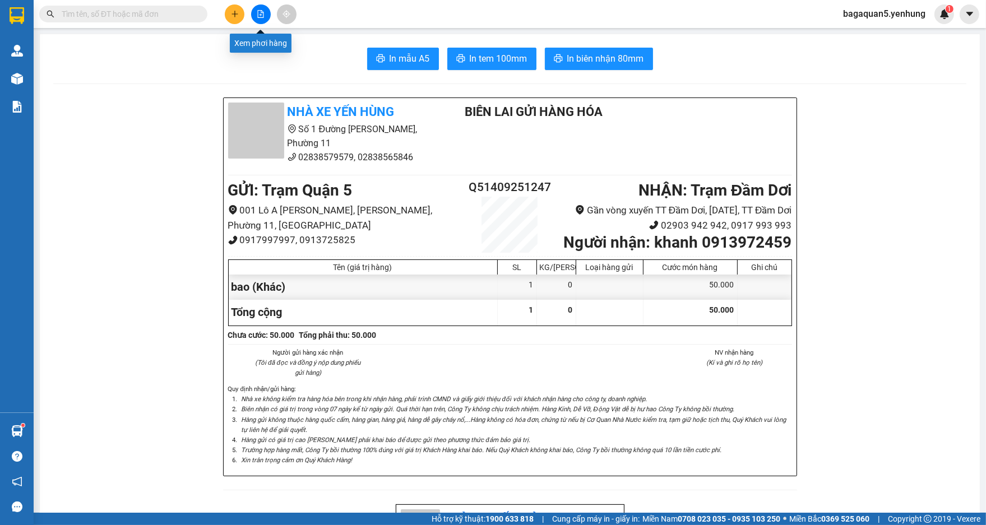
click at [259, 11] on icon "file-add" at bounding box center [261, 14] width 8 height 8
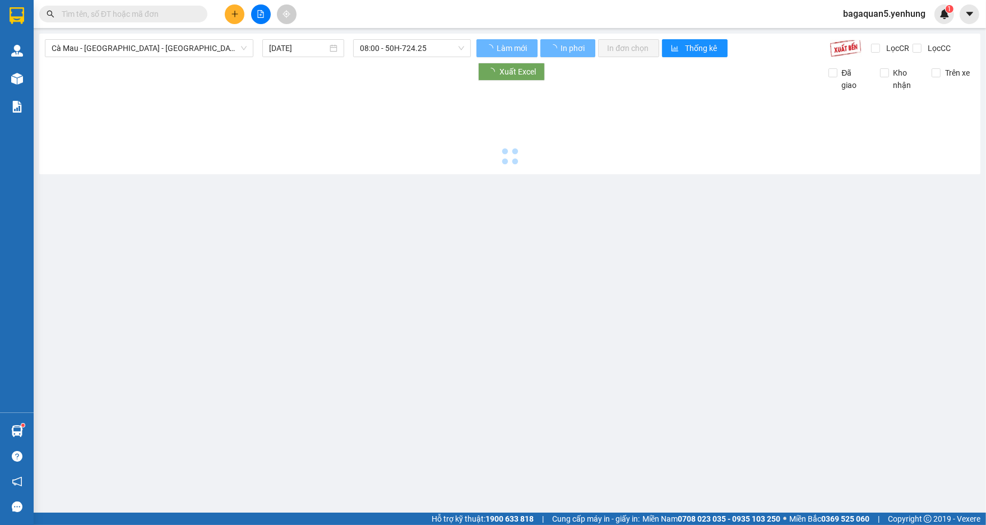
click at [239, 12] on button at bounding box center [235, 14] width 20 height 20
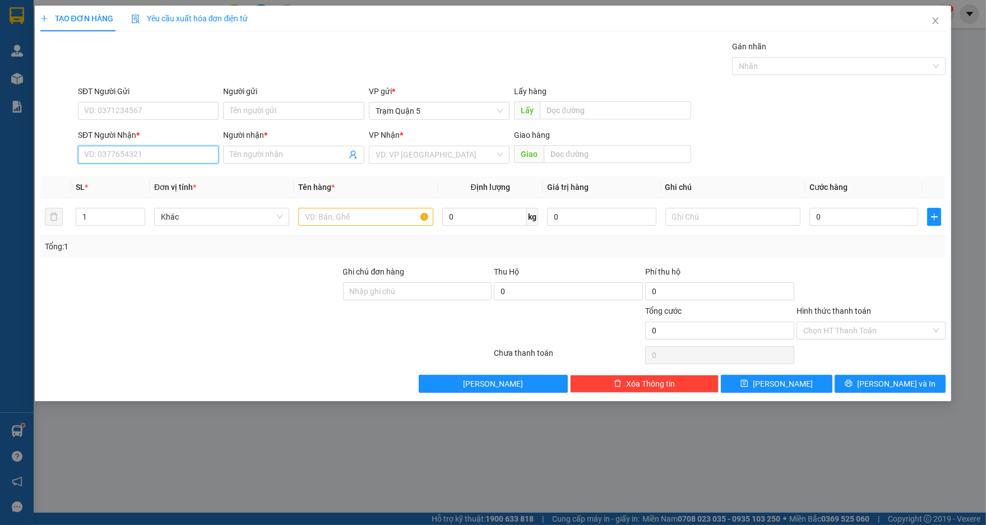
drag, startPoint x: 178, startPoint y: 158, endPoint x: 180, endPoint y: 145, distance: 13.1
click at [179, 150] on input "SĐT Người Nhận *" at bounding box center [148, 155] width 141 height 18
drag, startPoint x: 162, startPoint y: 163, endPoint x: 176, endPoint y: 121, distance: 43.8
click at [164, 158] on input "SĐT Người Nhận *" at bounding box center [148, 155] width 141 height 18
drag, startPoint x: 142, startPoint y: 145, endPoint x: 154, endPoint y: 135, distance: 15.6
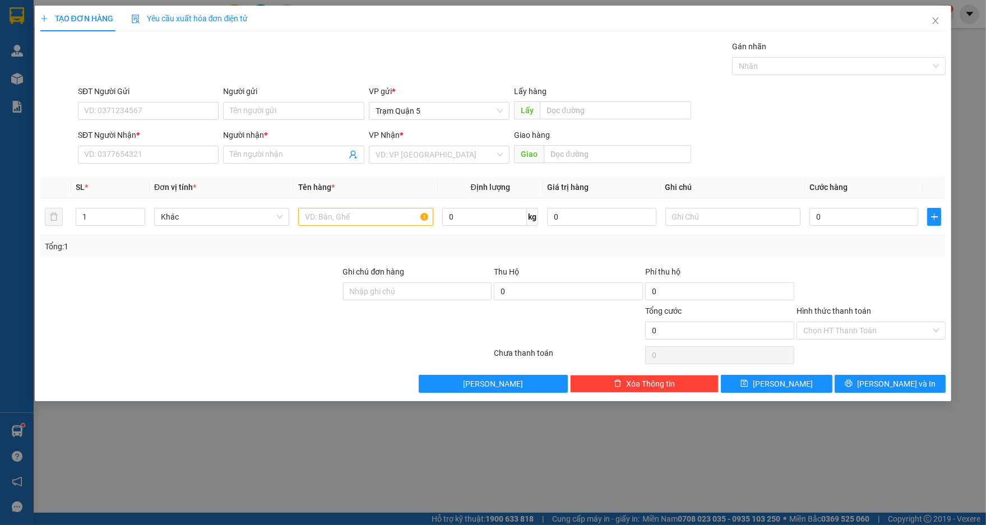
click at [143, 145] on div "SĐT Người Nhận *" at bounding box center [148, 137] width 141 height 17
drag, startPoint x: 135, startPoint y: 158, endPoint x: 139, endPoint y: 147, distance: 12.1
click at [135, 153] on input "SĐT Người Nhận *" at bounding box center [148, 155] width 141 height 18
type input "0"
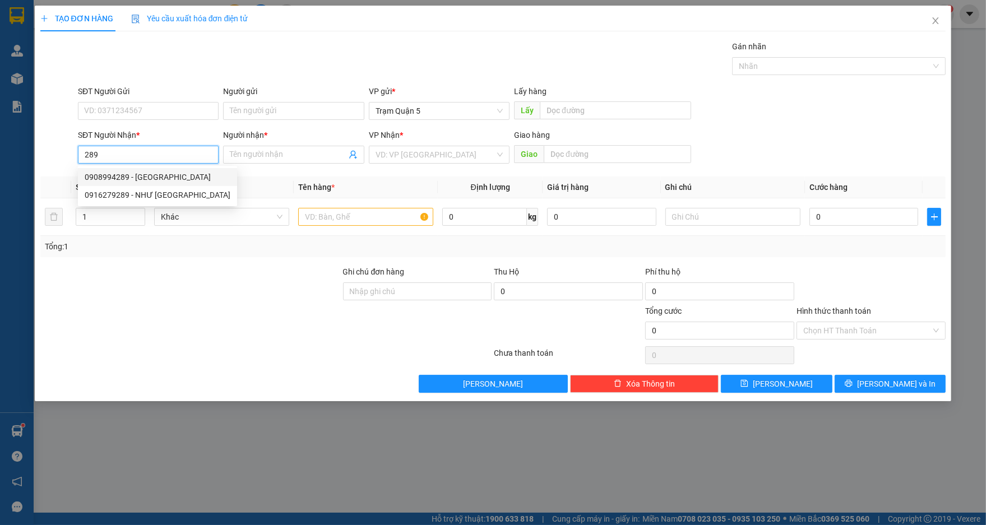
click at [203, 175] on div "0908994289 - HỒNG KÔNG" at bounding box center [158, 177] width 146 height 12
type input "0908994289"
type input "HỒNG KÔNG"
type input "60.000"
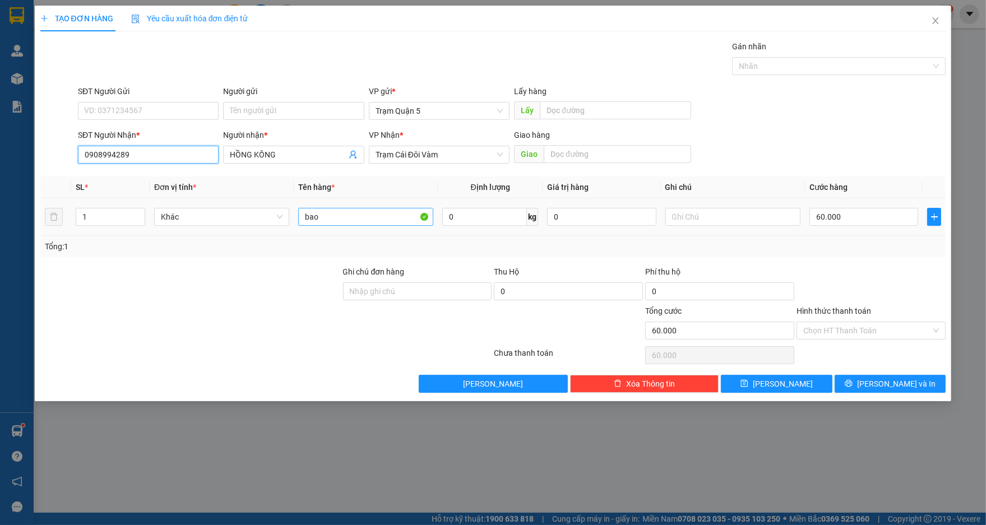
type input "0908994289"
click at [409, 213] on input "bao" at bounding box center [365, 217] width 135 height 18
type input "b"
type input "CUC"
type input "0"
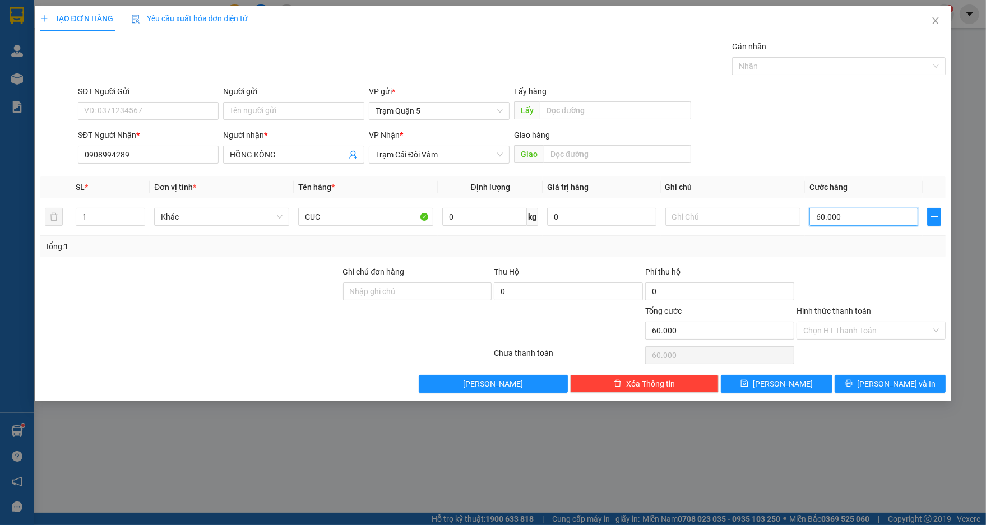
type input "0"
type input "5"
type input "05"
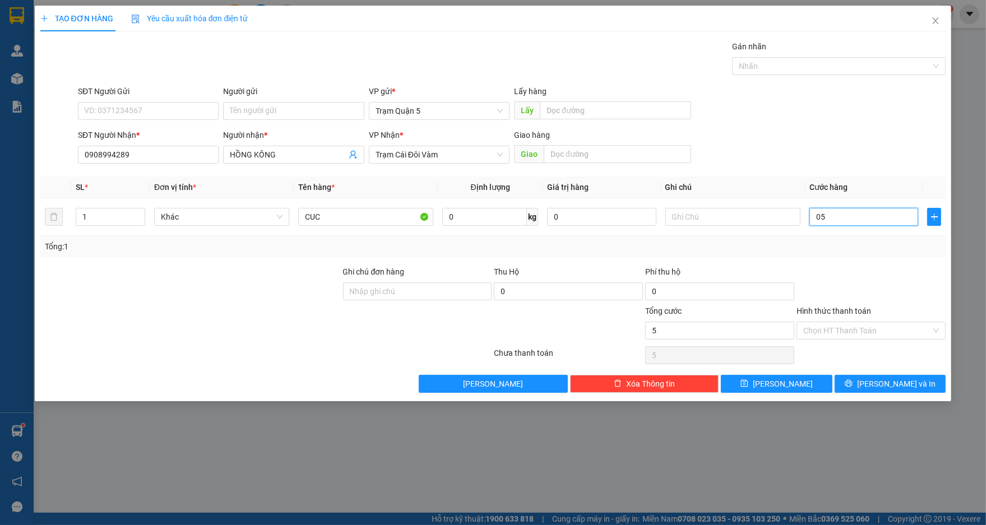
type input "50"
type input "050"
type input "50.000"
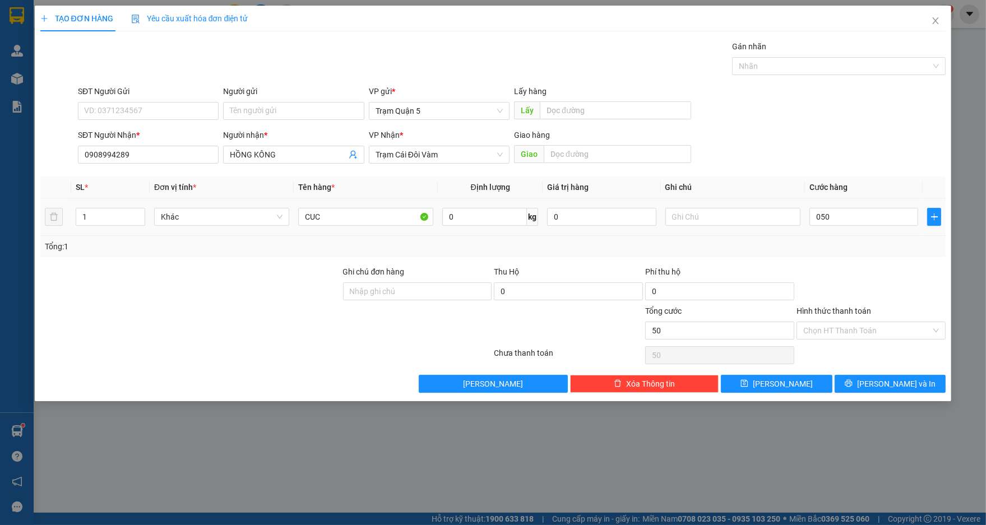
type input "50.000"
click at [827, 251] on div "Tổng: 1" at bounding box center [493, 246] width 897 height 12
click at [862, 392] on button "[PERSON_NAME] và In" at bounding box center [890, 384] width 111 height 18
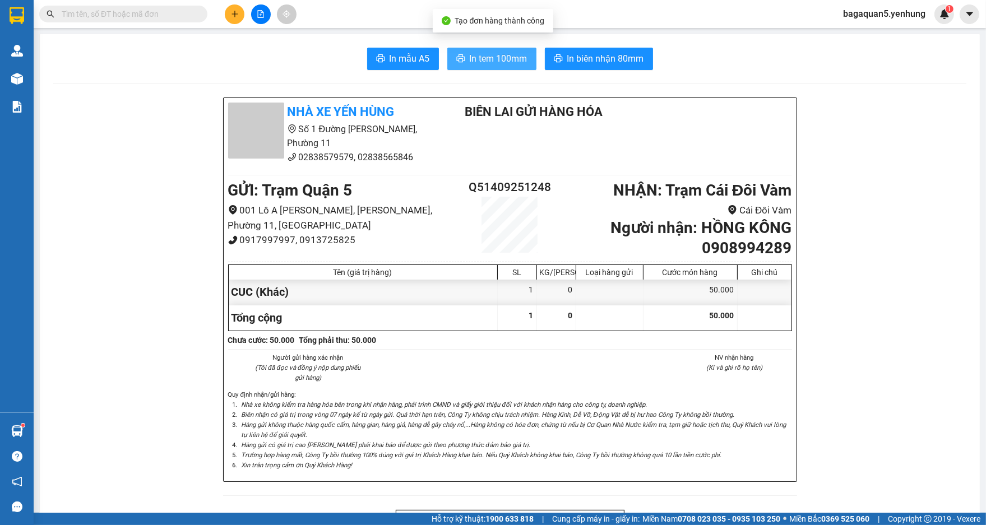
click at [475, 68] on button "In tem 100mm" at bounding box center [491, 59] width 89 height 22
